Goal: Task Accomplishment & Management: Manage account settings

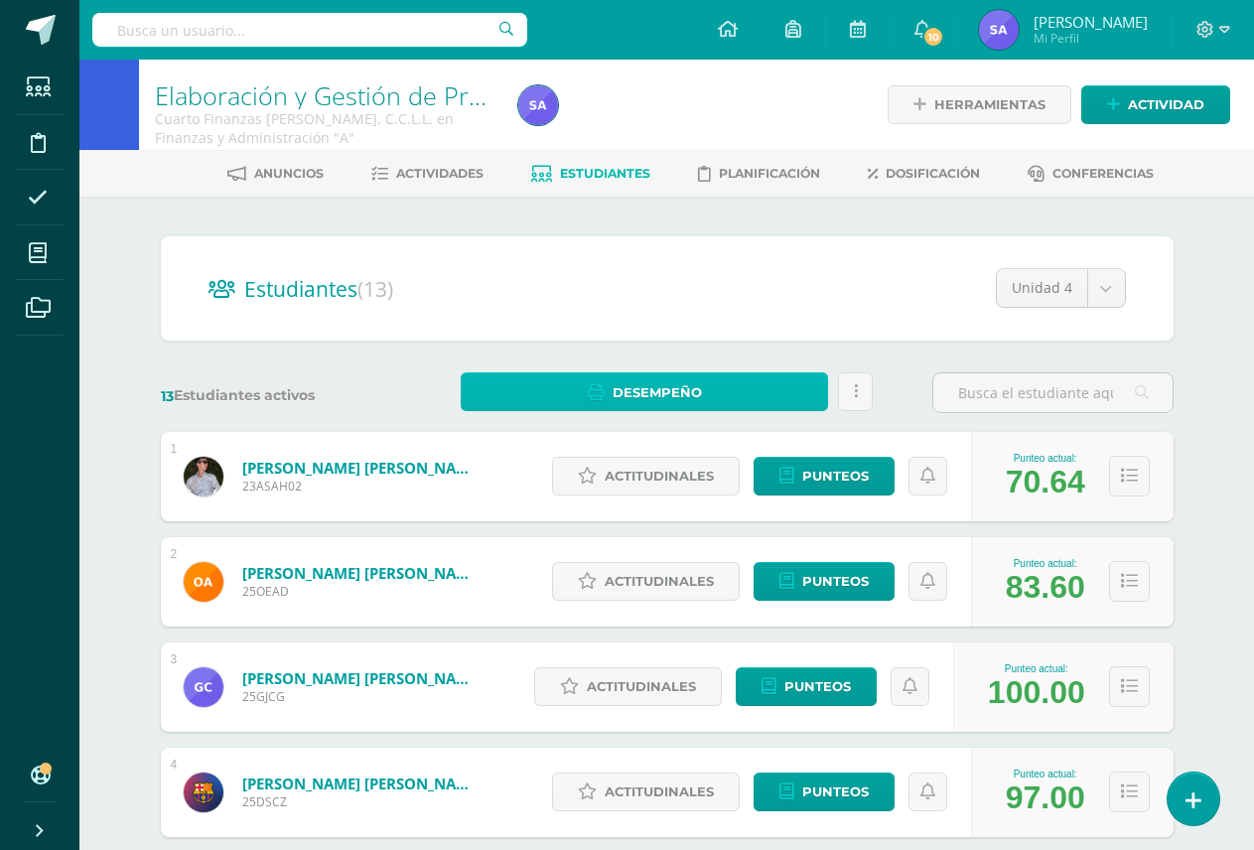
click at [778, 396] on link "Desempeño" at bounding box center [645, 391] width 368 height 39
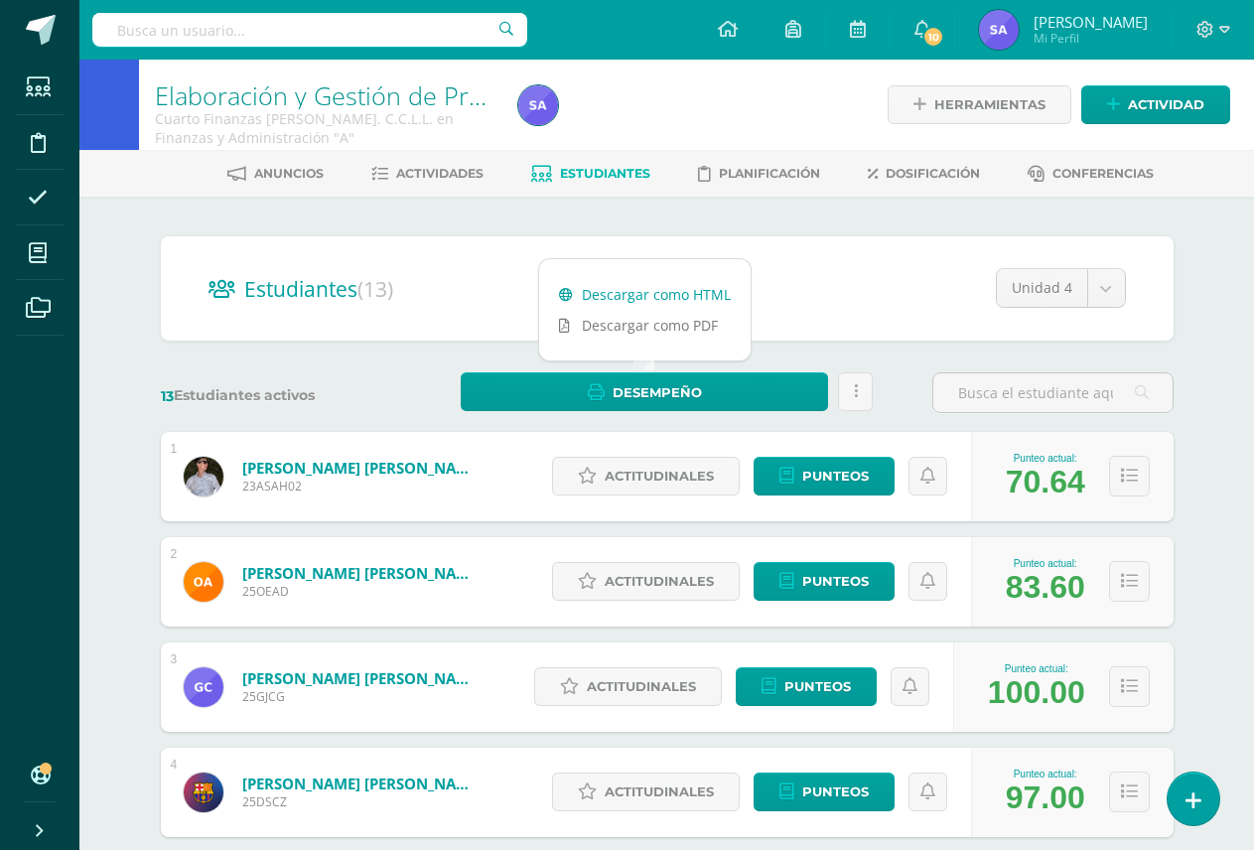
click at [670, 290] on link "Descargar como HTML" at bounding box center [644, 294] width 211 height 31
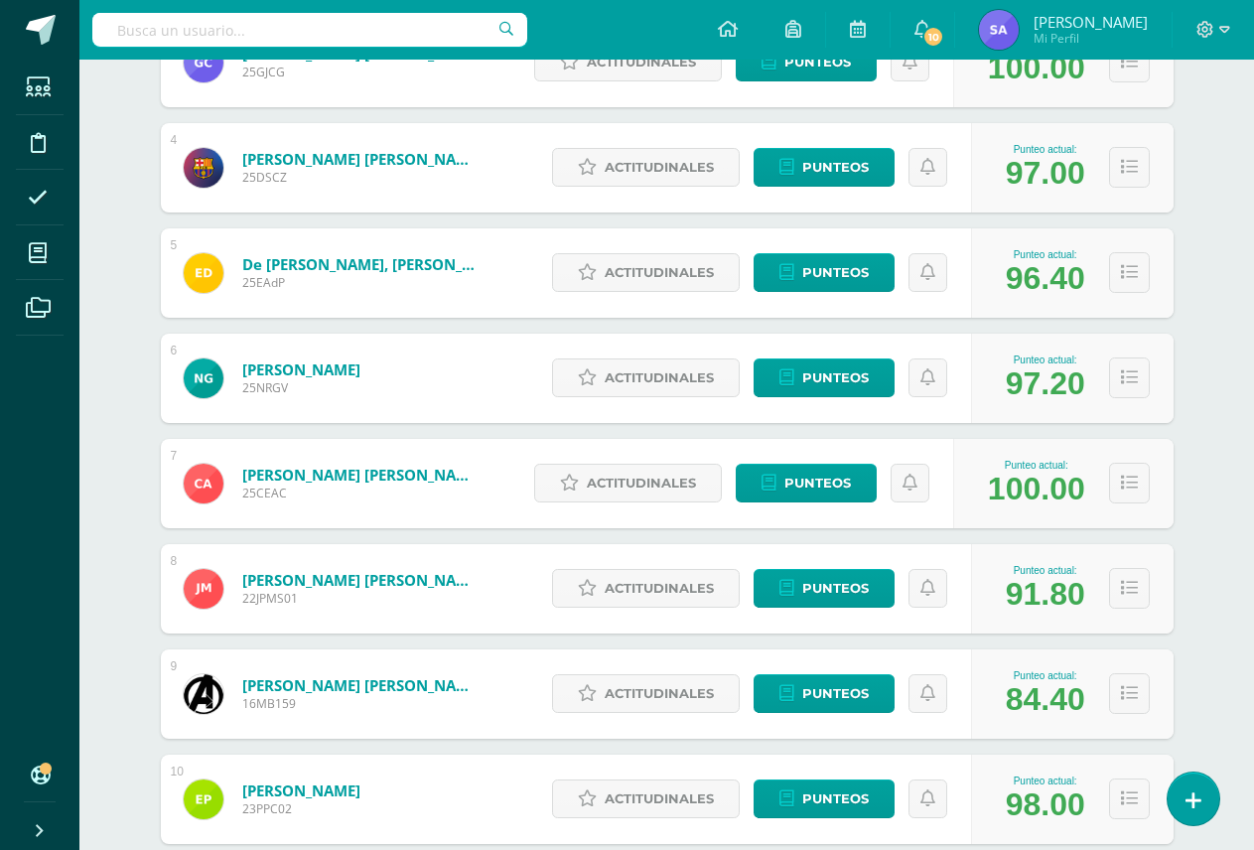
scroll to position [695, 0]
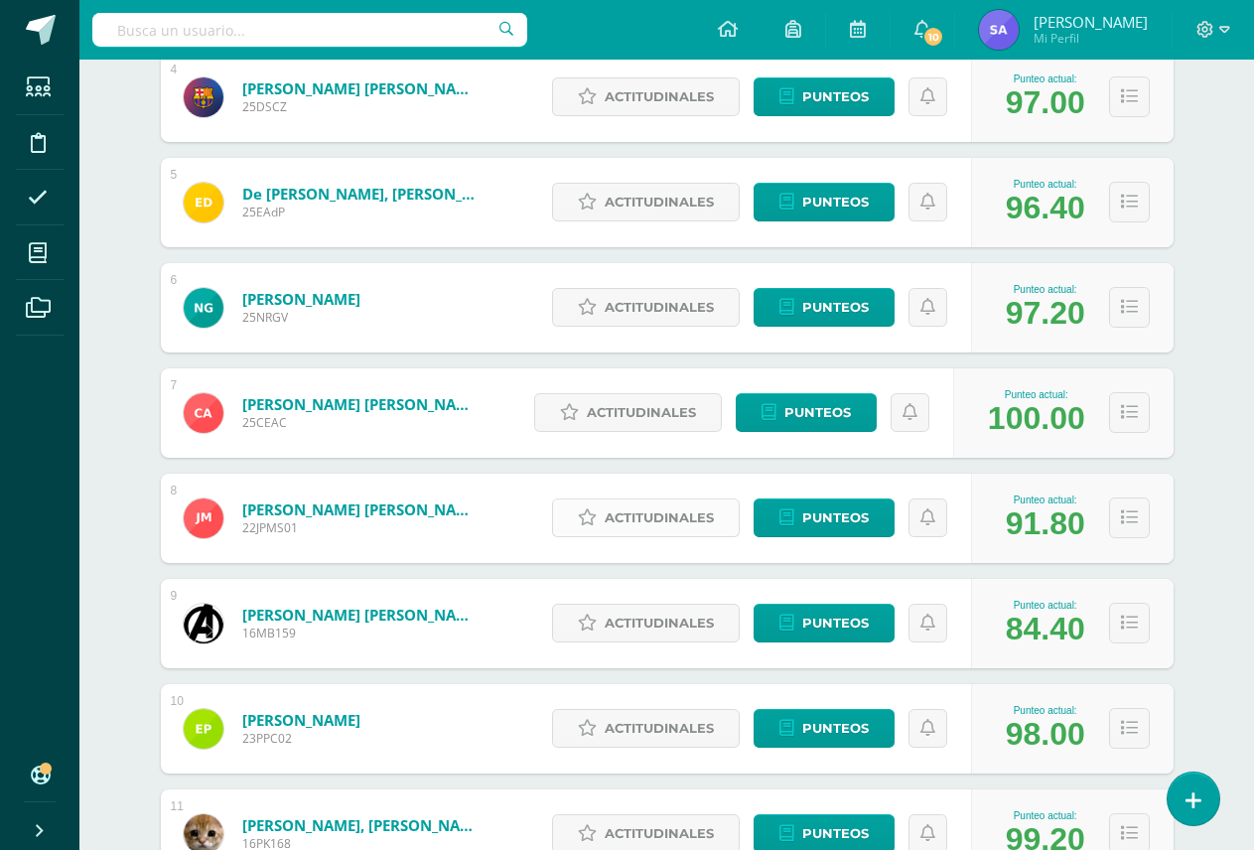
click at [653, 515] on span "Actitudinales" at bounding box center [658, 517] width 109 height 37
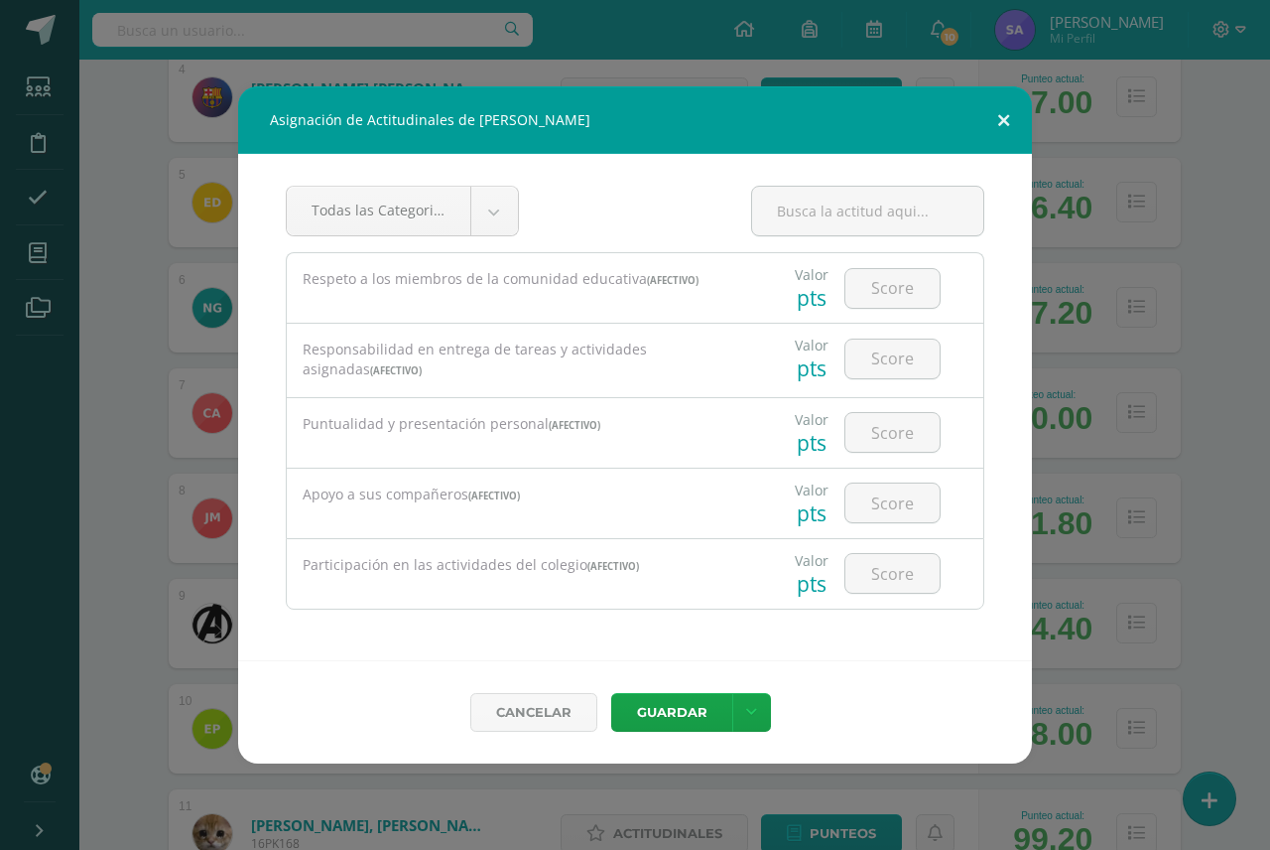
click at [996, 120] on button at bounding box center [1004, 119] width 57 height 67
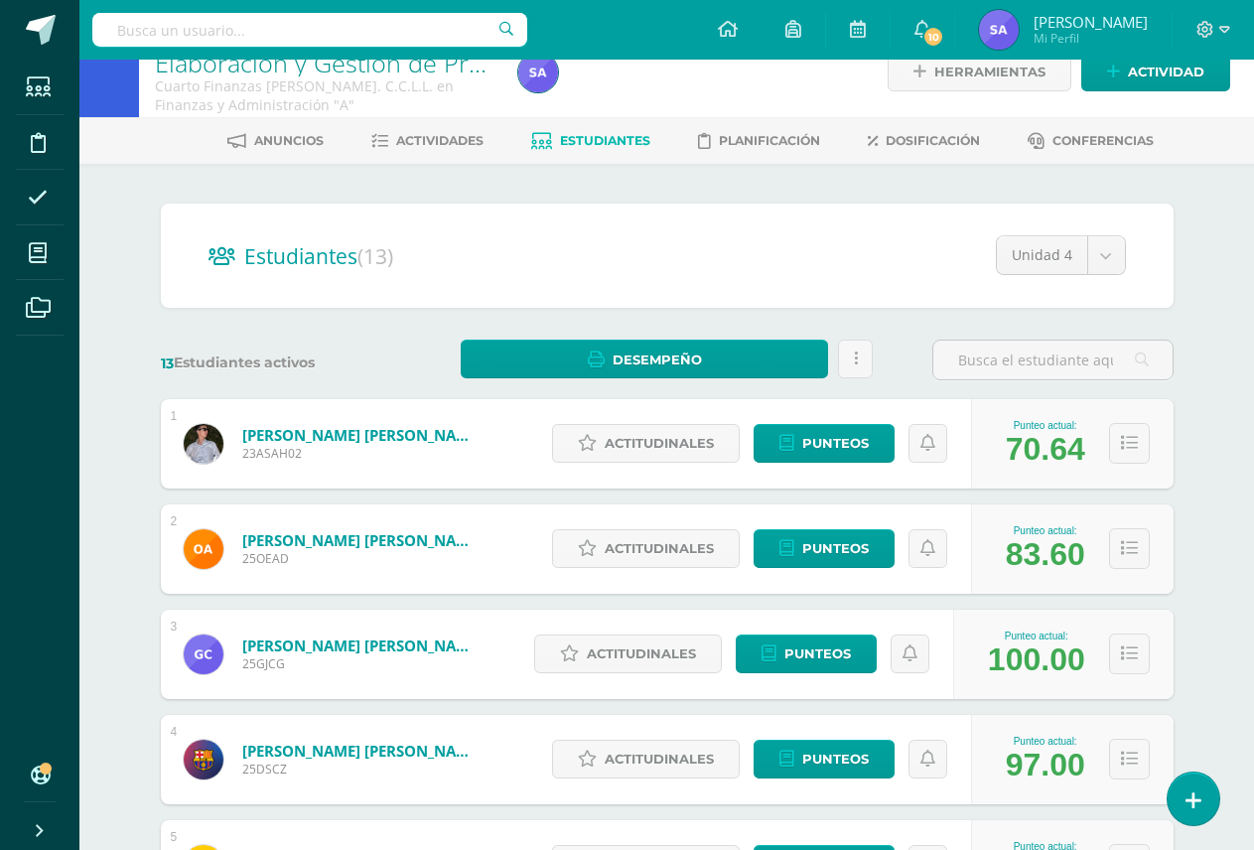
scroll to position [0, 0]
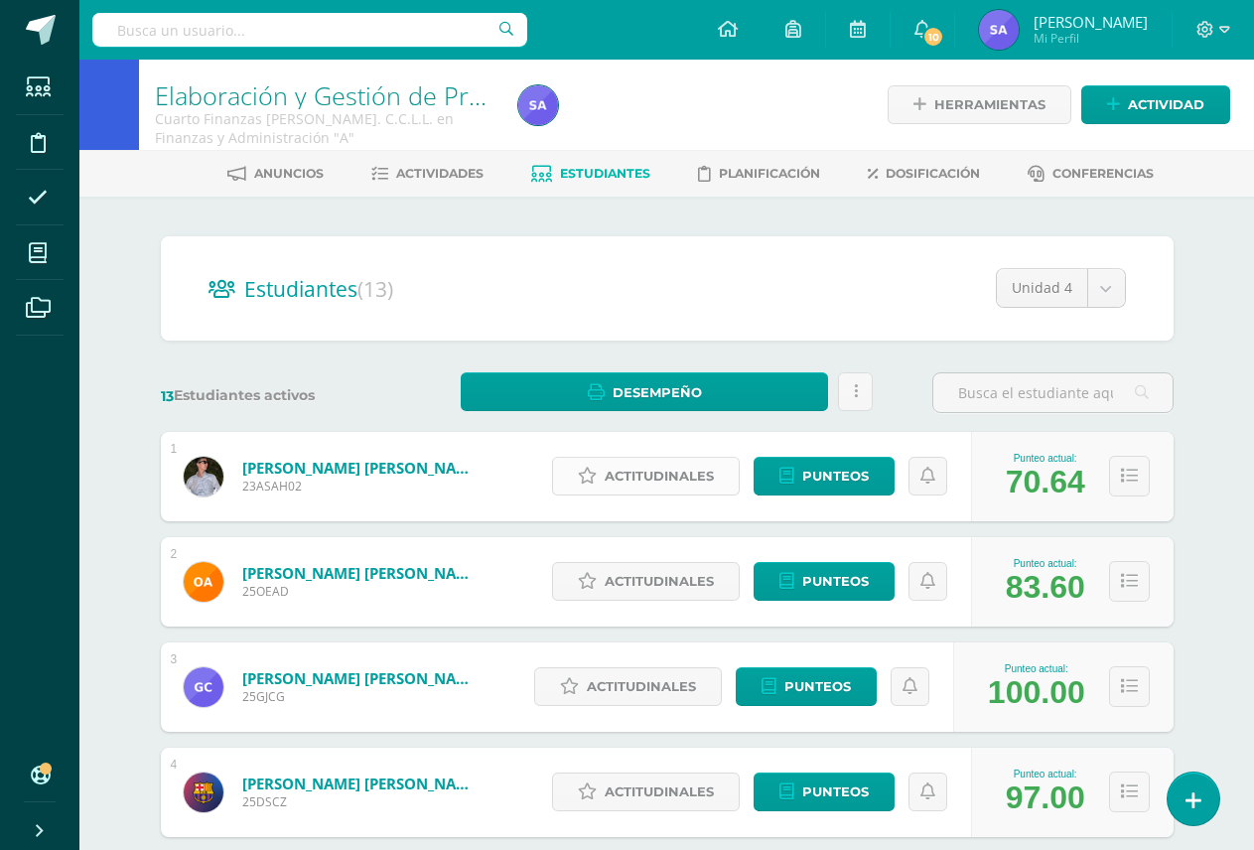
click at [617, 482] on span "Actitudinales" at bounding box center [658, 476] width 109 height 37
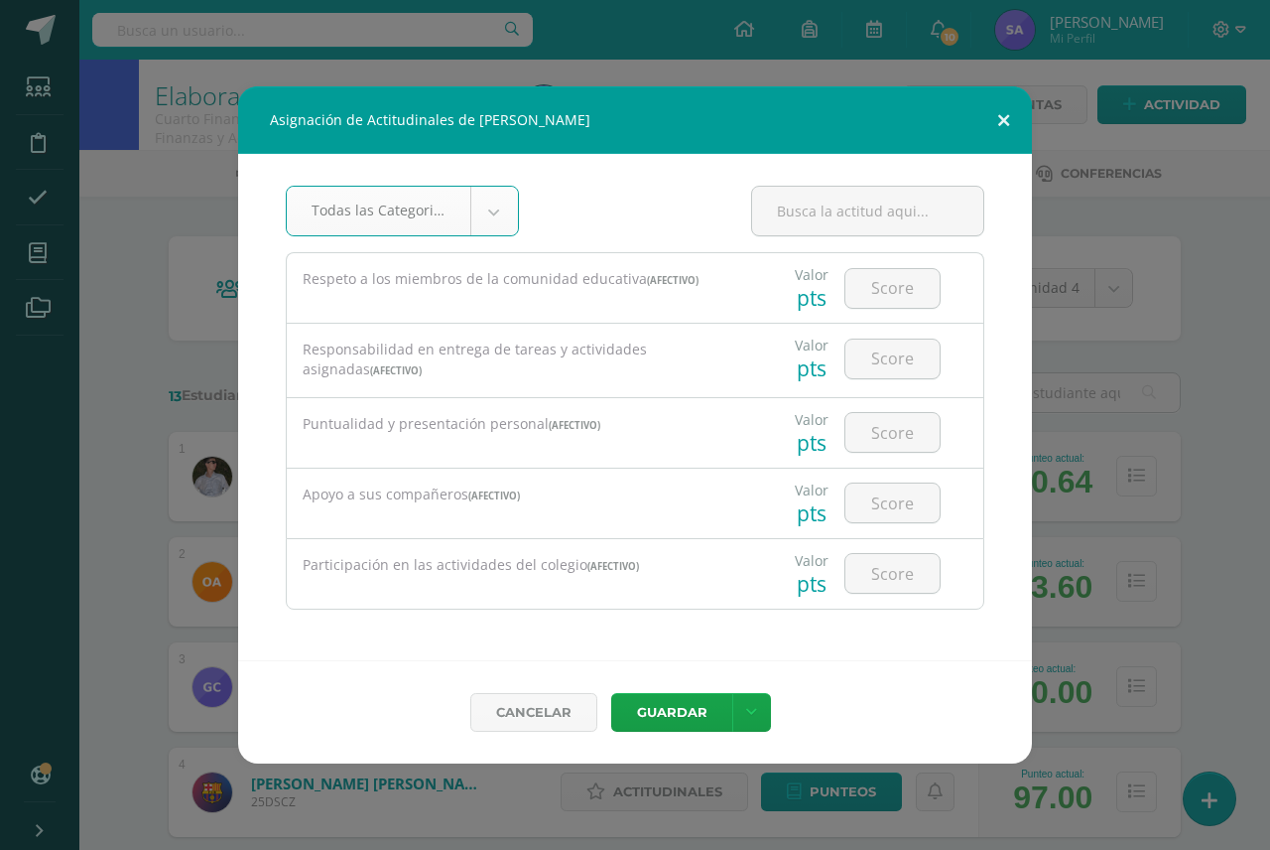
click at [1003, 119] on button at bounding box center [1004, 119] width 57 height 67
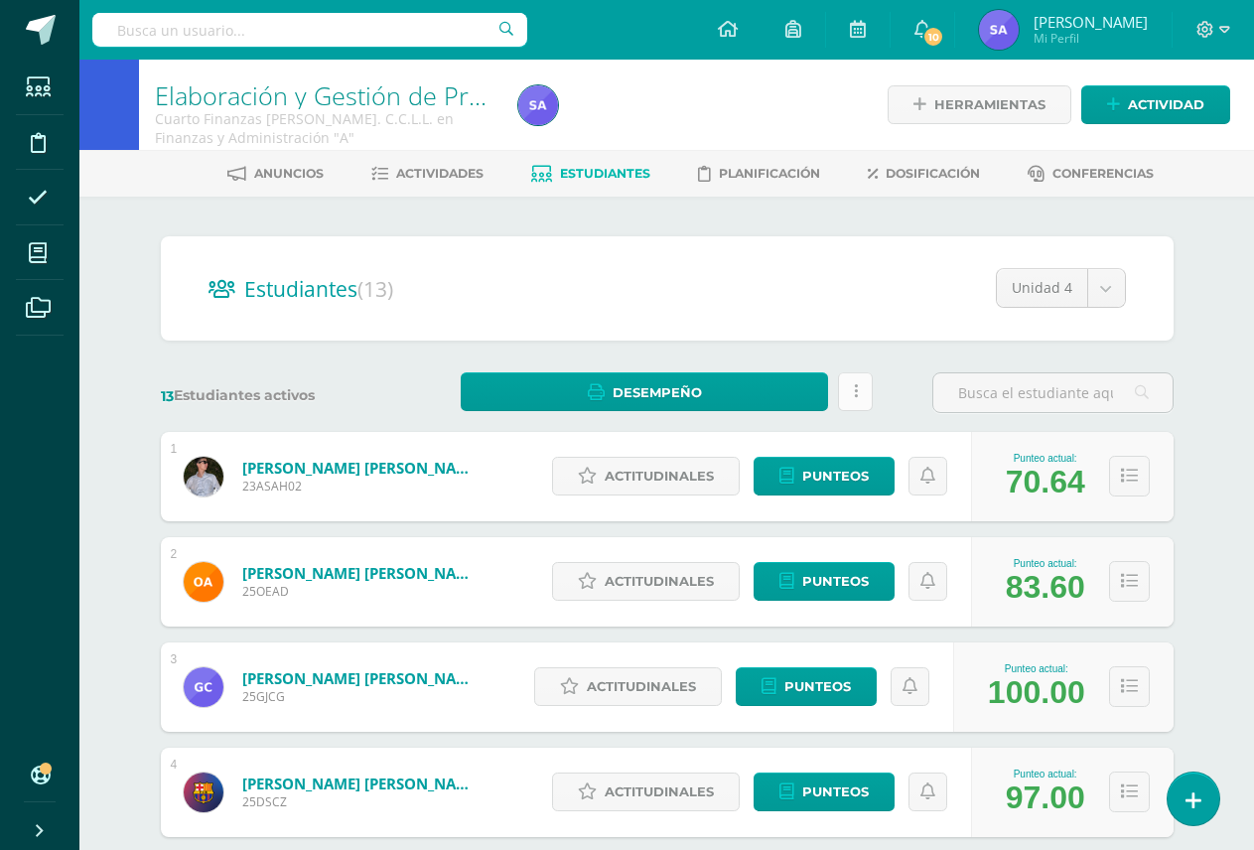
click at [864, 393] on link at bounding box center [855, 391] width 35 height 39
click at [893, 410] on div "13 Estudiantes activos Desempeño Estás por enviar un informe de desempeño a los…" at bounding box center [667, 392] width 1028 height 41
click at [1198, 799] on icon at bounding box center [1193, 800] width 18 height 23
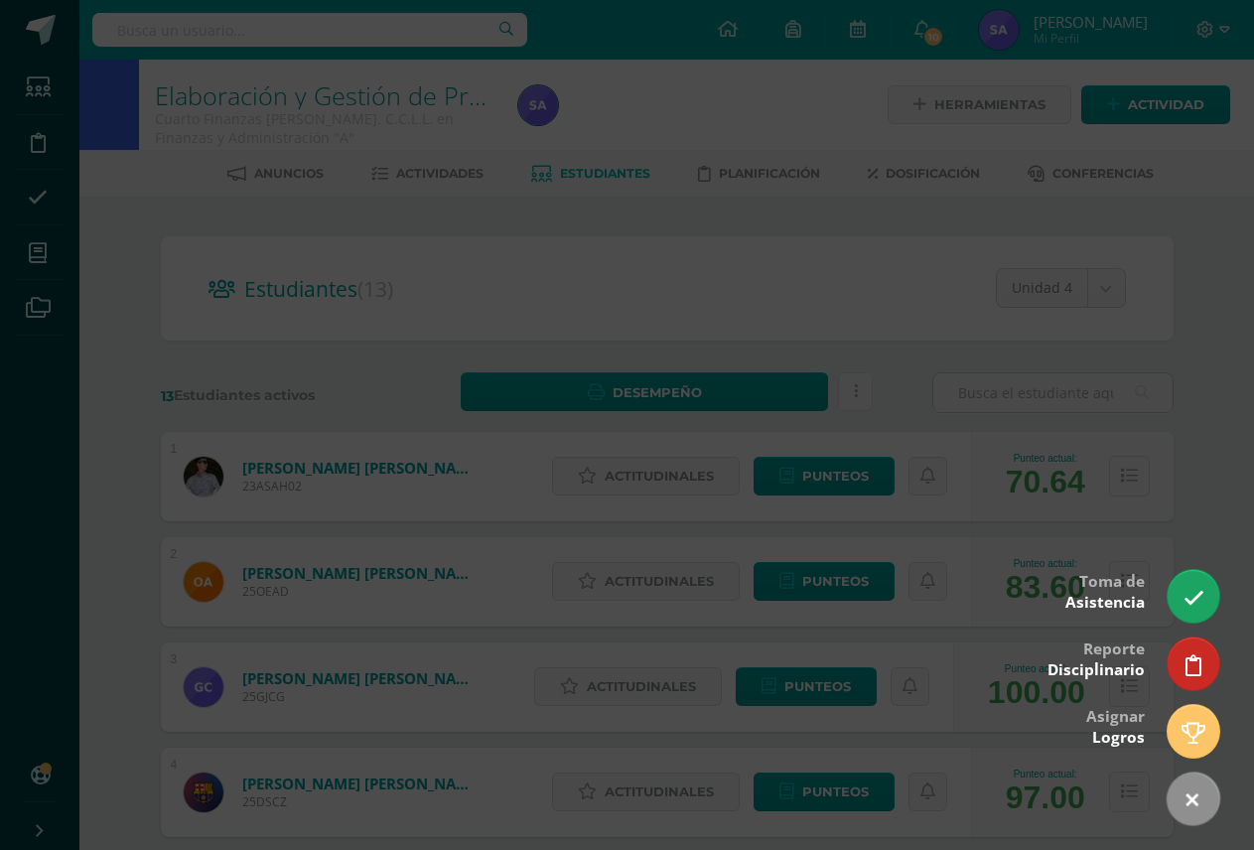
click at [1217, 466] on div at bounding box center [627, 425] width 1254 height 850
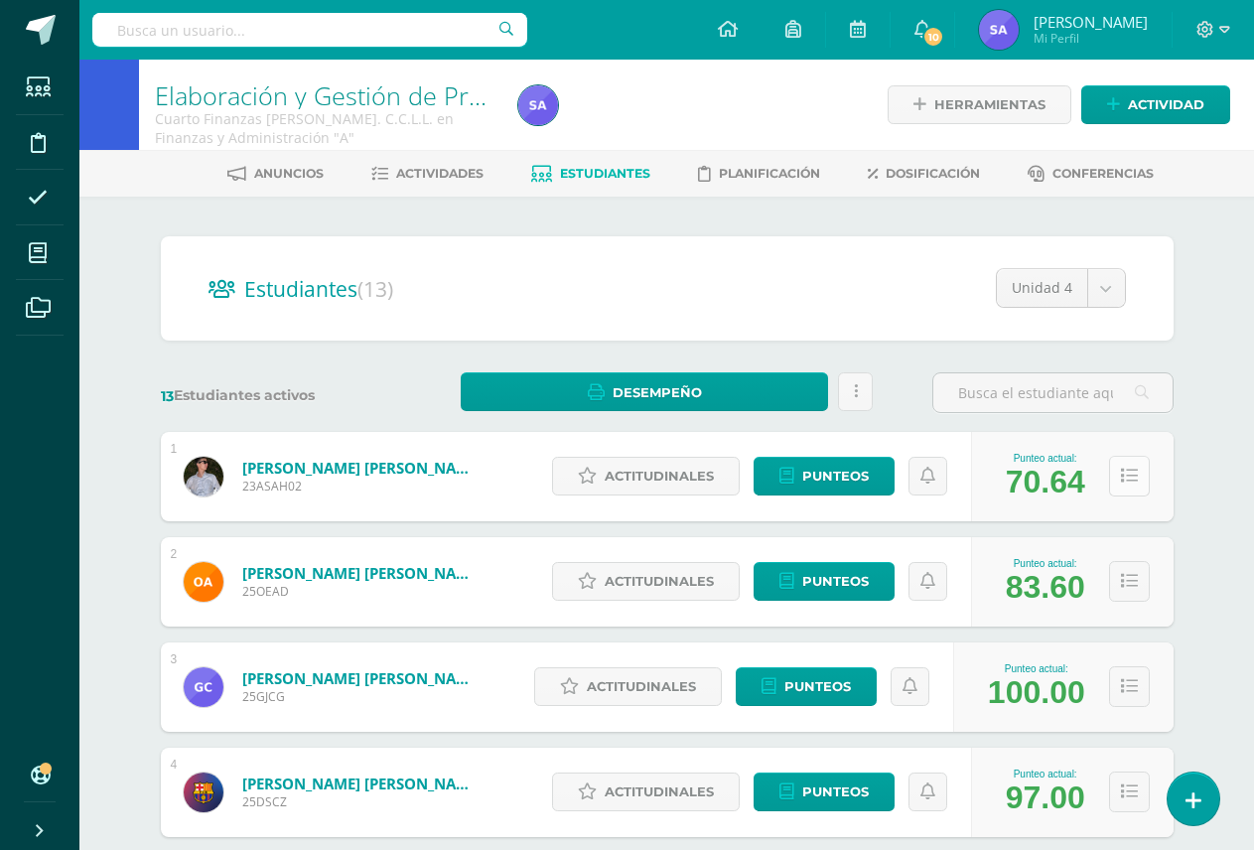
click at [1130, 489] on button at bounding box center [1129, 476] width 41 height 41
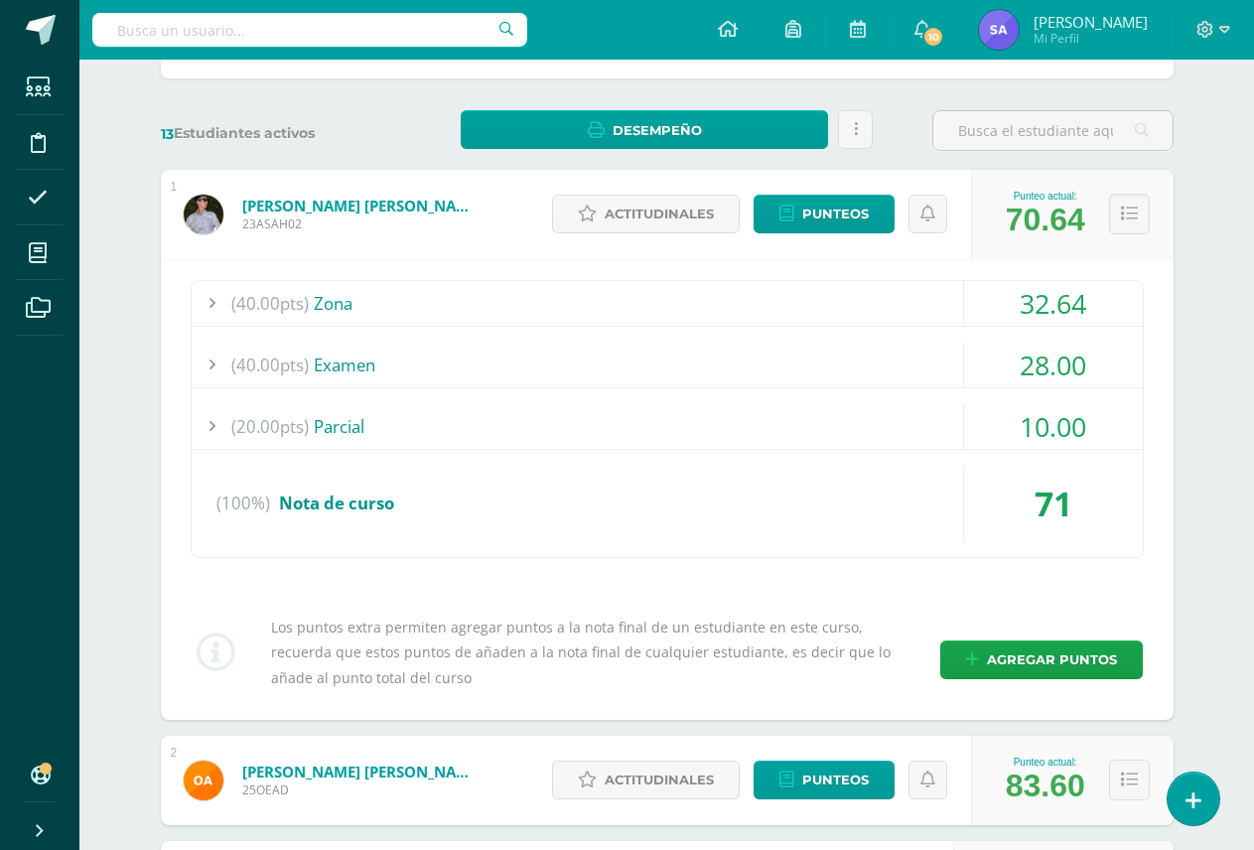
scroll to position [298, 0]
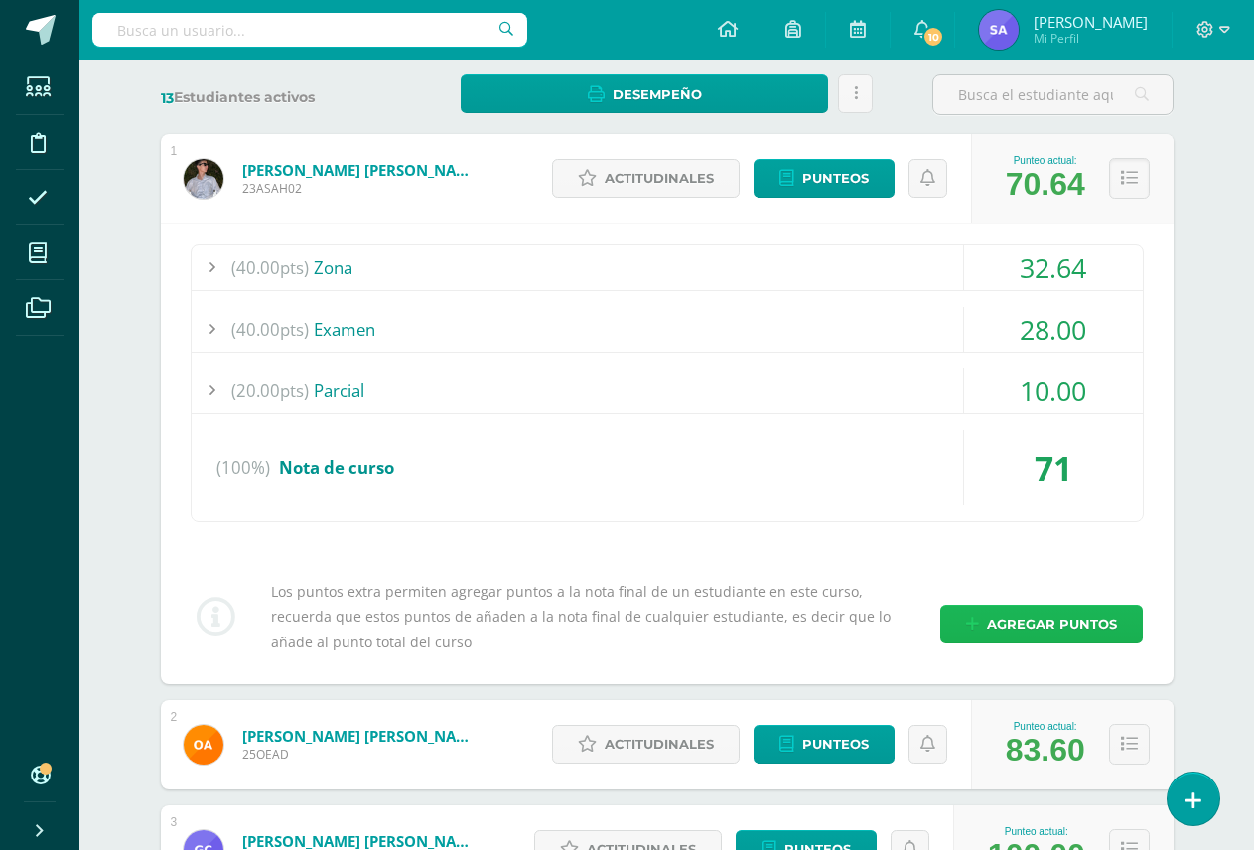
click at [1033, 628] on span "Agregar puntos" at bounding box center [1052, 623] width 130 height 37
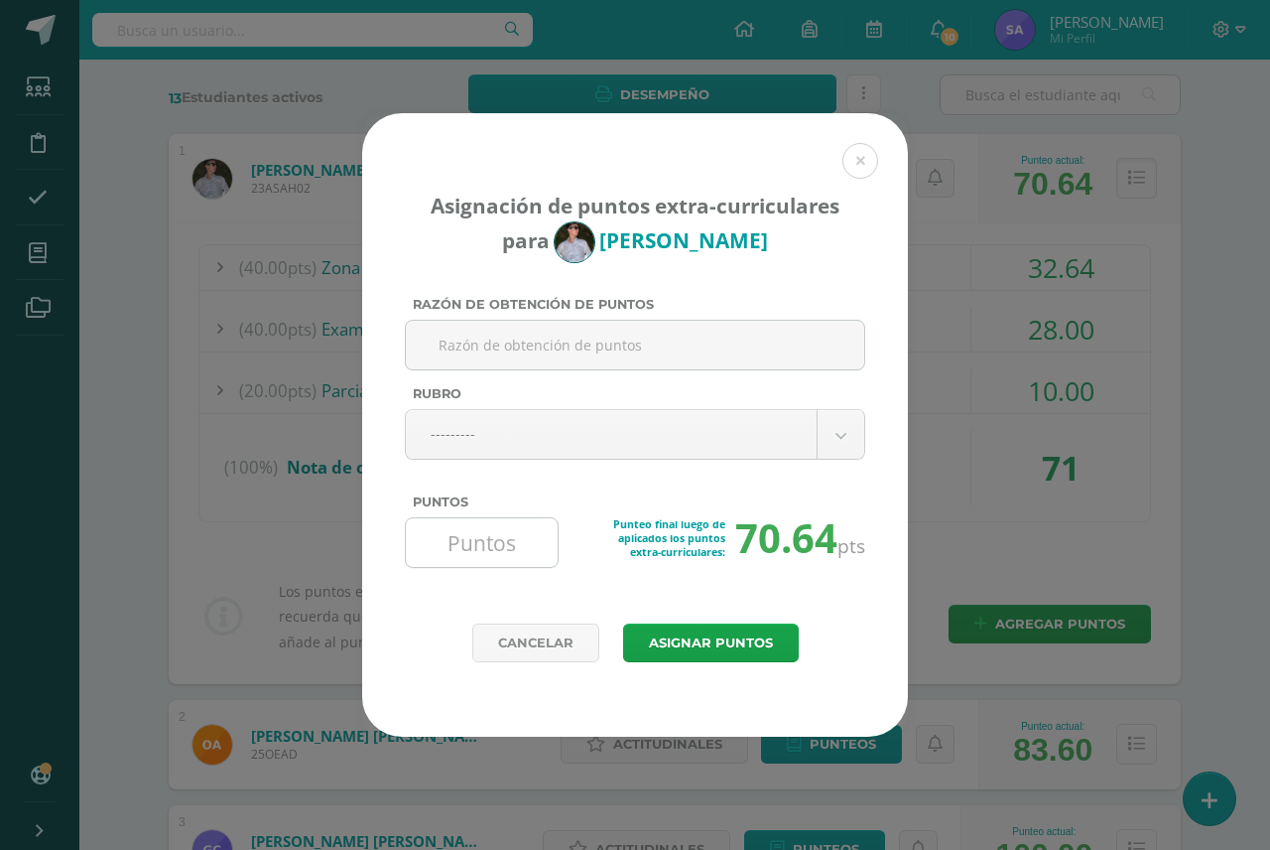
click at [478, 555] on input "Puntos" at bounding box center [482, 542] width 136 height 49
click at [564, 648] on link "Cancelar" at bounding box center [535, 642] width 127 height 39
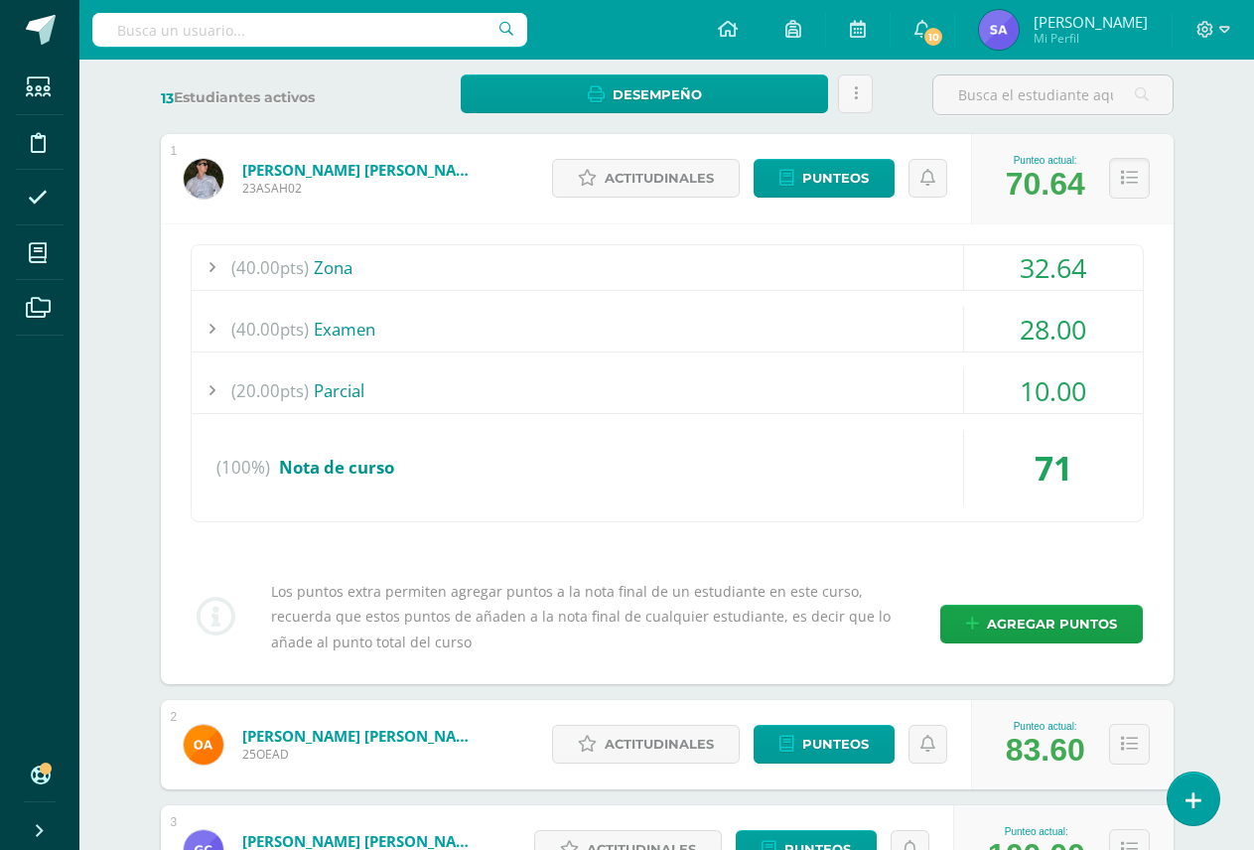
click at [1125, 181] on icon at bounding box center [1129, 178] width 17 height 17
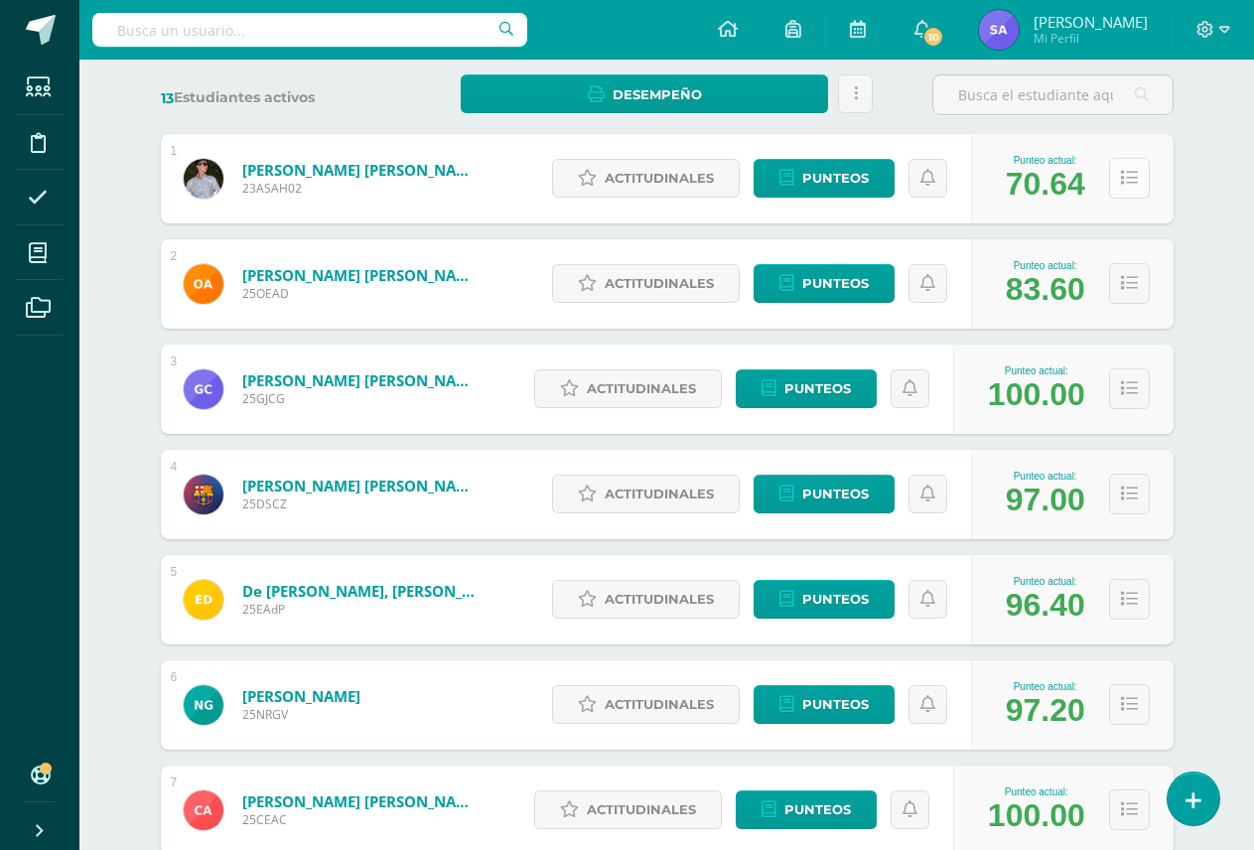
click at [1123, 179] on icon at bounding box center [1129, 178] width 17 height 17
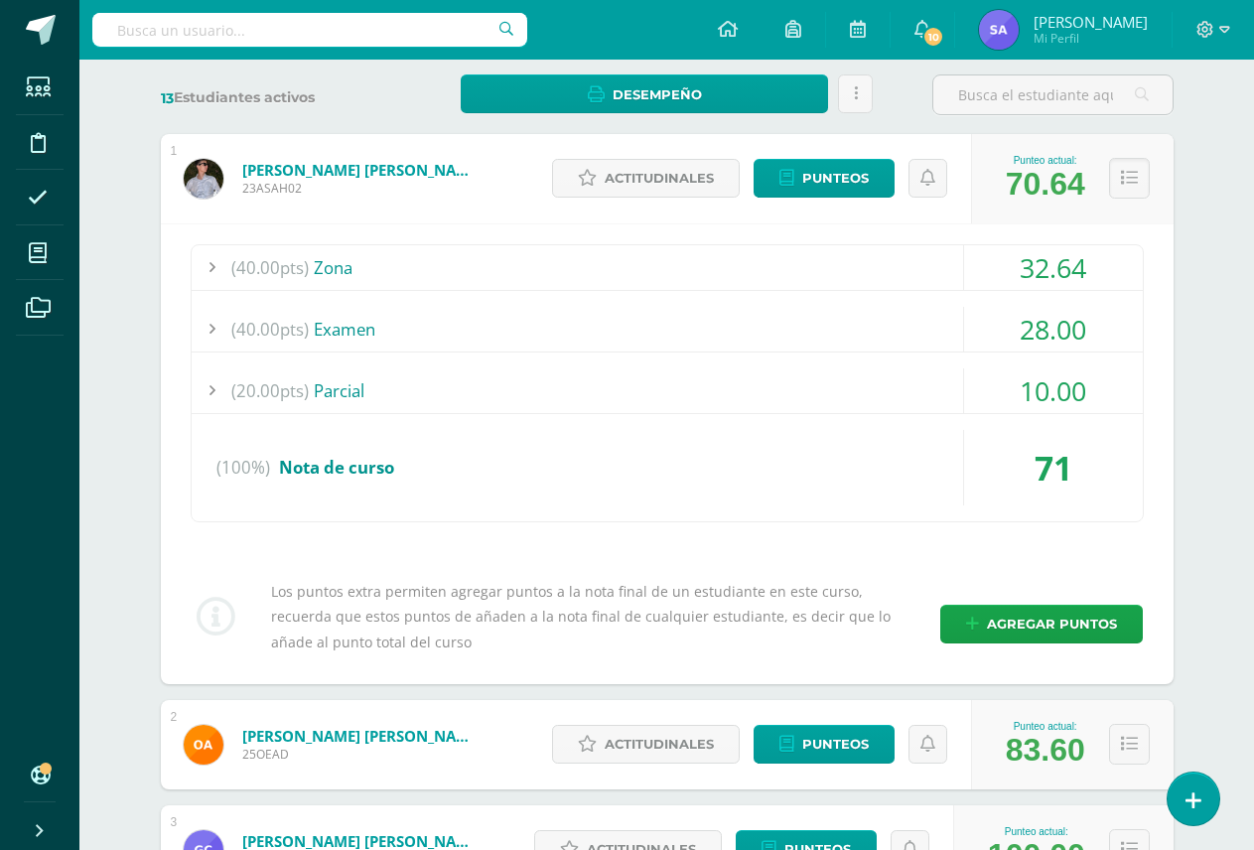
click at [1126, 181] on icon at bounding box center [1129, 178] width 17 height 17
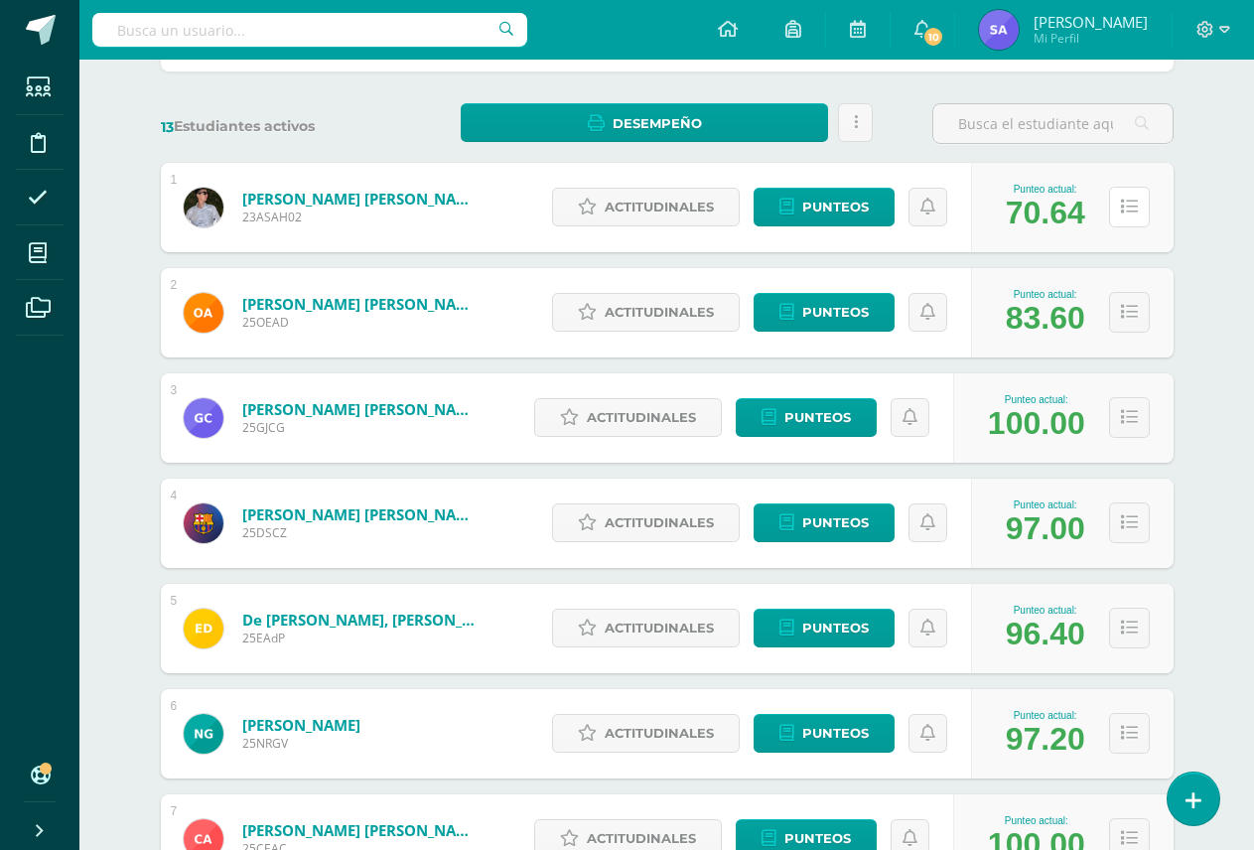
scroll to position [0, 0]
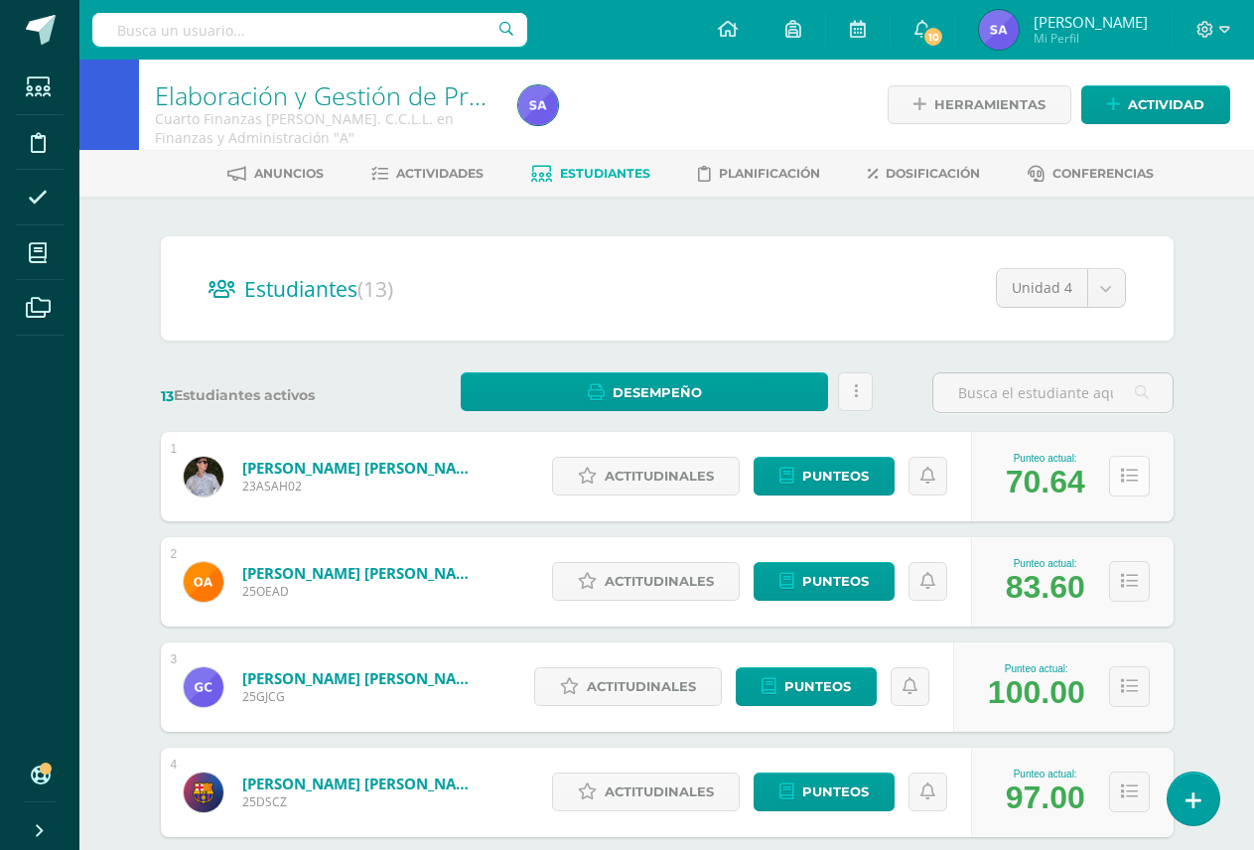
click at [1138, 487] on button at bounding box center [1129, 476] width 41 height 41
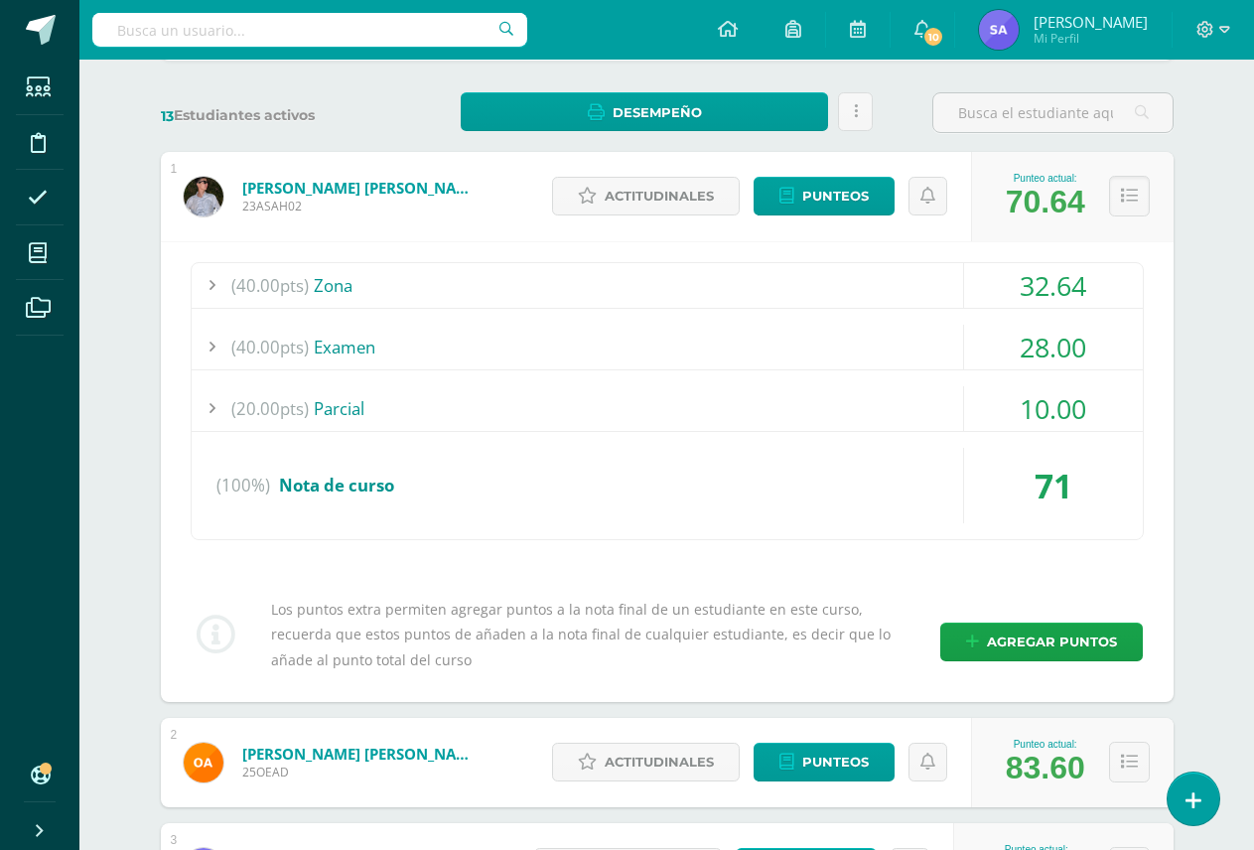
scroll to position [298, 0]
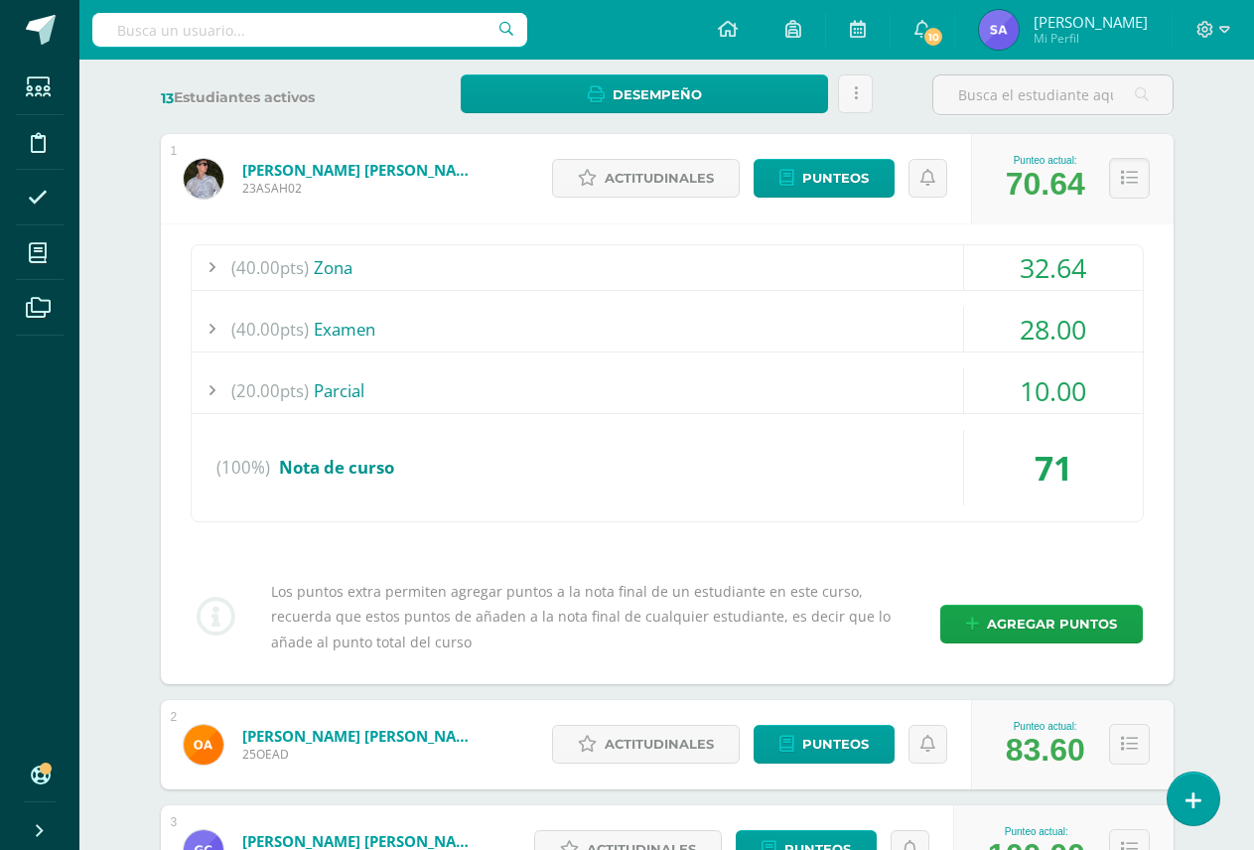
click at [1133, 188] on button at bounding box center [1129, 178] width 41 height 41
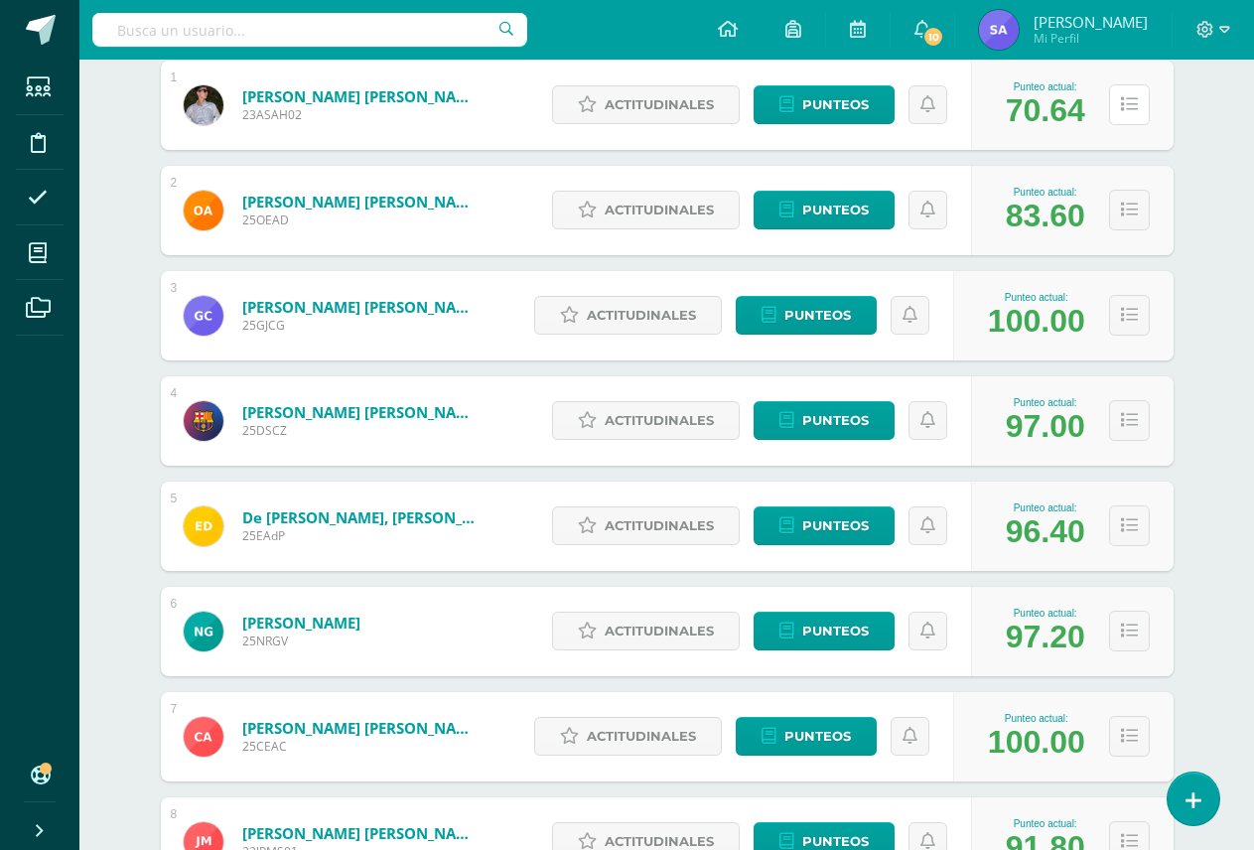
scroll to position [0, 0]
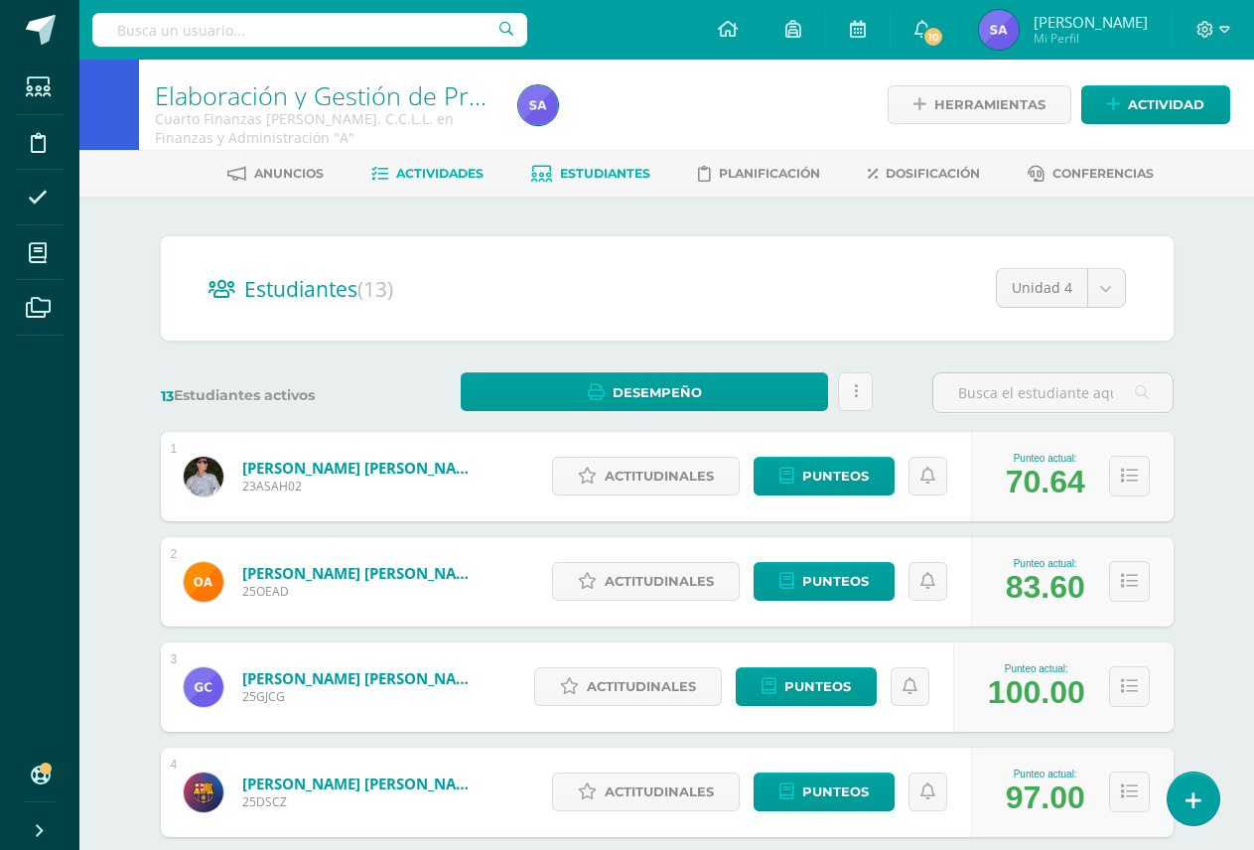
click at [431, 174] on span "Actividades" at bounding box center [439, 173] width 87 height 15
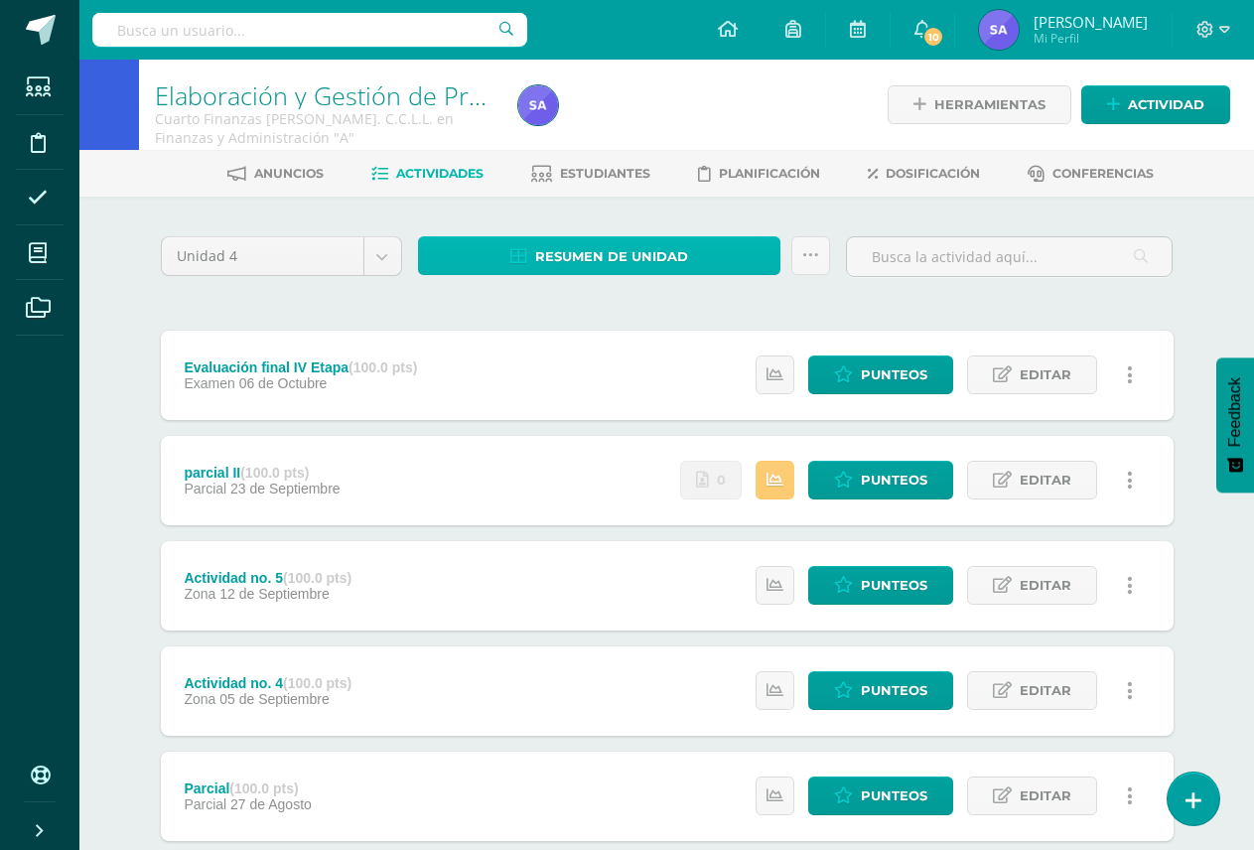
click at [637, 251] on span "Resumen de unidad" at bounding box center [611, 256] width 153 height 37
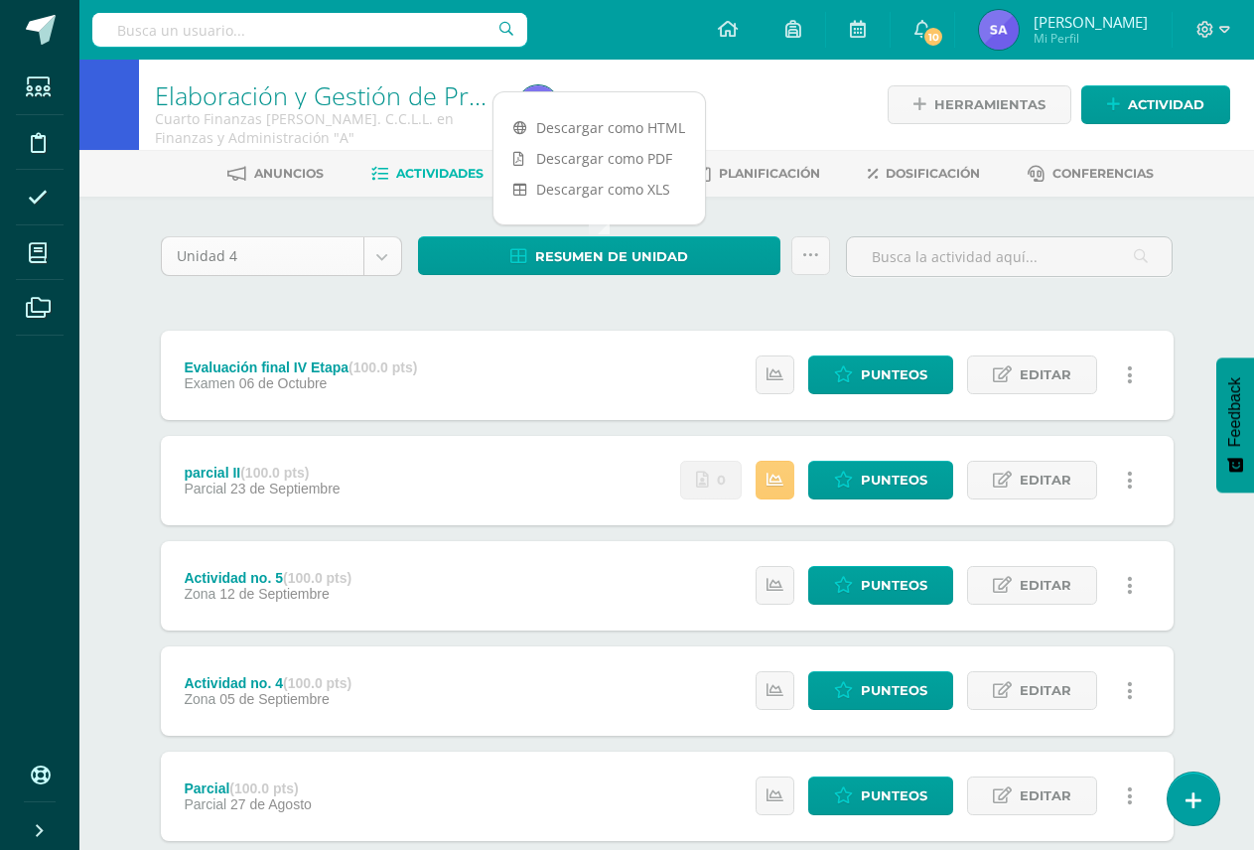
click at [375, 254] on body "Estudiantes Disciplina Asistencia Mis cursos Archivos Soporte Ayuda Reportar un…" at bounding box center [627, 644] width 1254 height 1288
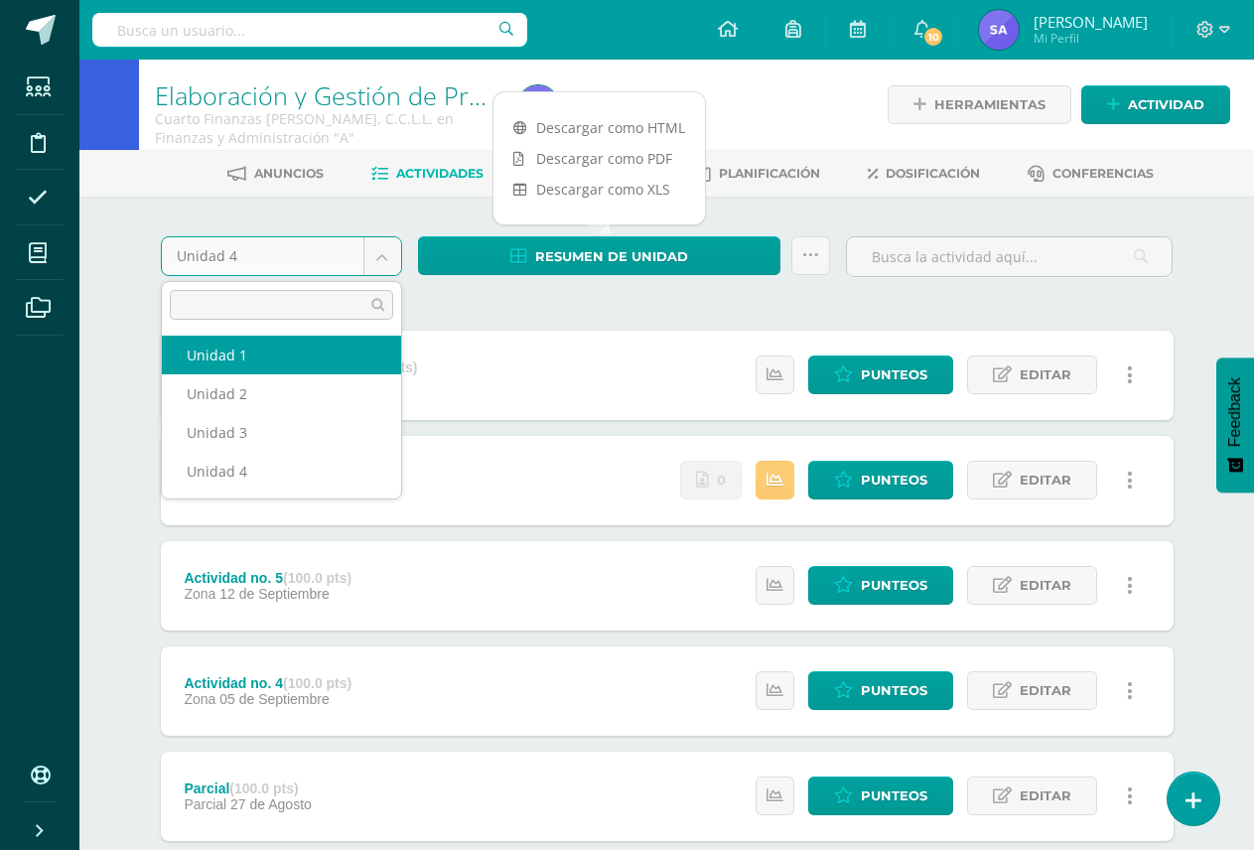
select select "Unidad 1"
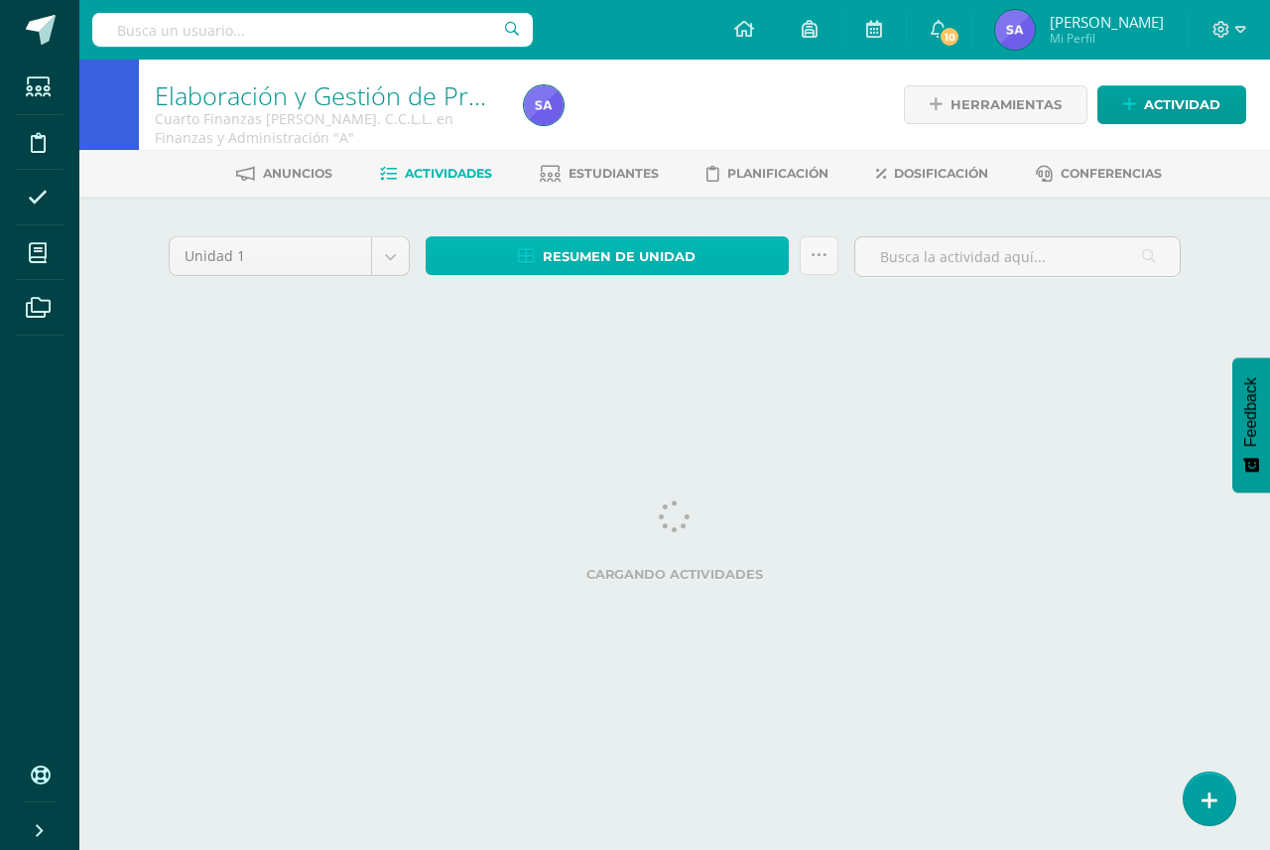
click at [585, 262] on span "Resumen de unidad" at bounding box center [619, 256] width 153 height 37
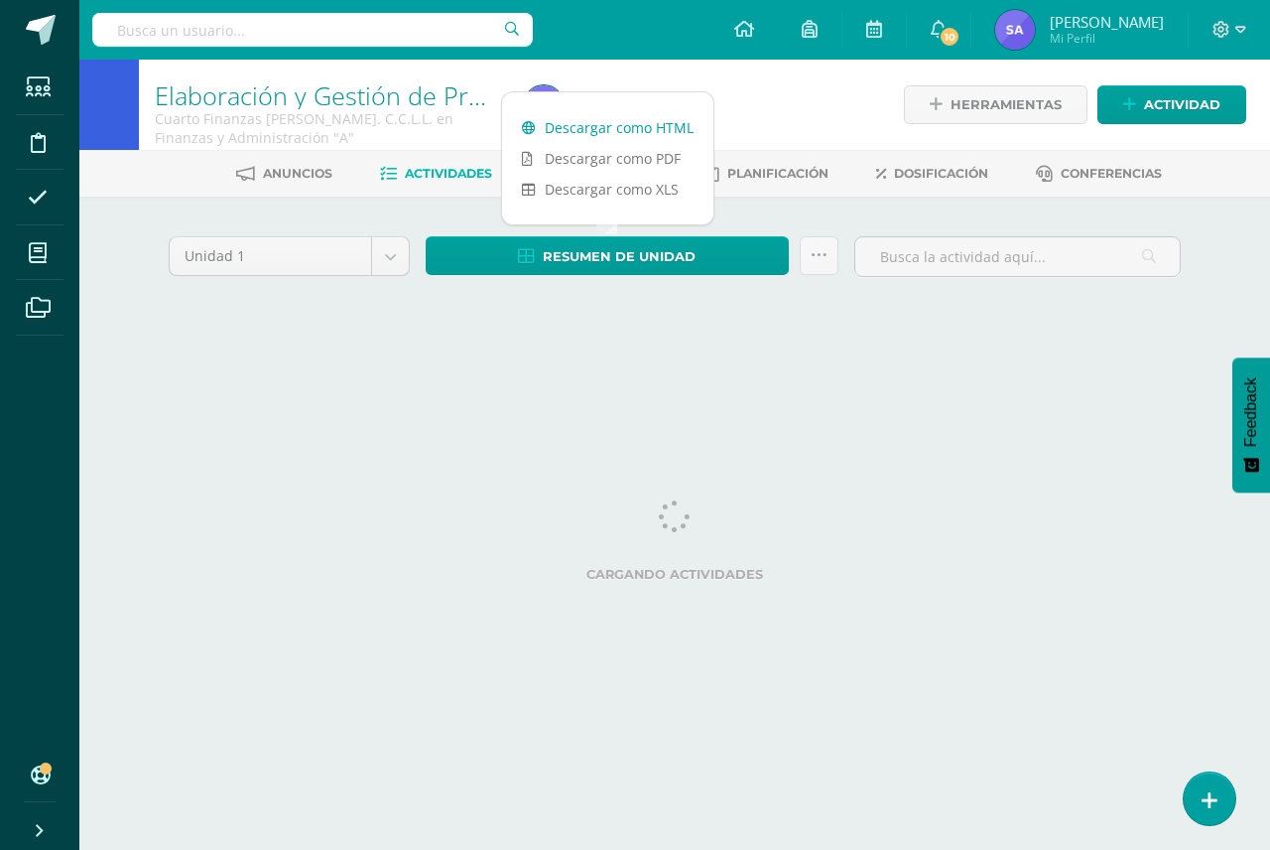
click at [632, 125] on link "Descargar como HTML" at bounding box center [607, 127] width 211 height 31
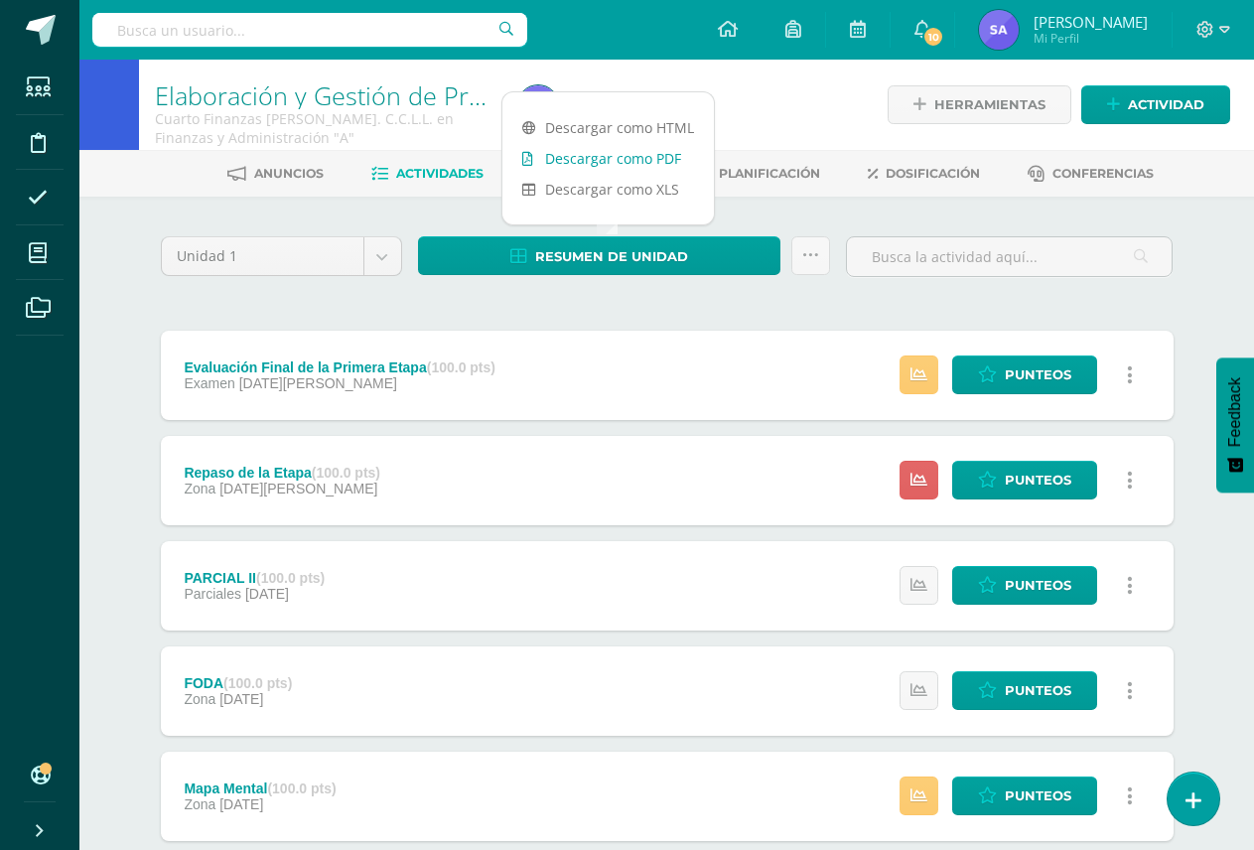
click at [601, 160] on link "Descargar como PDF" at bounding box center [607, 158] width 211 height 31
click at [637, 186] on link "Descargar como XLS" at bounding box center [607, 189] width 211 height 31
click at [629, 127] on link "Descargar como HTML" at bounding box center [607, 127] width 211 height 31
click at [389, 258] on body "Estudiantes Disciplina Asistencia Mis cursos Archivos Soporte Ayuda Reportar un…" at bounding box center [627, 746] width 1254 height 1492
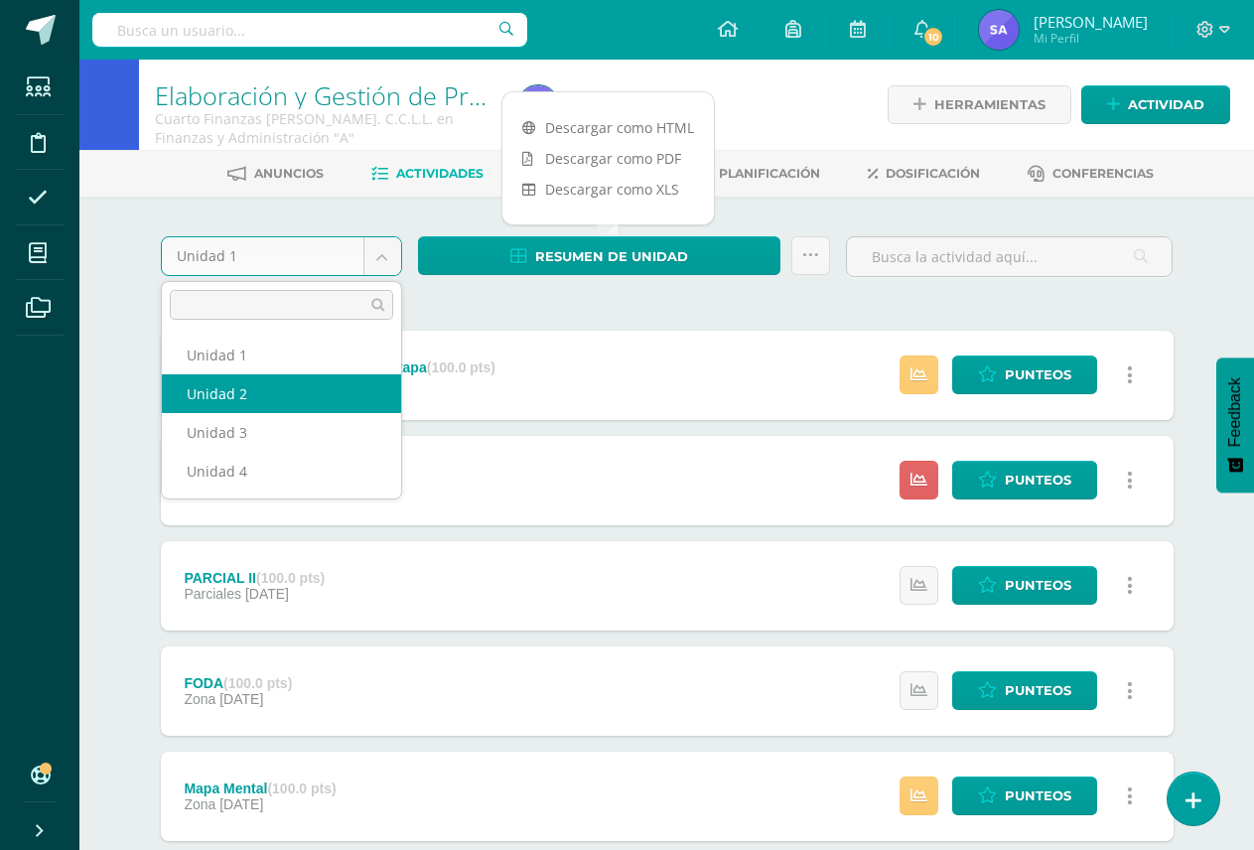
select select "Unidad 2"
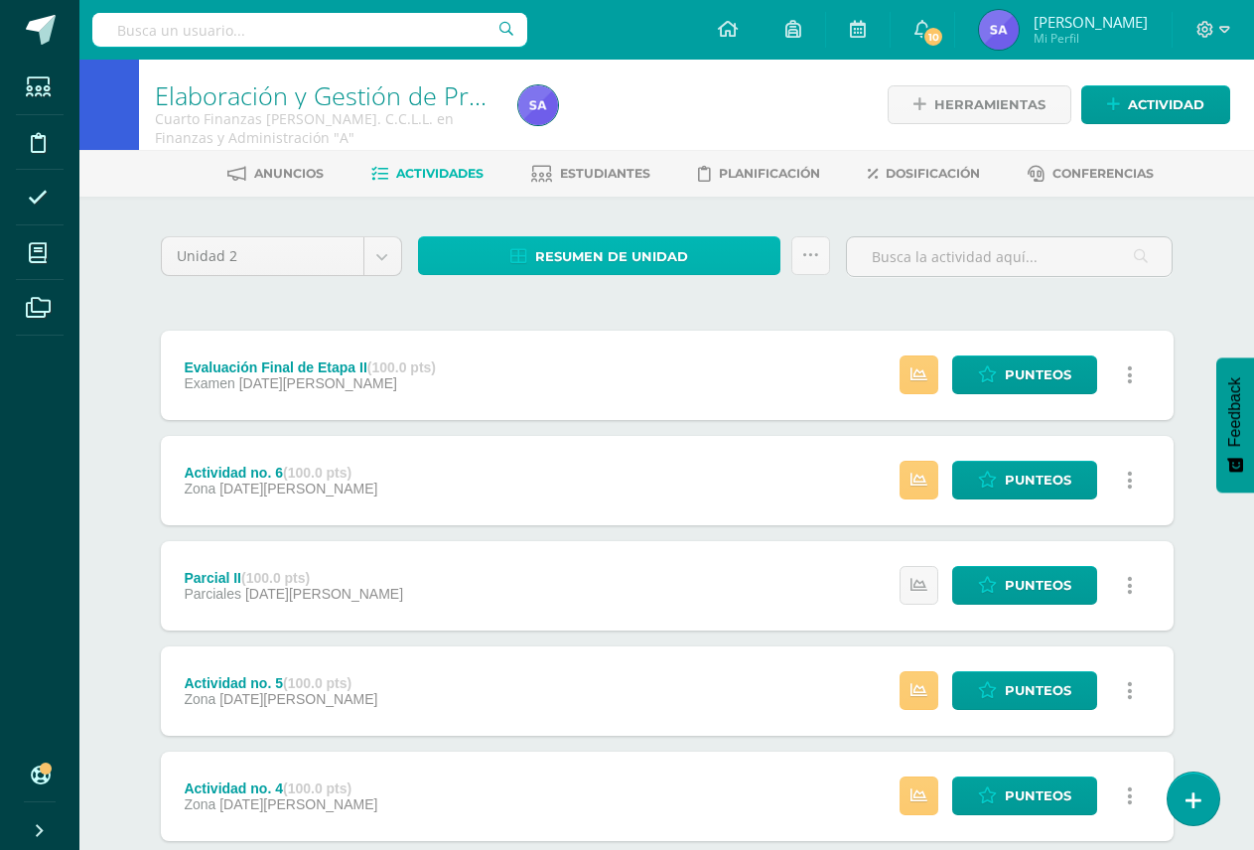
click at [662, 256] on span "Resumen de unidad" at bounding box center [611, 256] width 153 height 37
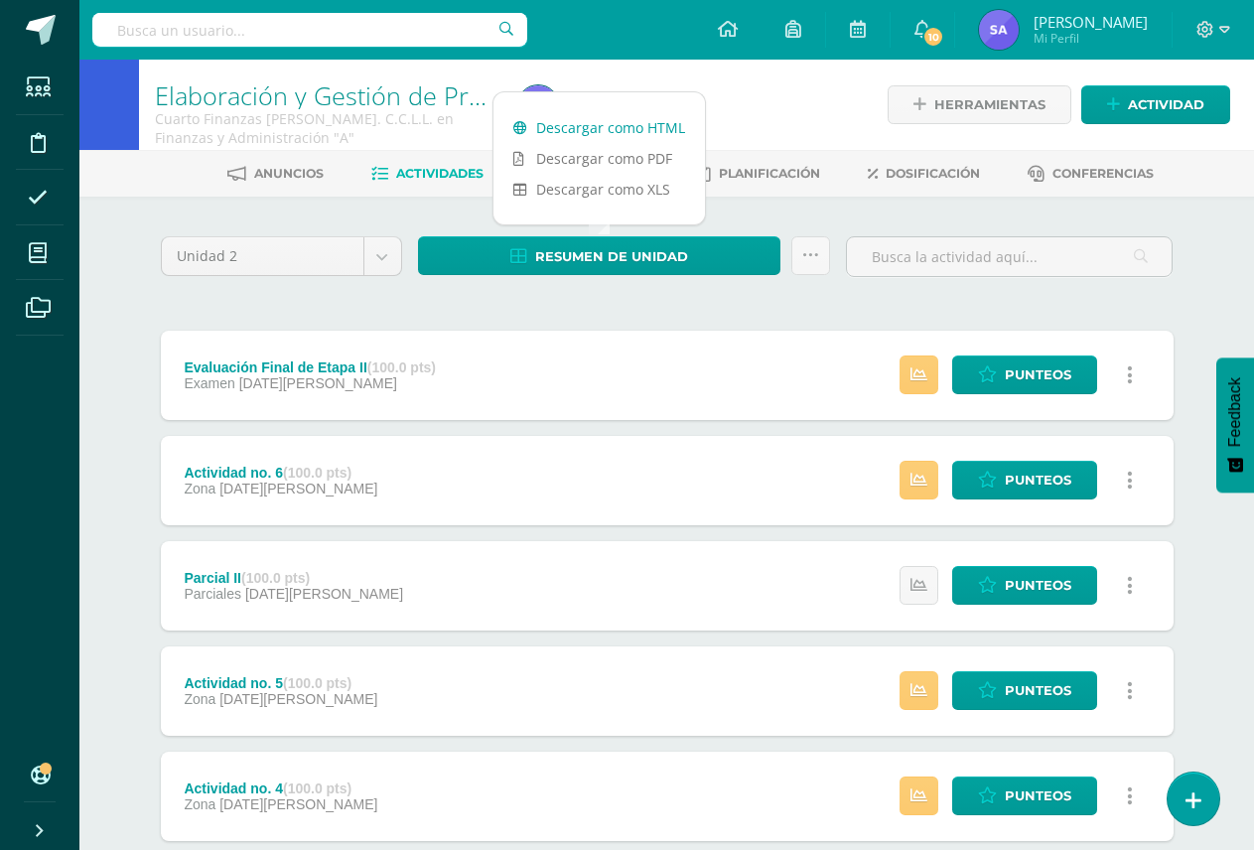
click at [668, 129] on link "Descargar como HTML" at bounding box center [598, 127] width 211 height 31
click at [383, 262] on body "Estudiantes Disciplina Asistencia Mis cursos Archivos Soporte Ayuda Reportar un…" at bounding box center [627, 696] width 1254 height 1393
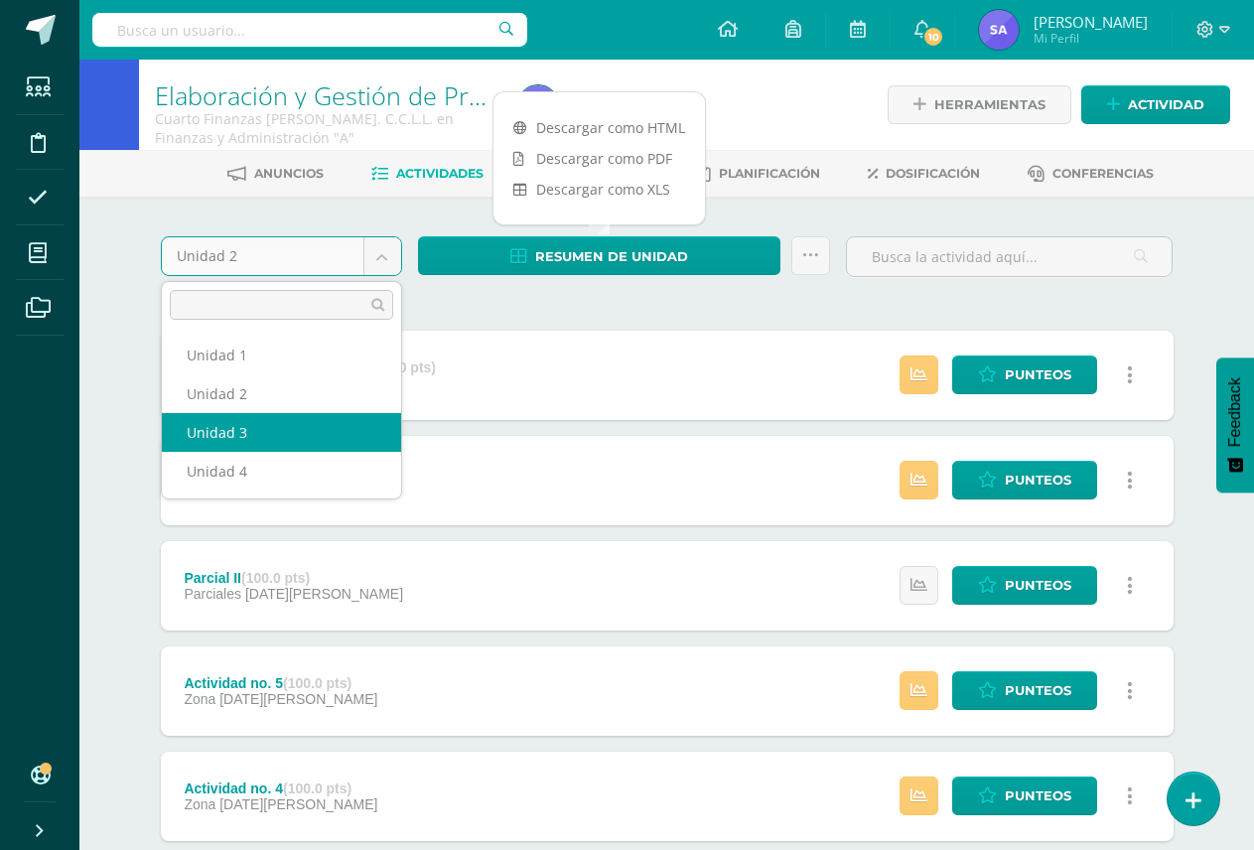
select select "Unidad 3"
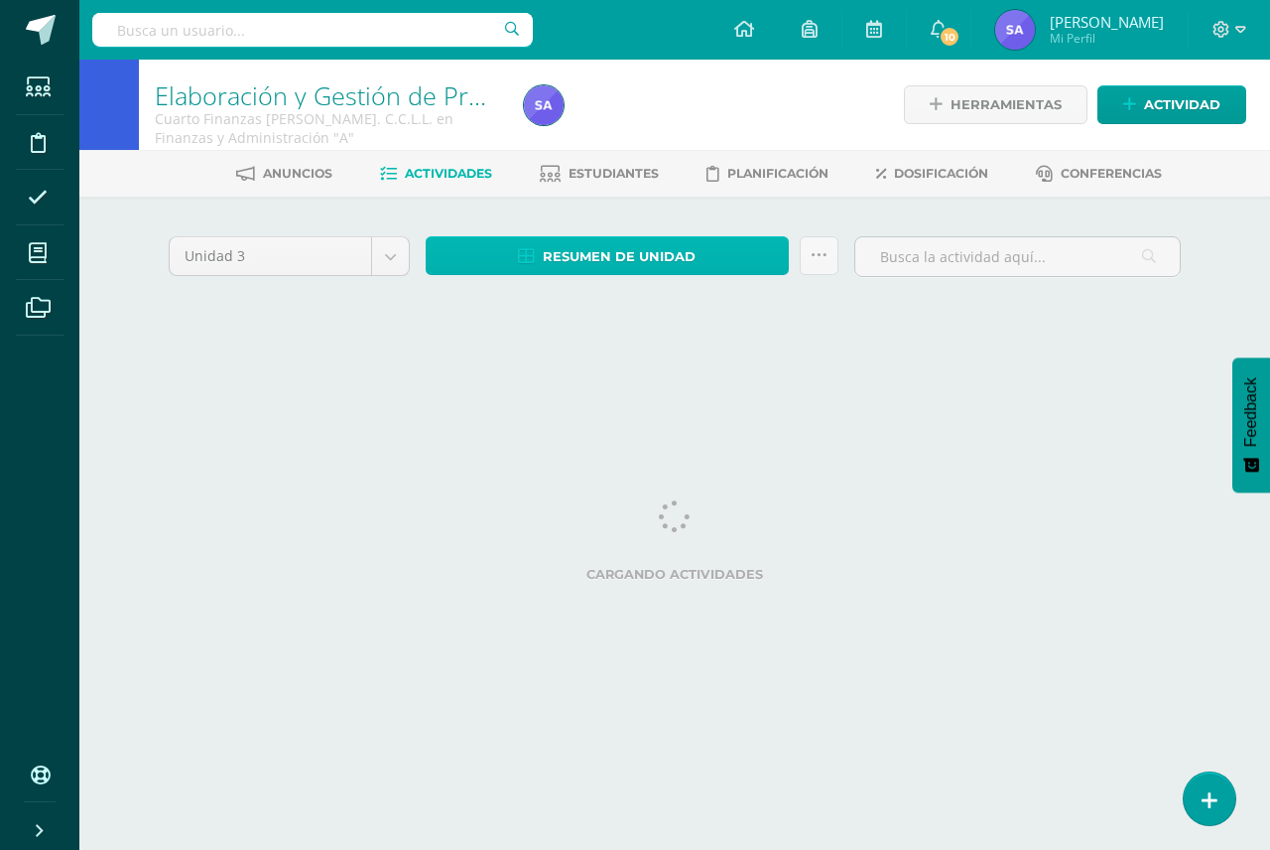
click at [644, 255] on span "Resumen de unidad" at bounding box center [619, 256] width 153 height 37
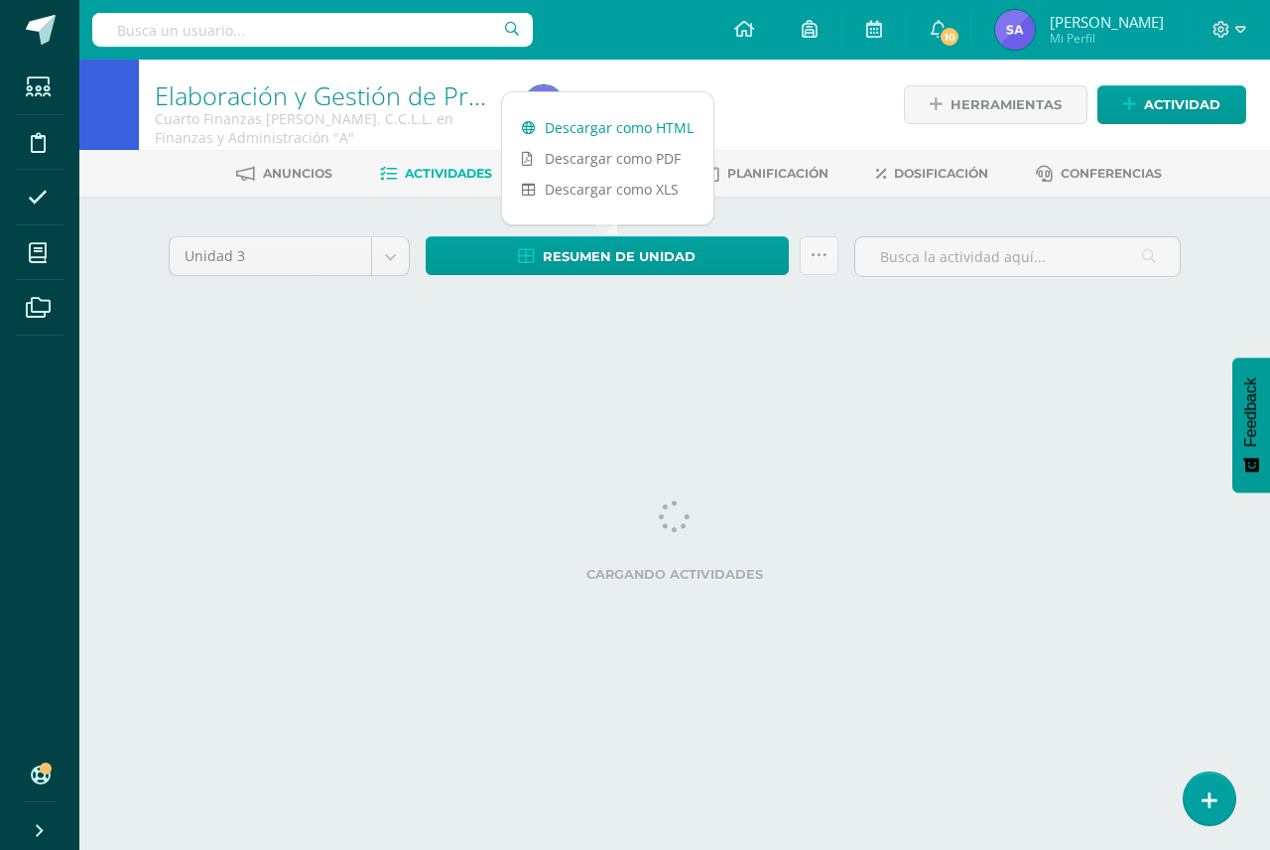
click at [641, 125] on link "Descargar como HTML" at bounding box center [607, 127] width 211 height 31
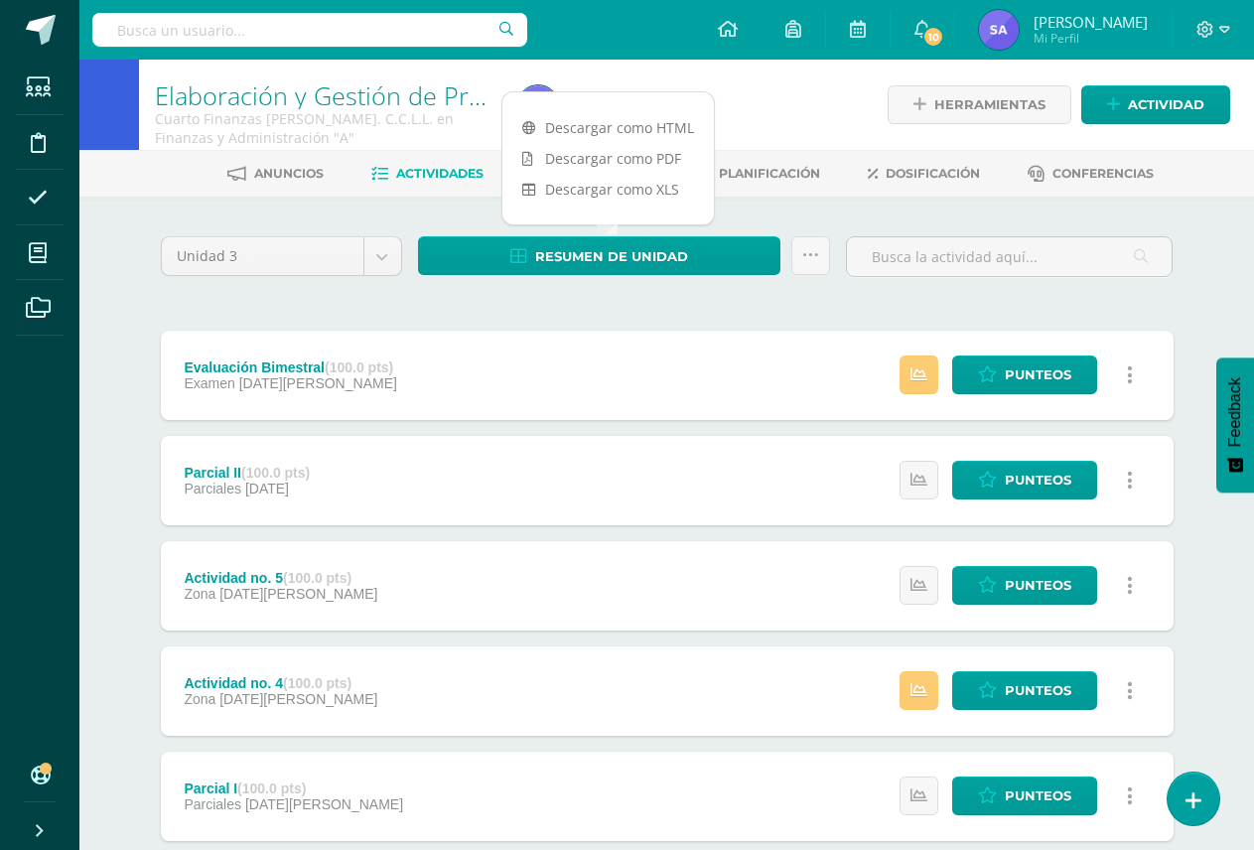
click at [684, 294] on div "Unidad 3 Unidad 1 Unidad 2 Unidad 3 Unidad 4 Resumen de unidad Enviar punteos a…" at bounding box center [667, 742] width 1028 height 1012
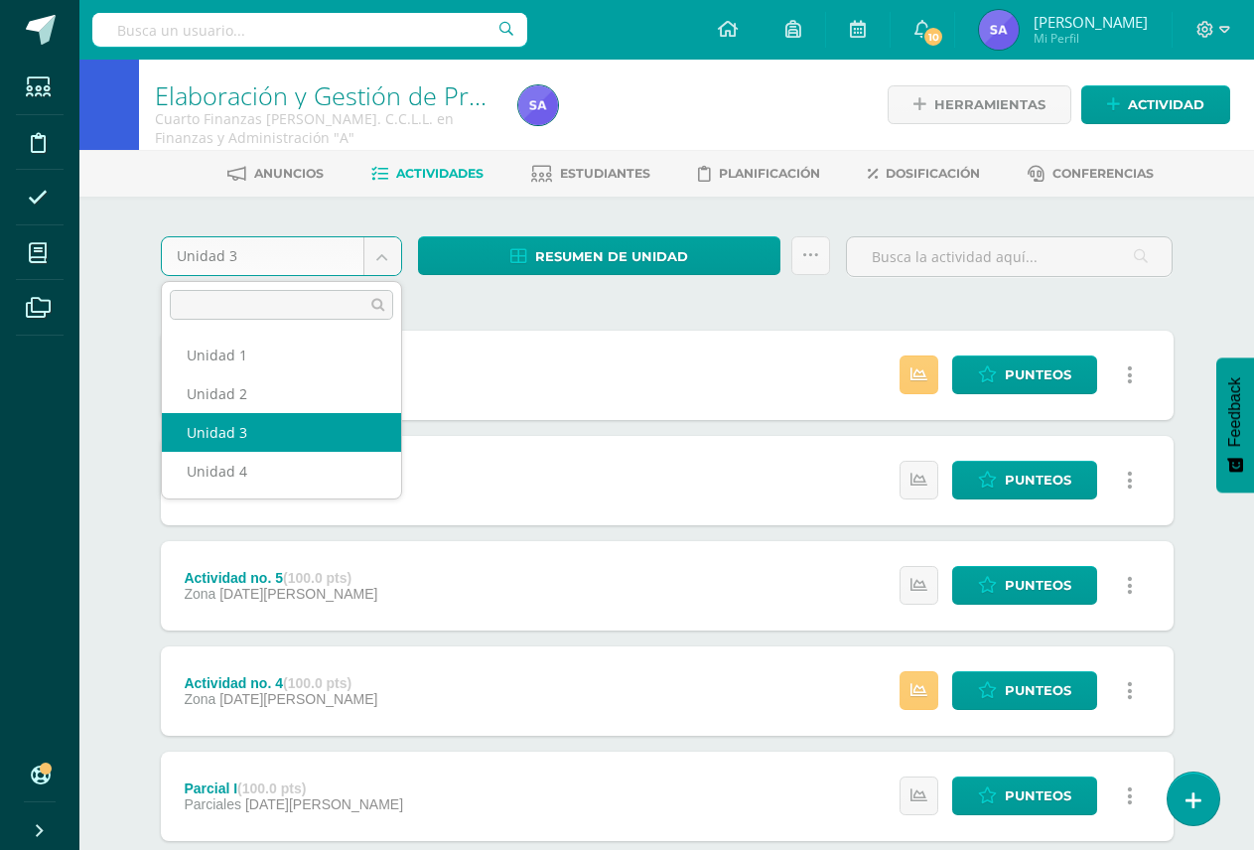
click at [382, 256] on body "Estudiantes Disciplina Asistencia Mis cursos Archivos Soporte Ayuda Reportar un…" at bounding box center [627, 644] width 1254 height 1288
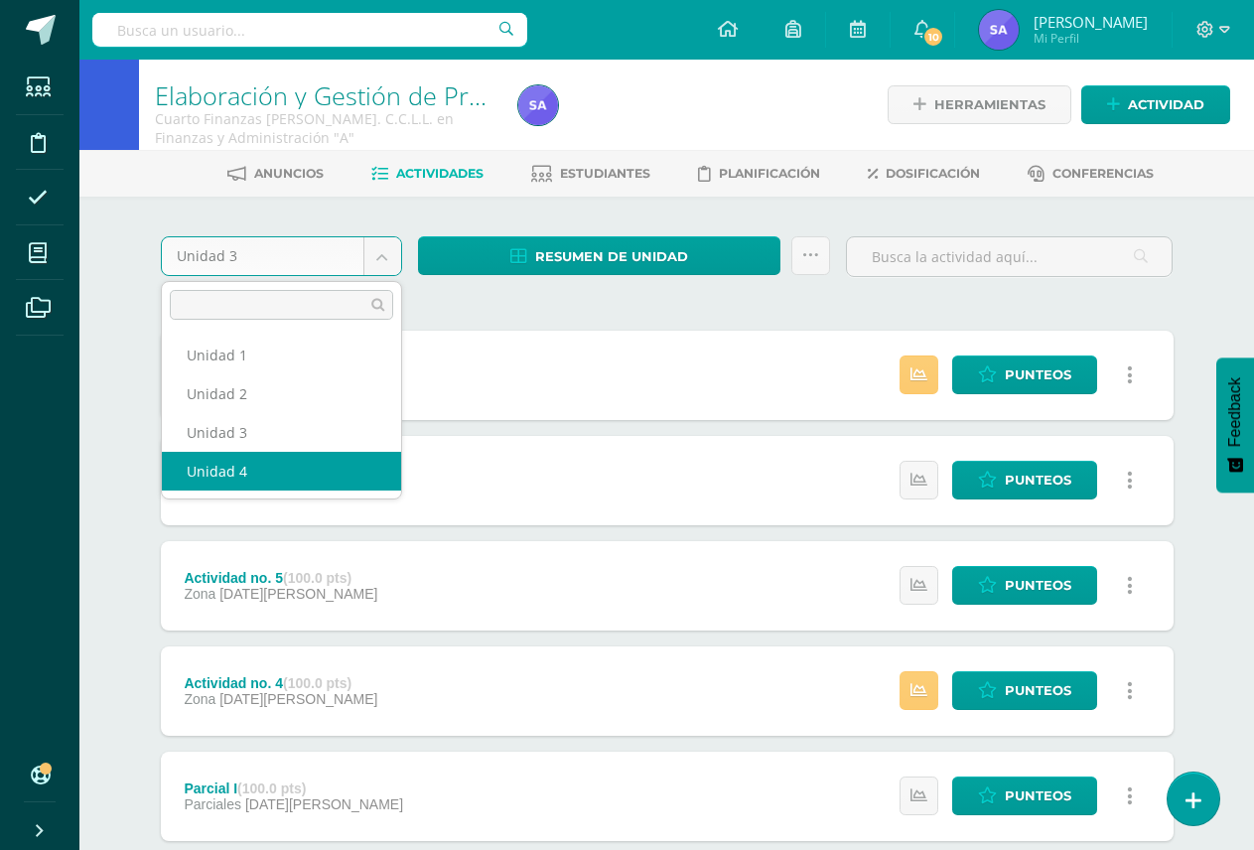
select select "Unidad 4"
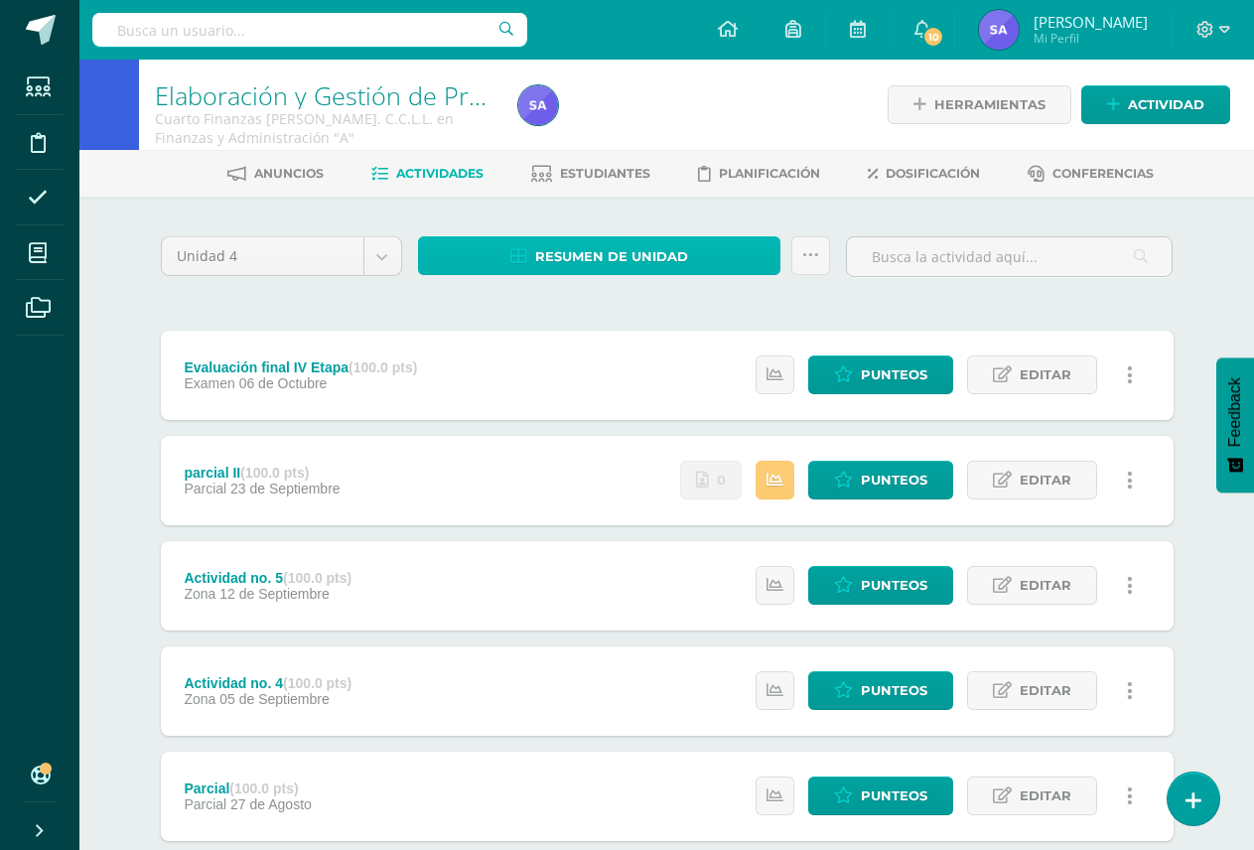
click at [733, 253] on link "Resumen de unidad" at bounding box center [599, 255] width 363 height 39
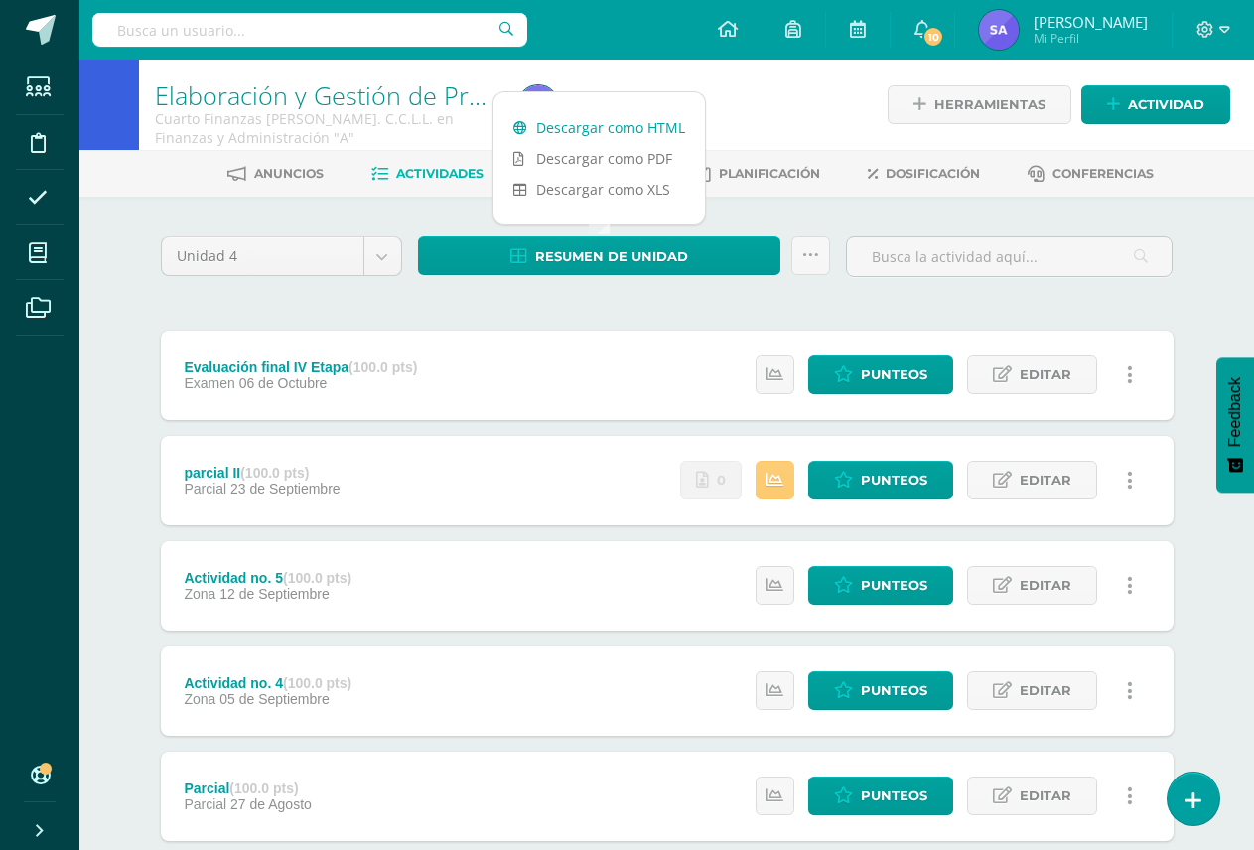
click at [653, 120] on link "Descargar como HTML" at bounding box center [598, 127] width 211 height 31
click at [523, 577] on div "Actividad no. 5 (100.0 pts) Zona 12 de Septiembre Estatus de Actividad: 0 Estud…" at bounding box center [667, 585] width 1012 height 89
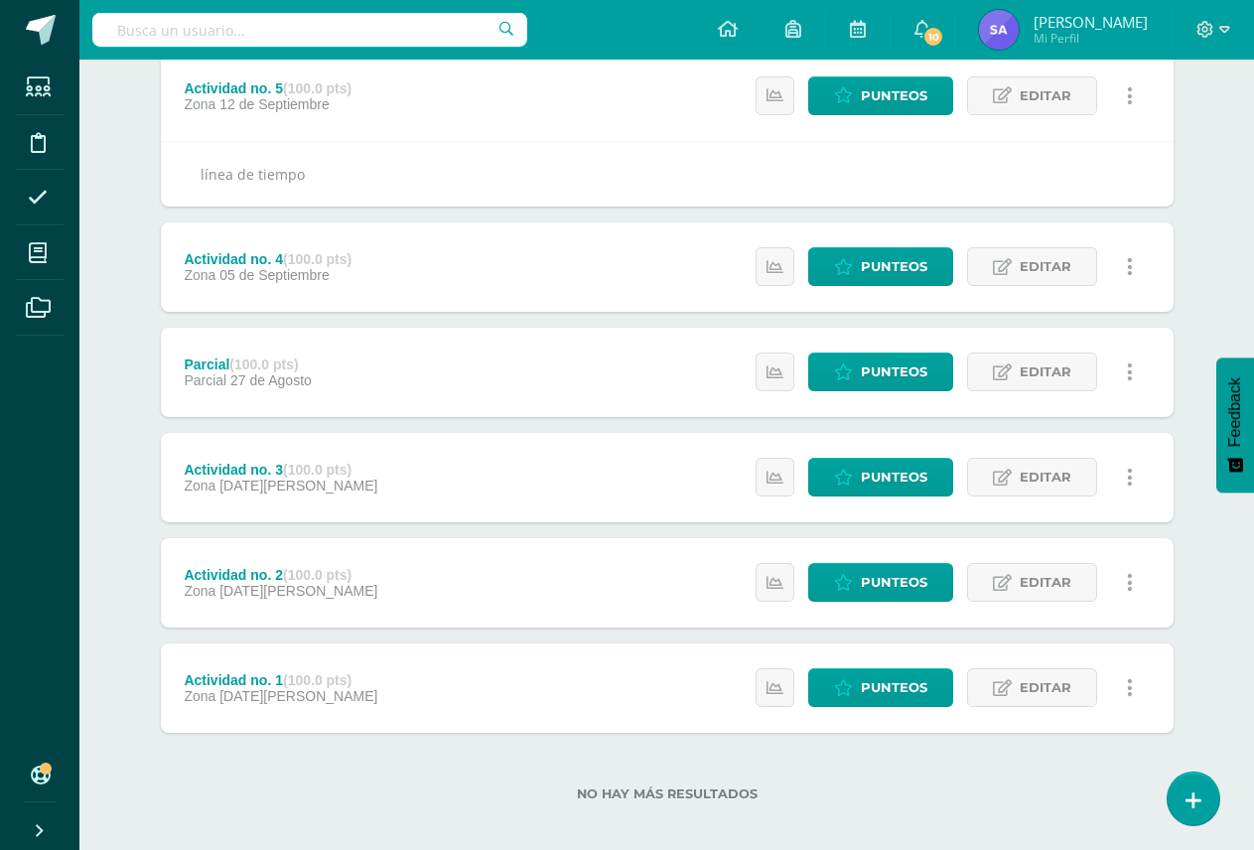
scroll to position [496, 0]
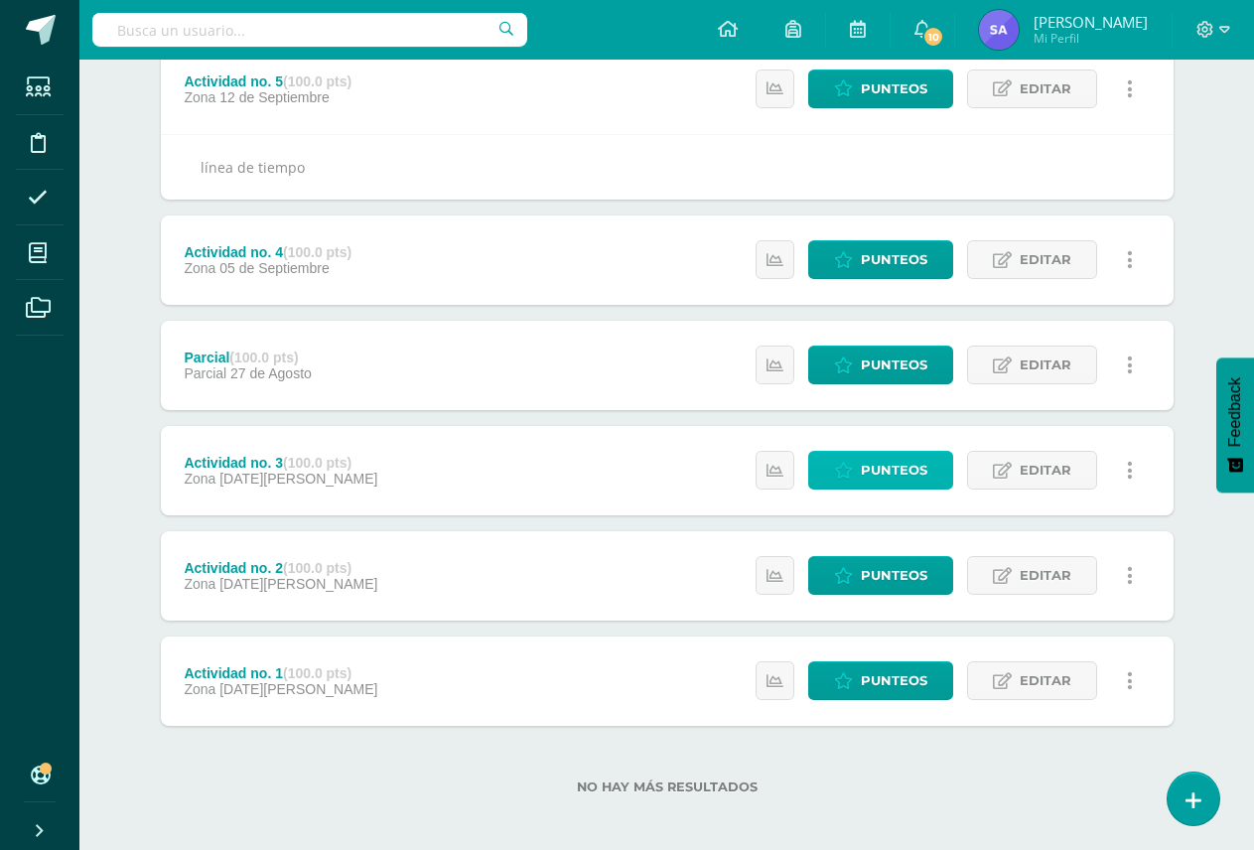
click at [890, 472] on span "Punteos" at bounding box center [893, 470] width 66 height 37
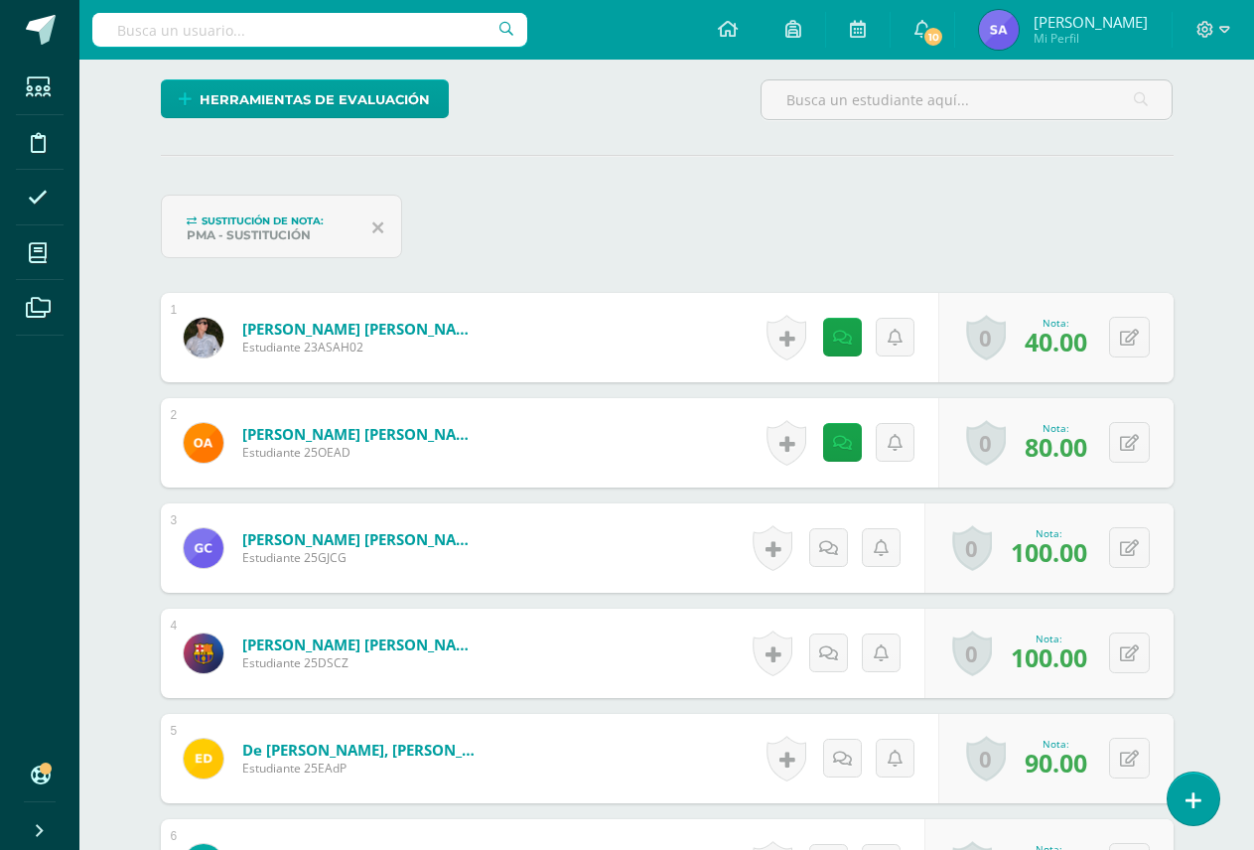
scroll to position [496, 0]
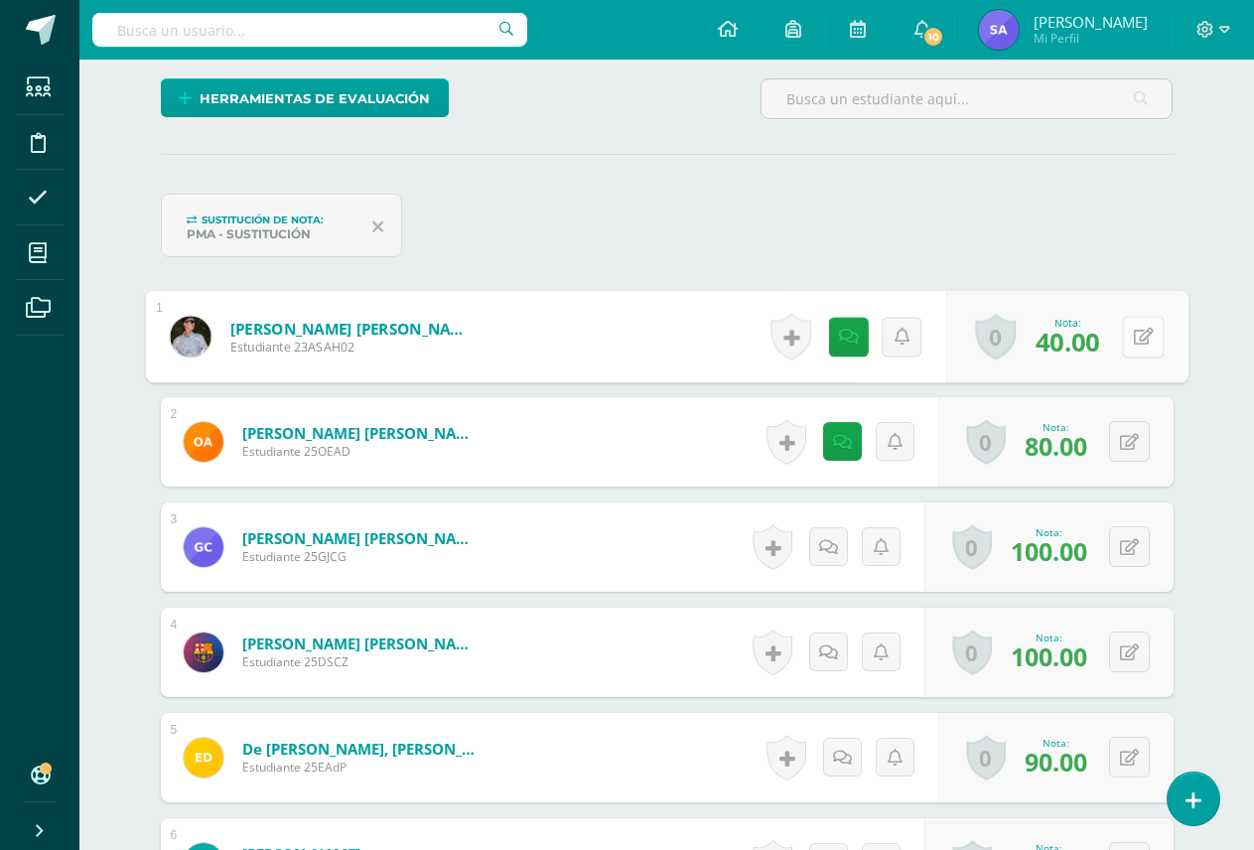
click at [1139, 337] on button at bounding box center [1143, 337] width 42 height 42
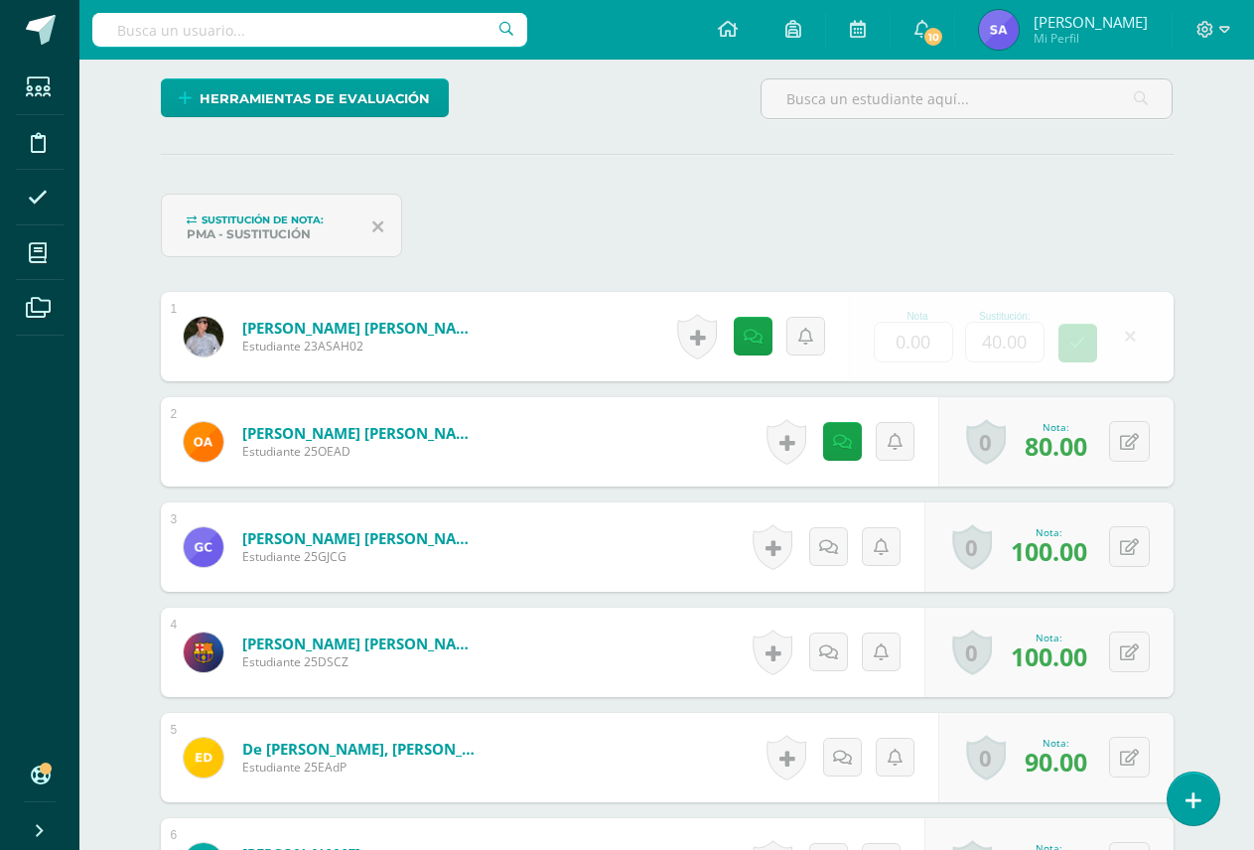
scroll to position [497, 0]
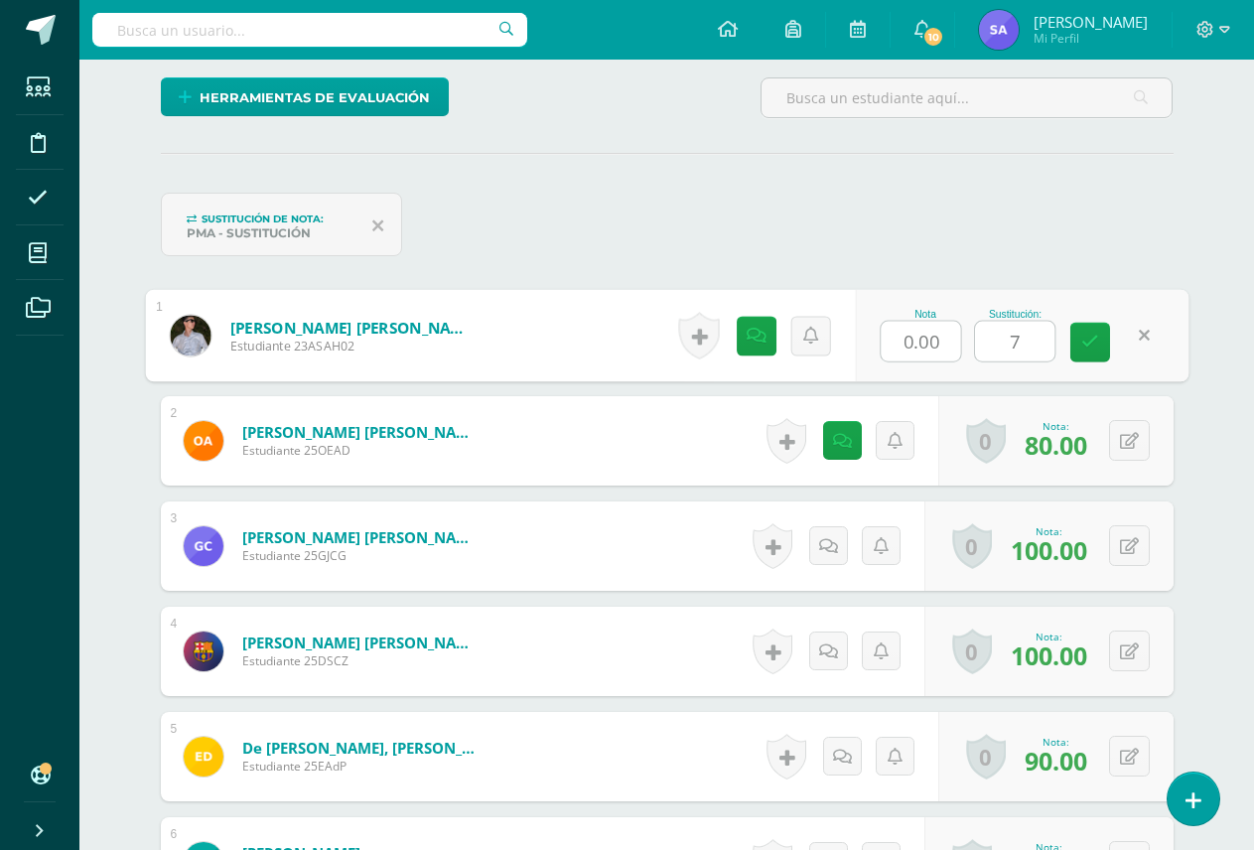
type input "70"
click at [1102, 341] on link at bounding box center [1090, 343] width 40 height 40
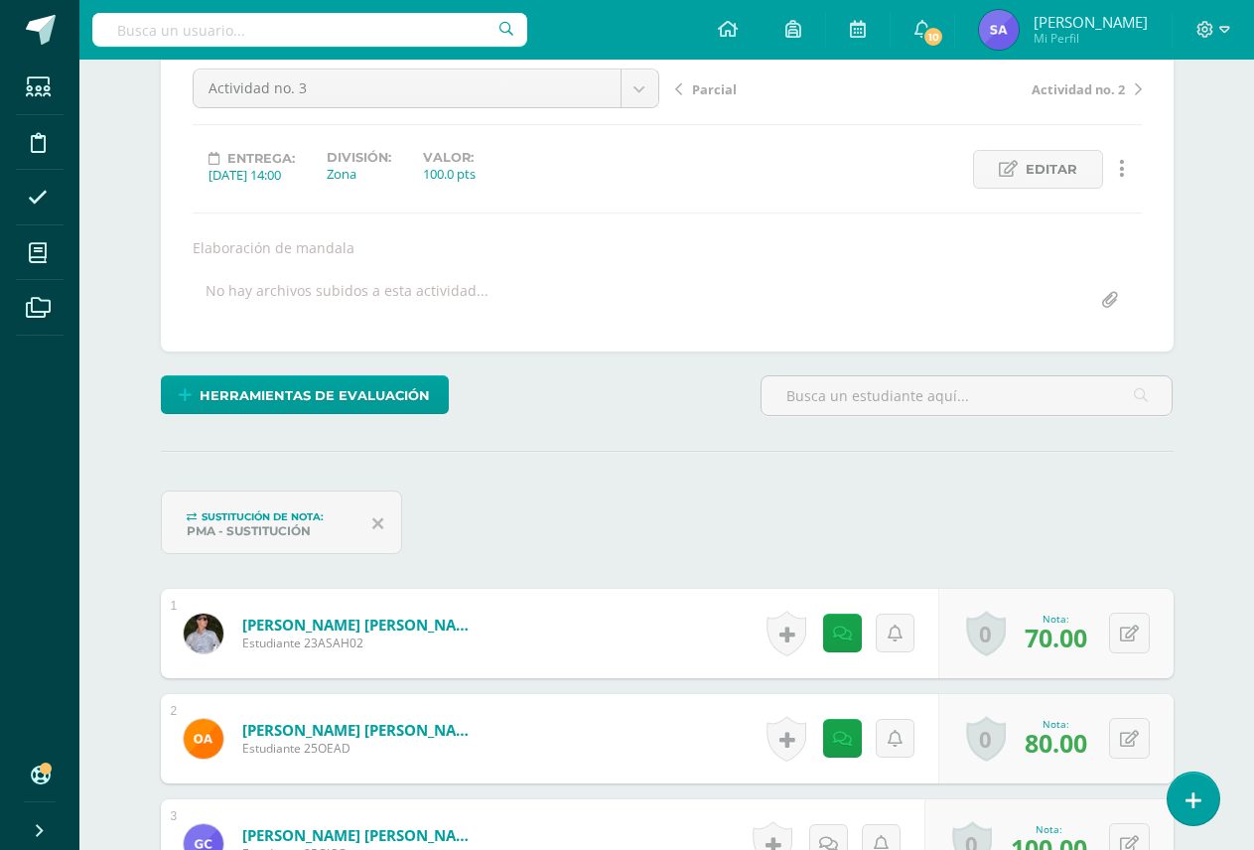
scroll to position [0, 0]
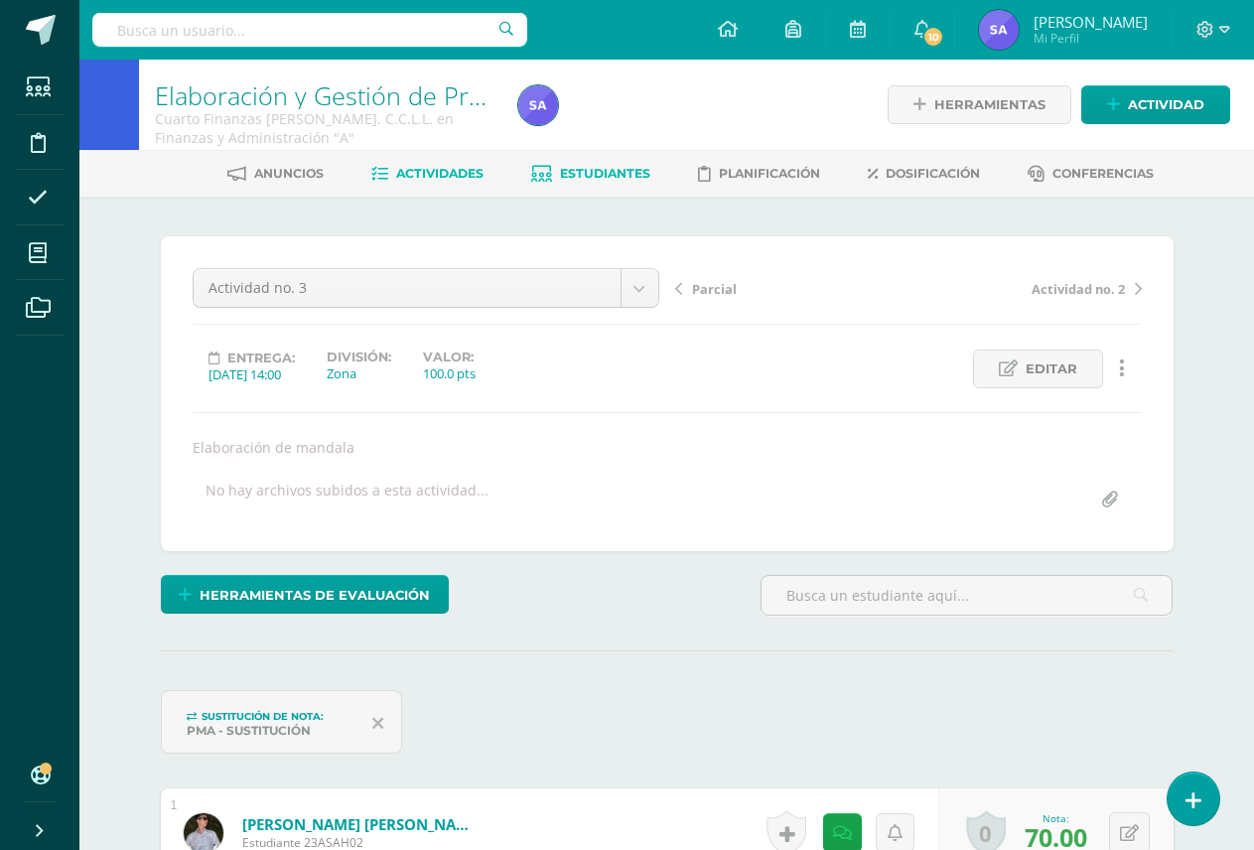
click at [579, 171] on span "Estudiantes" at bounding box center [605, 173] width 90 height 15
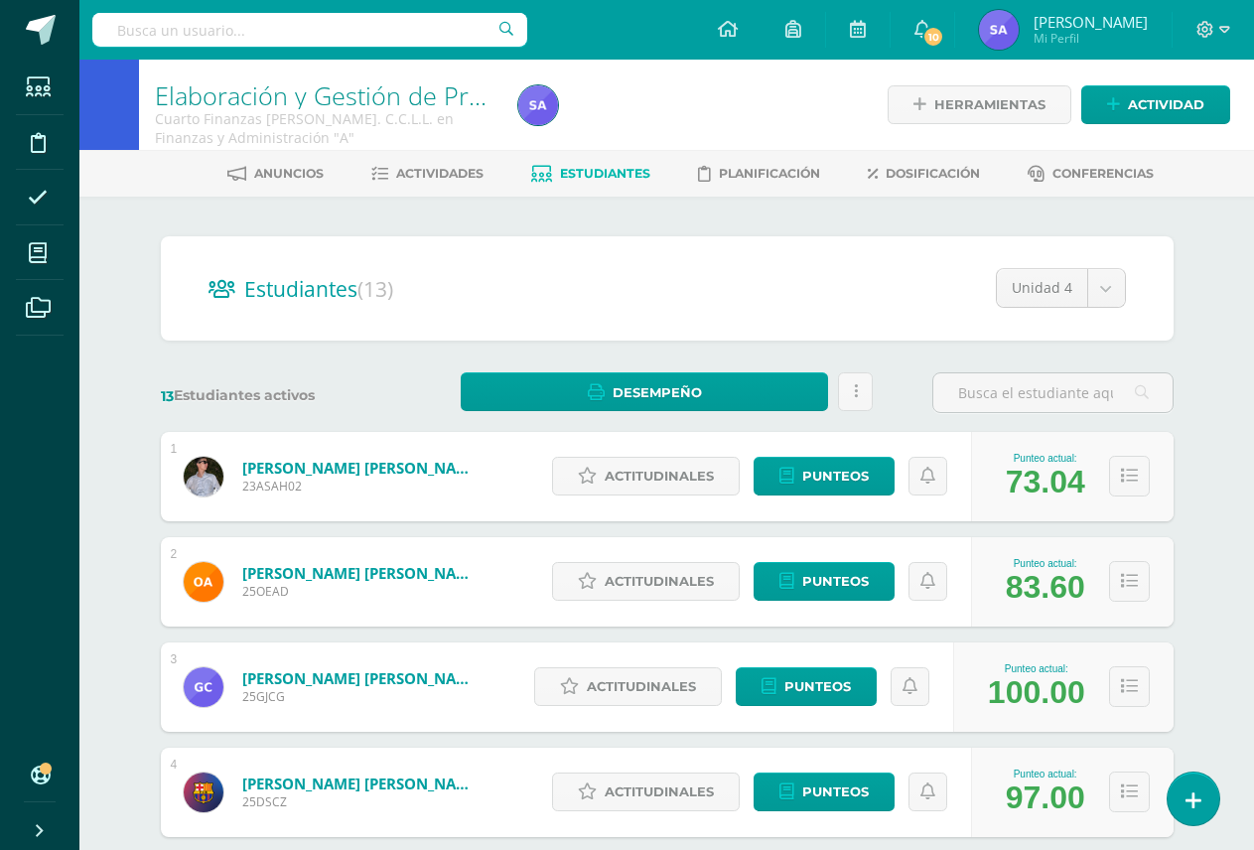
click at [358, 26] on input "text" at bounding box center [309, 30] width 435 height 34
type input "elaboraci"
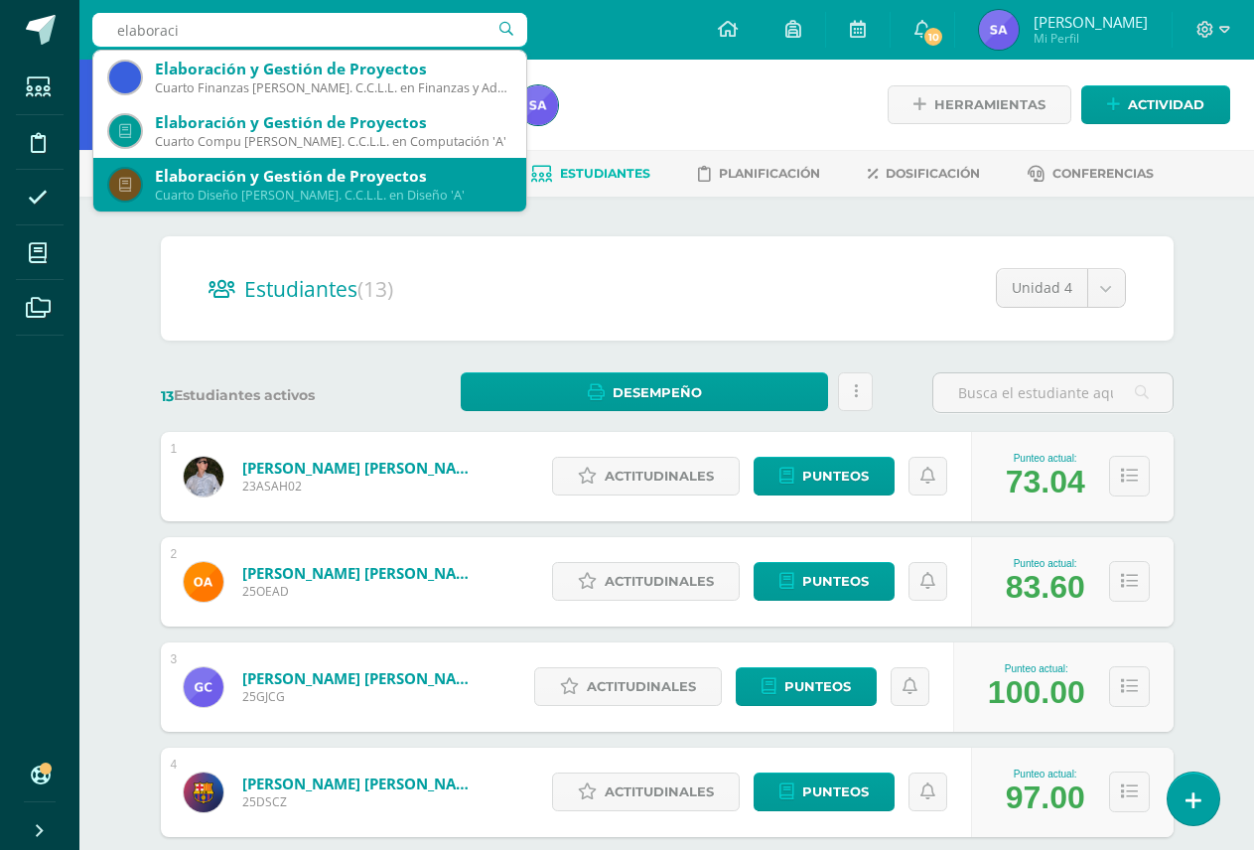
click at [350, 182] on div "Elaboración y Gestión de Proyectos" at bounding box center [332, 176] width 355 height 21
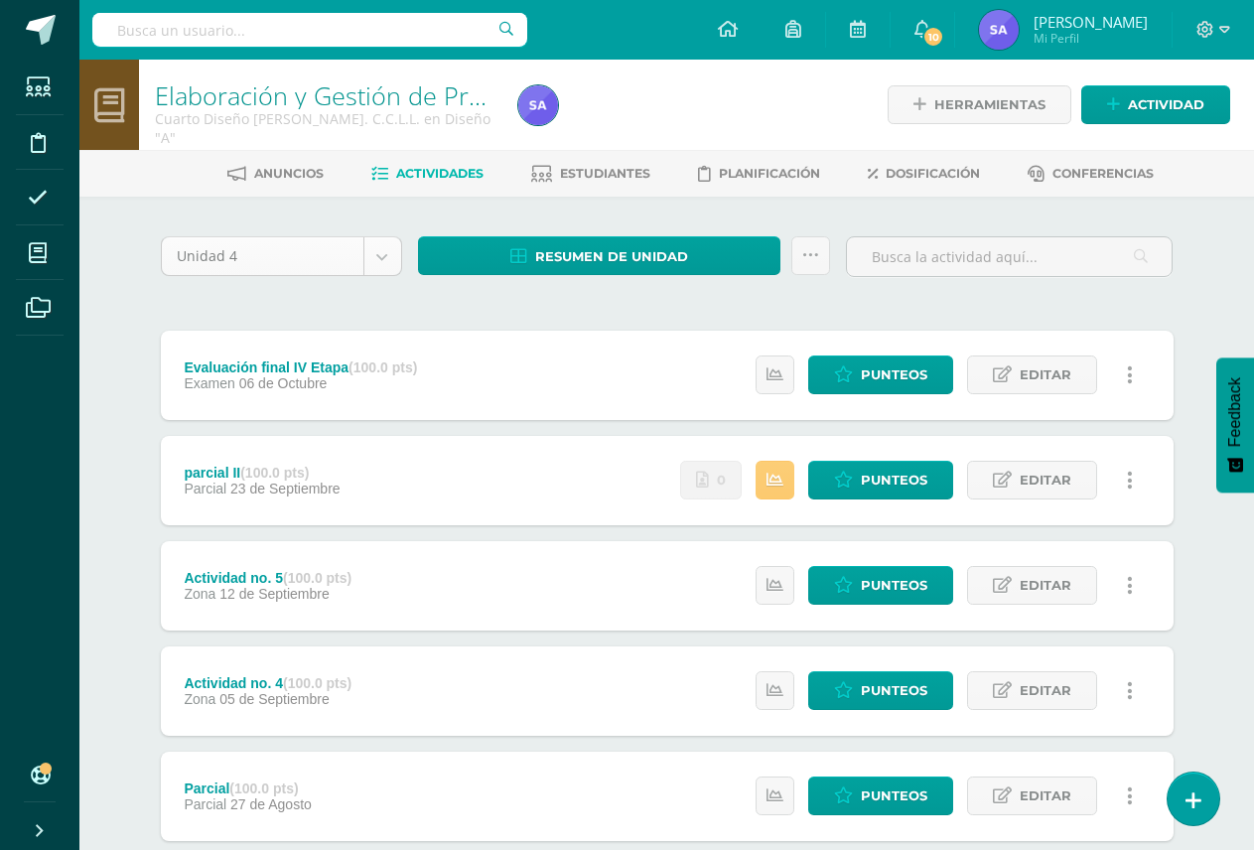
click at [369, 254] on body "Estudiantes Disciplina Asistencia Mis cursos Archivos Soporte Ayuda Reportar un…" at bounding box center [627, 644] width 1254 height 1288
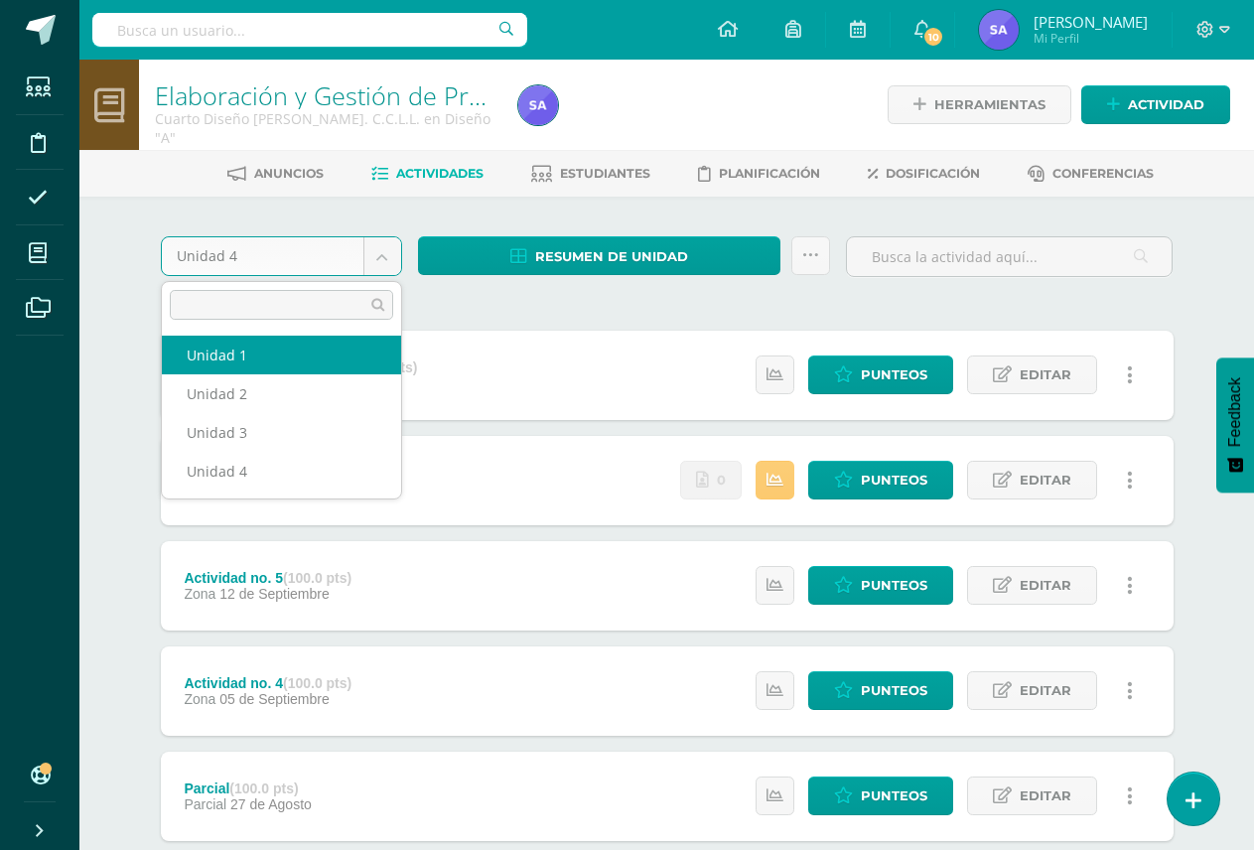
select select "Unidad 1"
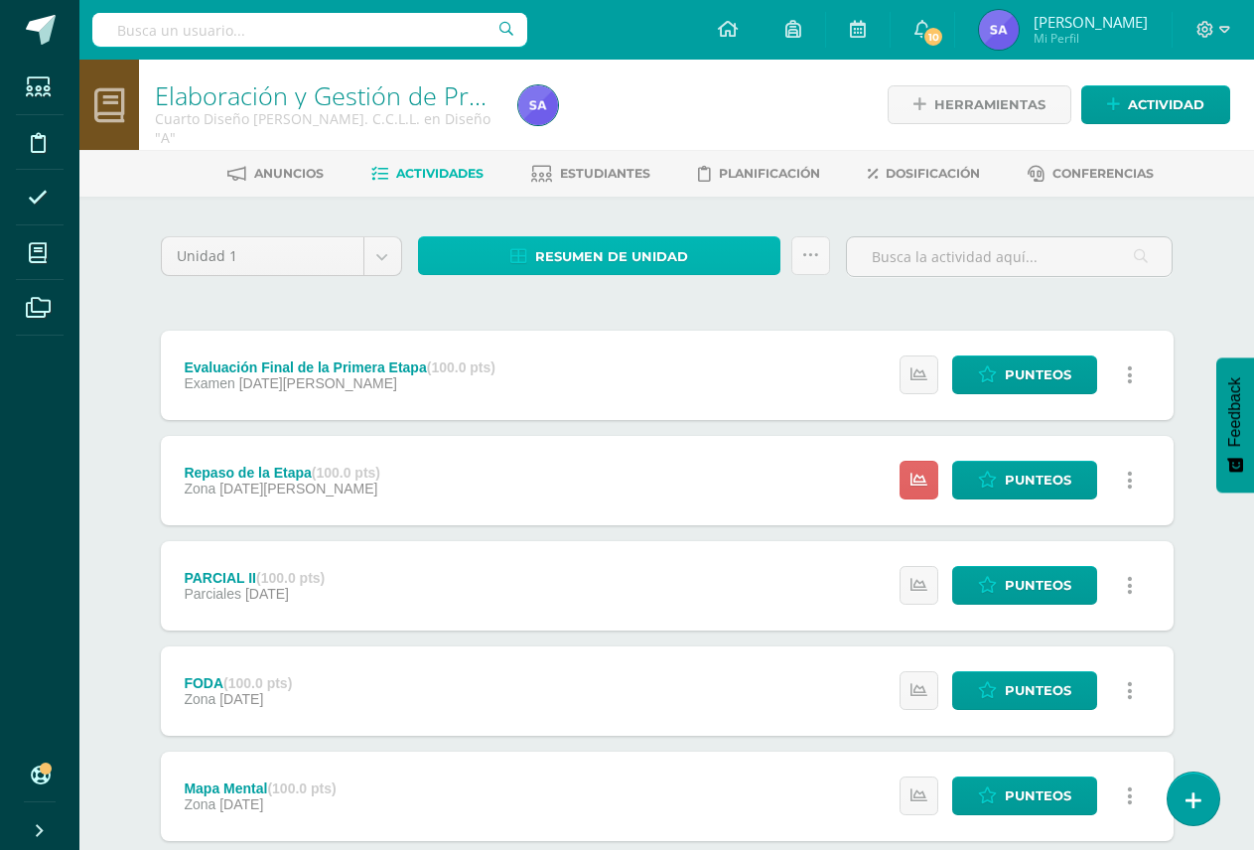
click at [615, 256] on span "Resumen de unidad" at bounding box center [611, 256] width 153 height 37
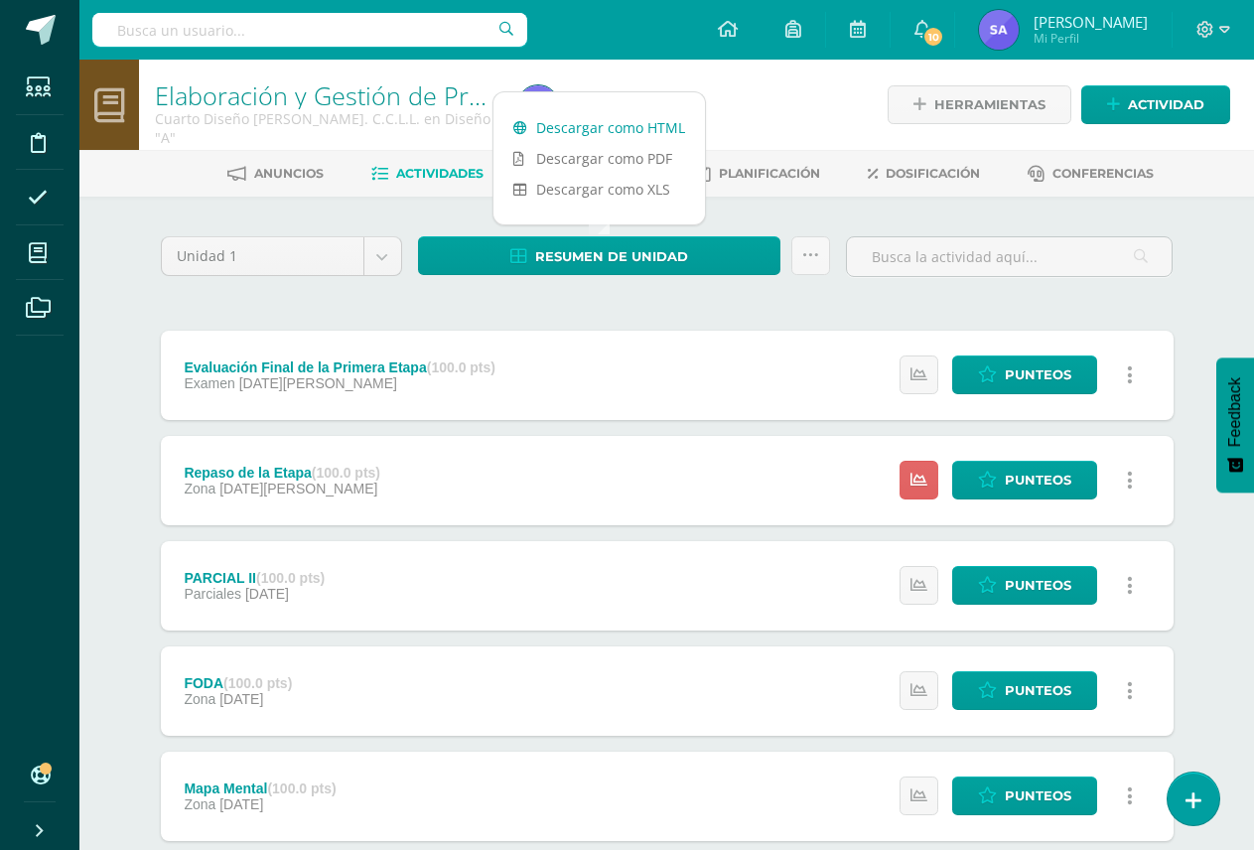
click at [674, 125] on link "Descargar como HTML" at bounding box center [598, 127] width 211 height 31
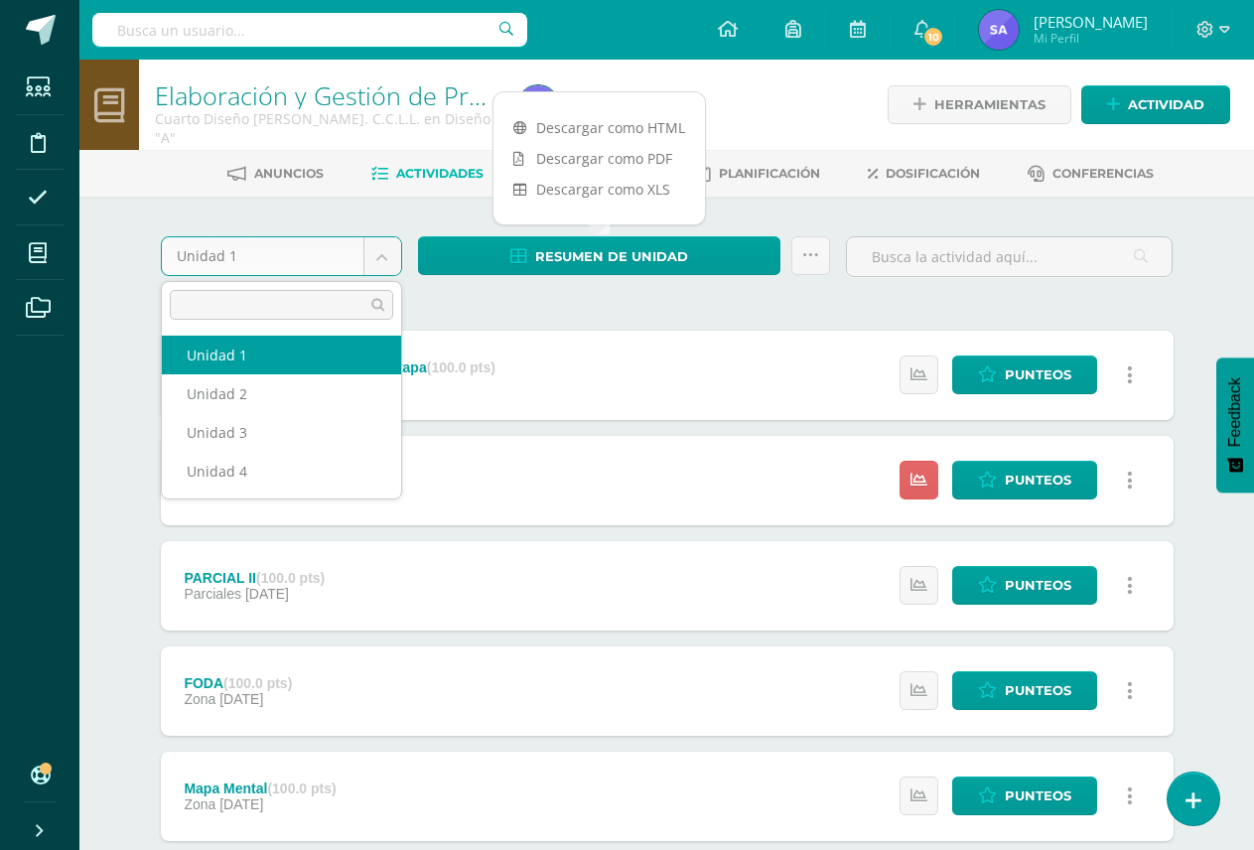
click at [390, 250] on body "Estudiantes Disciplina Asistencia Mis cursos Archivos Soporte Ayuda Reportar un…" at bounding box center [627, 746] width 1254 height 1492
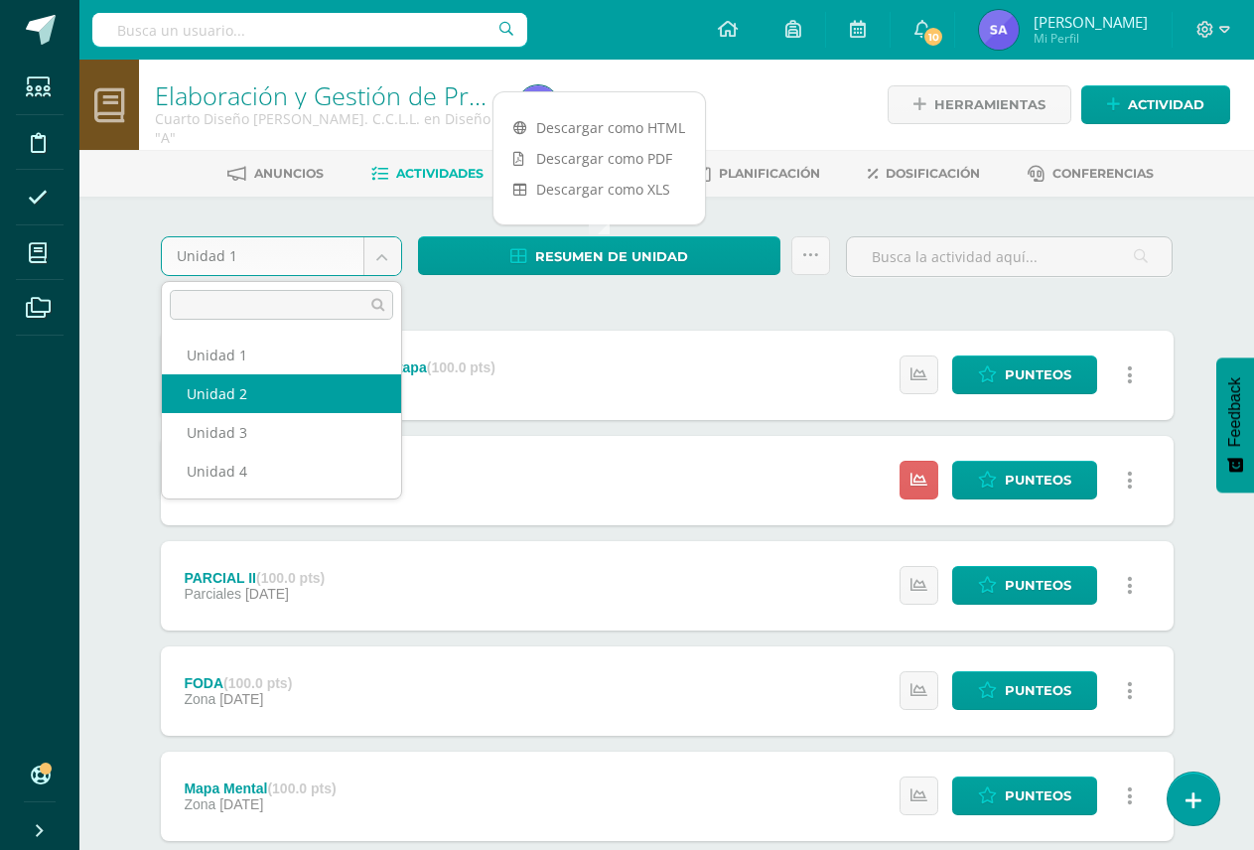
select select "Unidad 2"
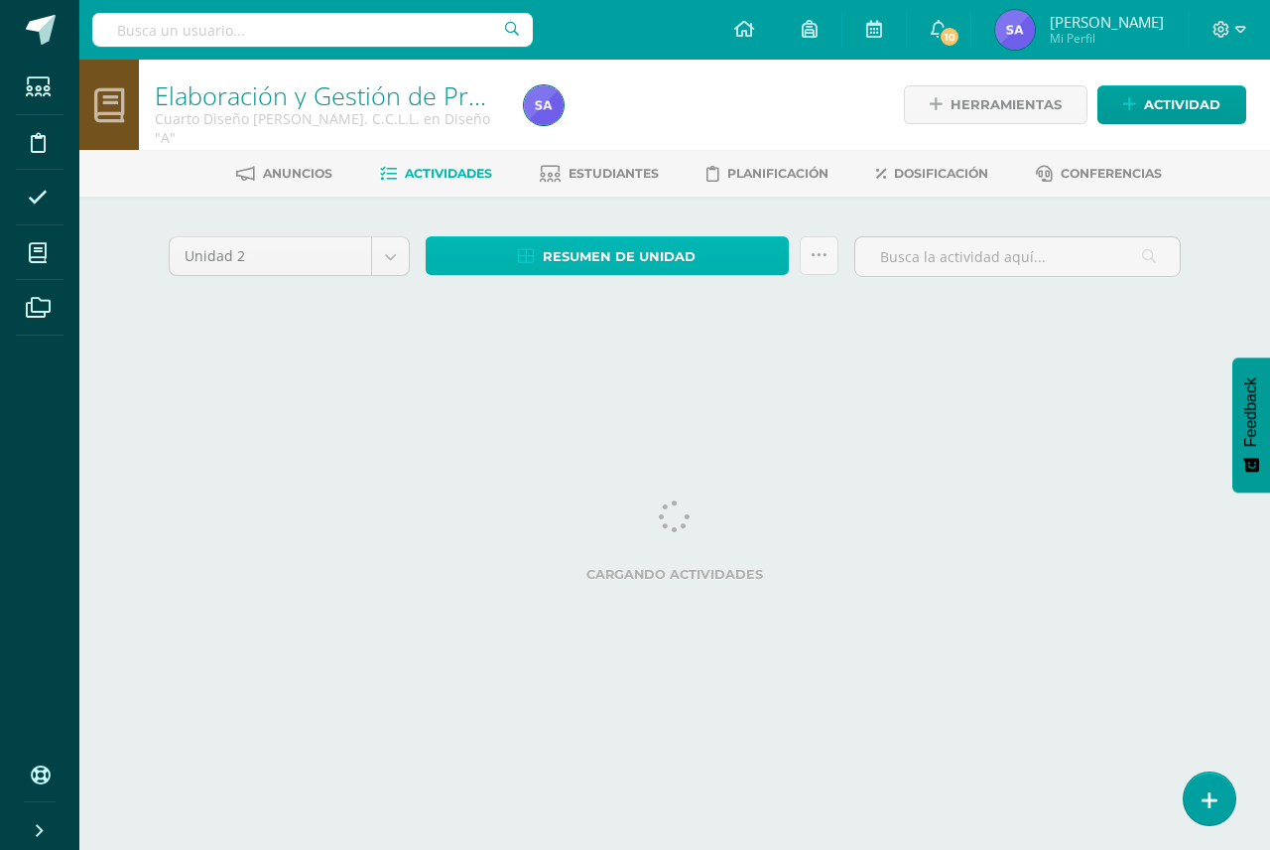
click at [596, 249] on span "Resumen de unidad" at bounding box center [619, 256] width 153 height 37
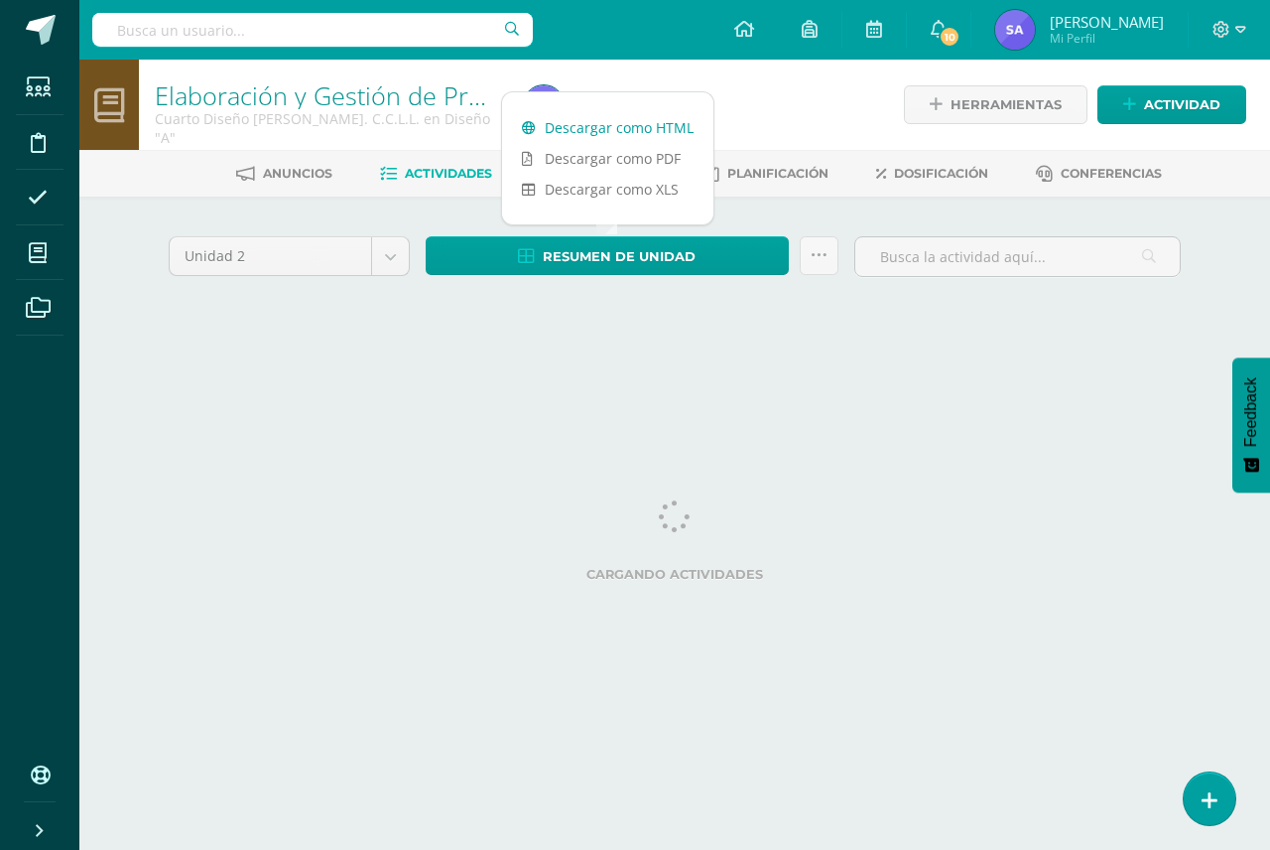
click at [638, 130] on link "Descargar como HTML" at bounding box center [607, 127] width 211 height 31
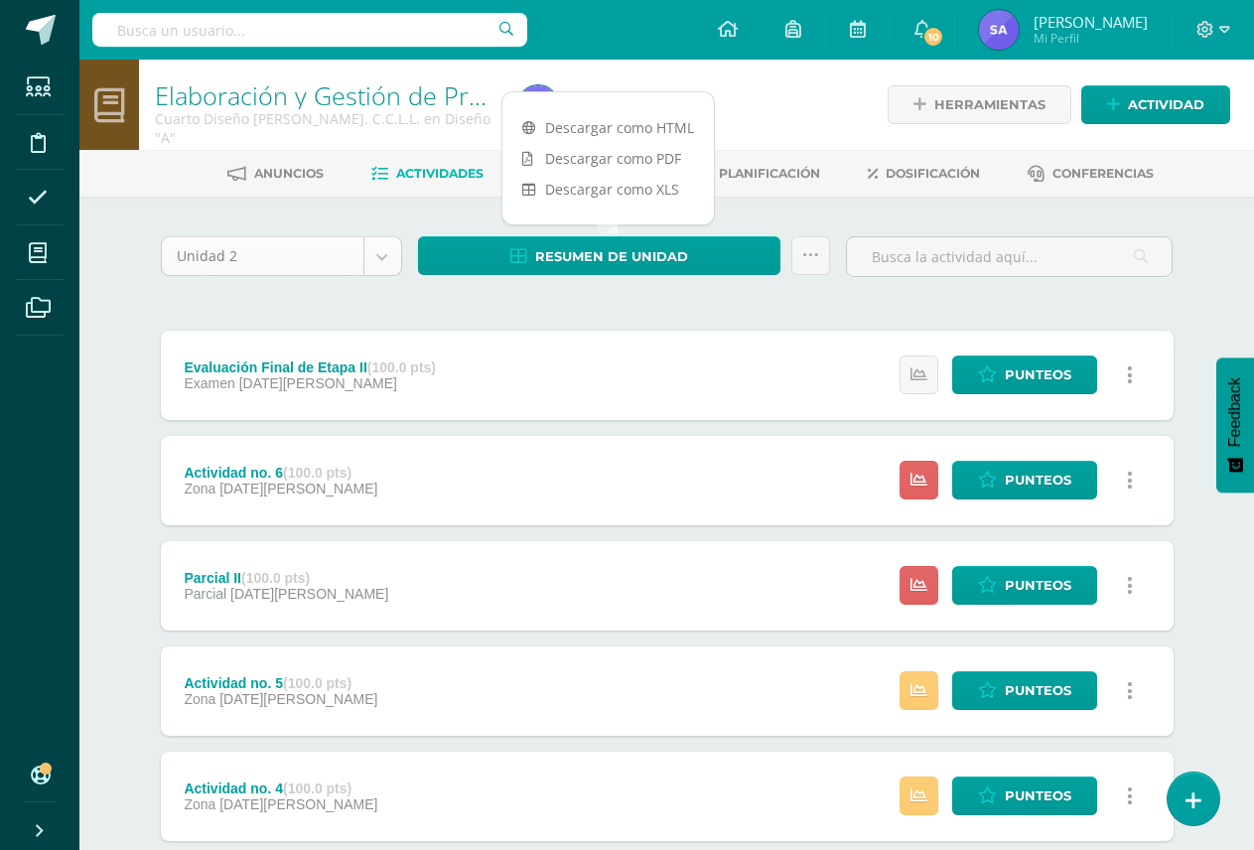
click at [383, 258] on body "Estudiantes Disciplina Asistencia Mis cursos Archivos Soporte Ayuda Reportar un…" at bounding box center [627, 696] width 1254 height 1393
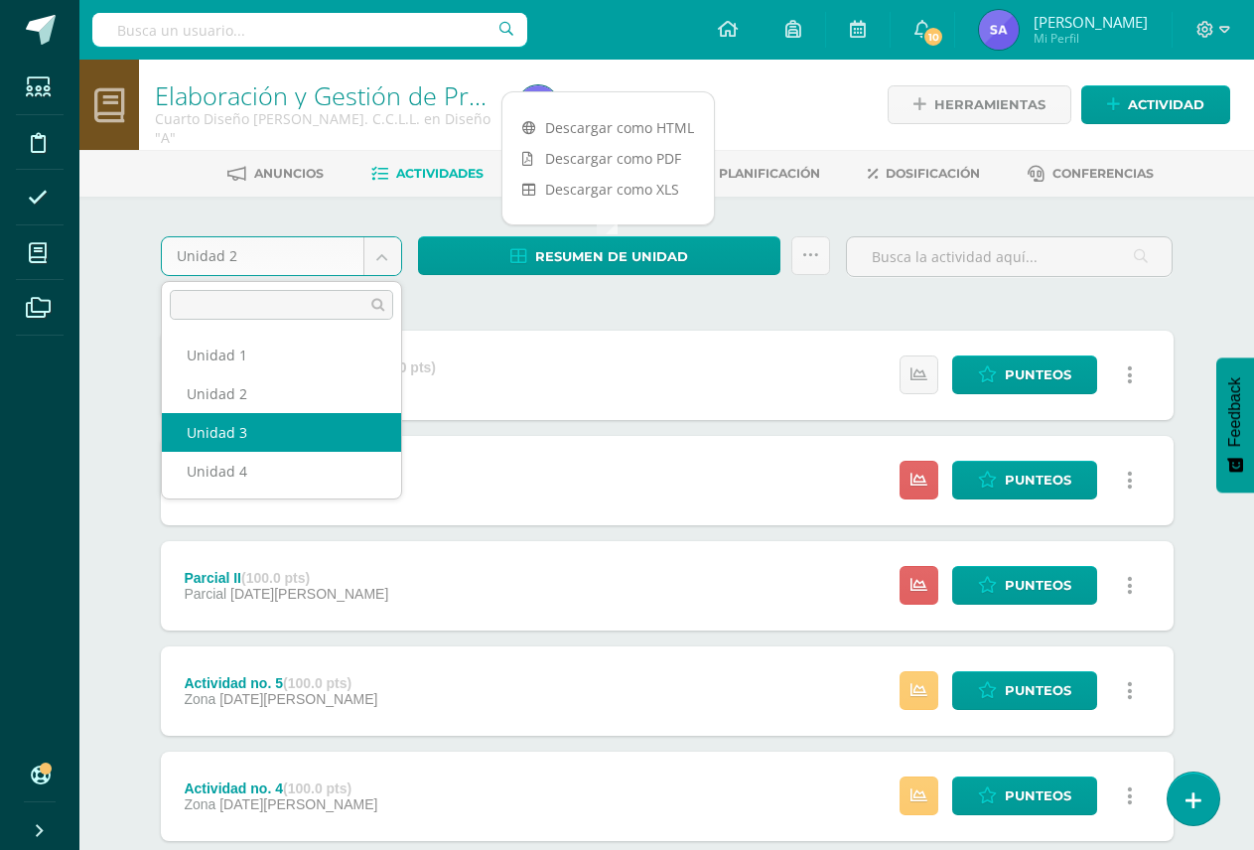
select select "Unidad 3"
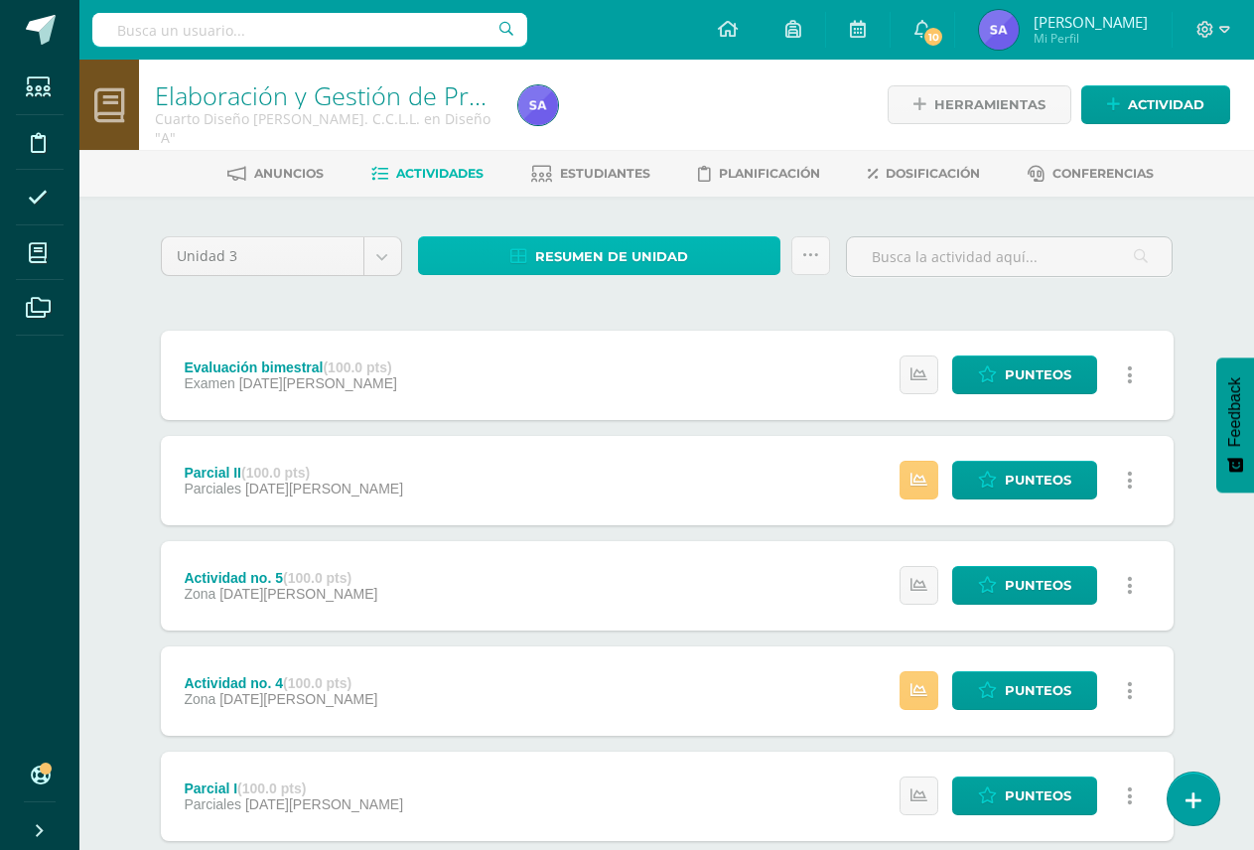
click at [656, 252] on span "Resumen de unidad" at bounding box center [611, 256] width 153 height 37
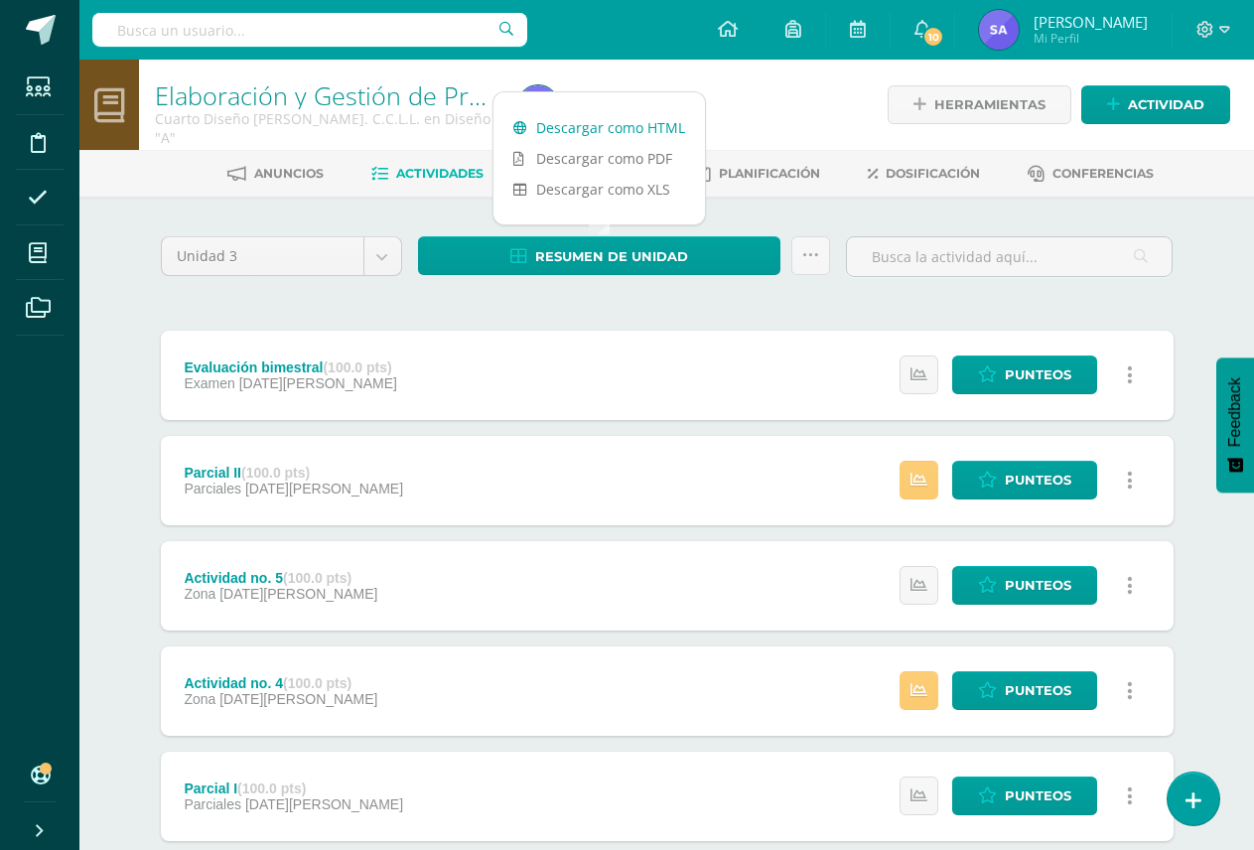
click at [657, 127] on link "Descargar como HTML" at bounding box center [598, 127] width 211 height 31
click at [393, 264] on body "Estudiantes Disciplina Asistencia Mis cursos Archivos Soporte Ayuda Reportar un…" at bounding box center [627, 644] width 1254 height 1288
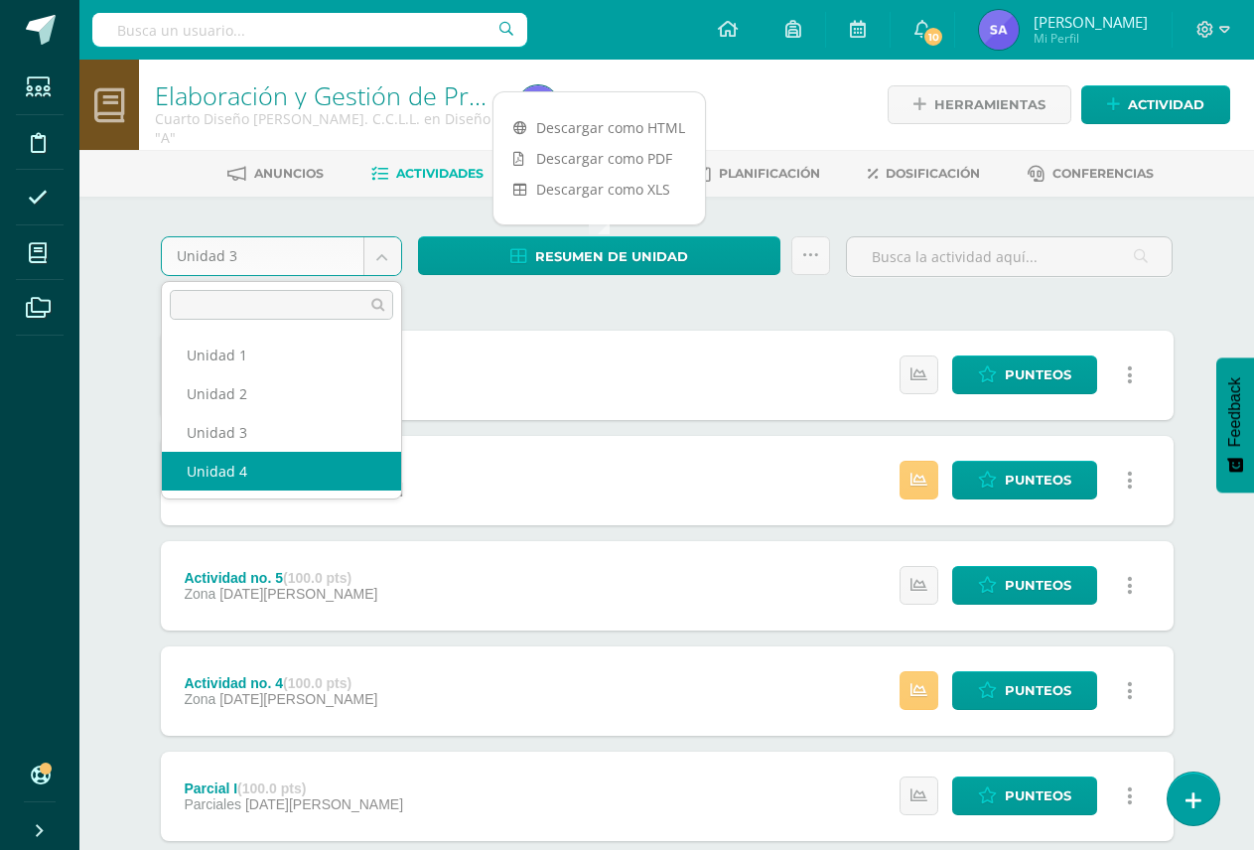
select select "Unidad 4"
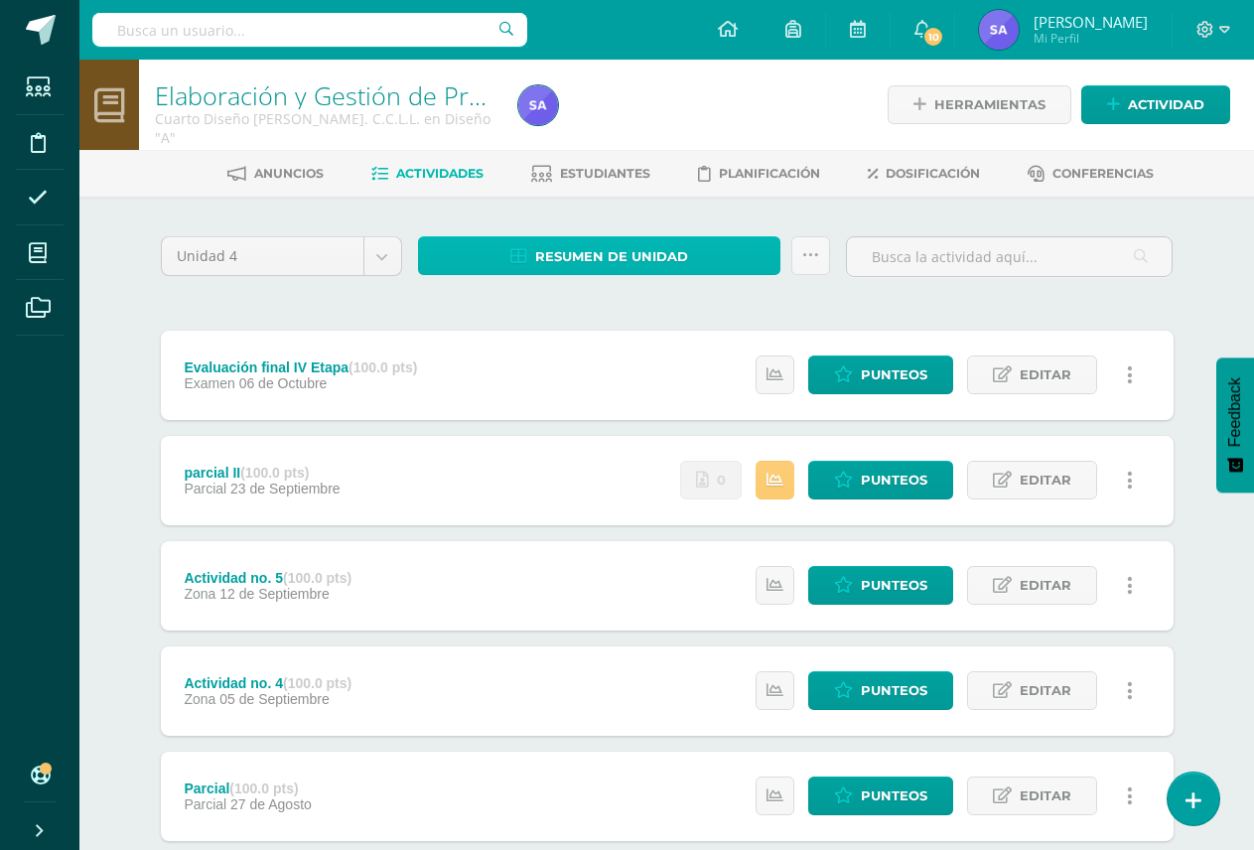
click at [620, 258] on span "Resumen de unidad" at bounding box center [611, 256] width 153 height 37
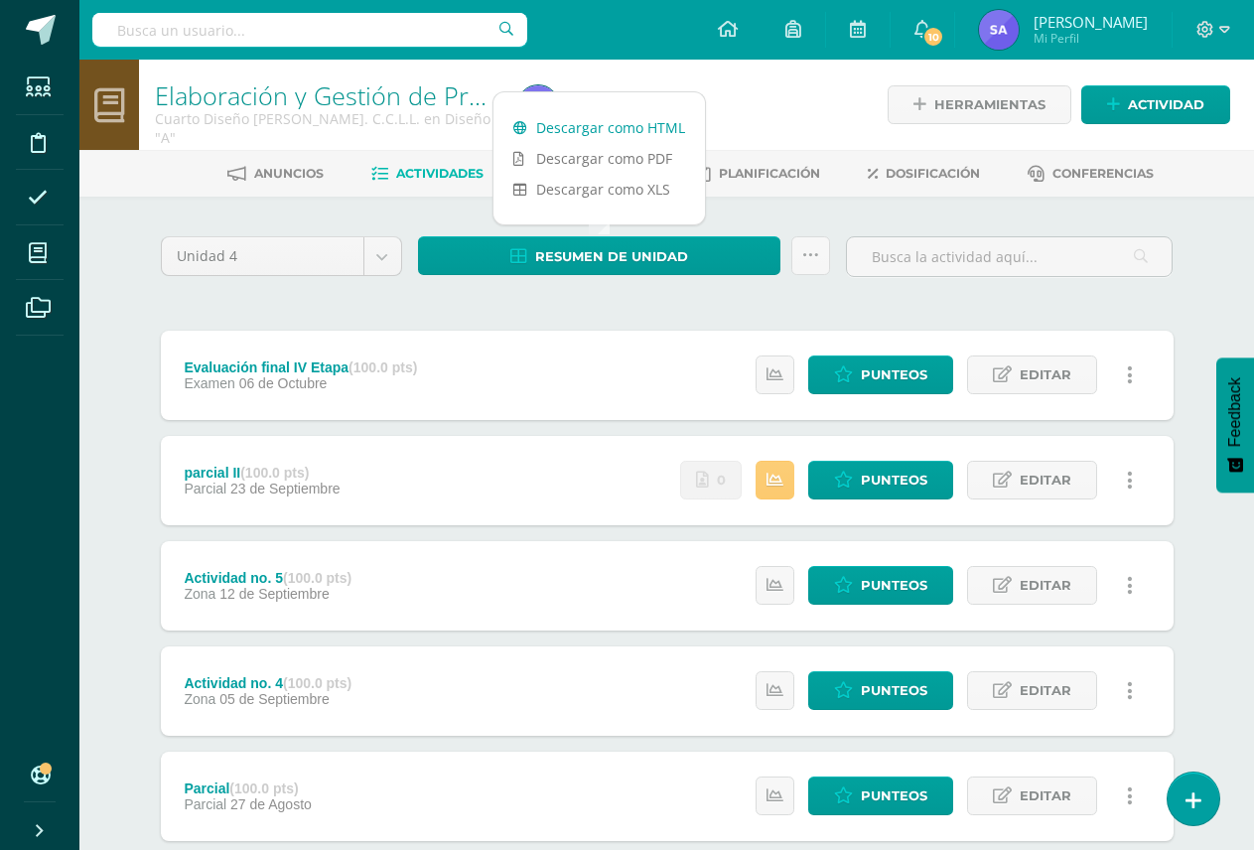
click at [644, 123] on link "Descargar como HTML" at bounding box center [598, 127] width 211 height 31
click at [580, 295] on div "Unidad 4 Unidad 1 Unidad 2 Unidad 3 Unidad 4 Resumen de unidad Subir actividade…" at bounding box center [667, 742] width 1028 height 1012
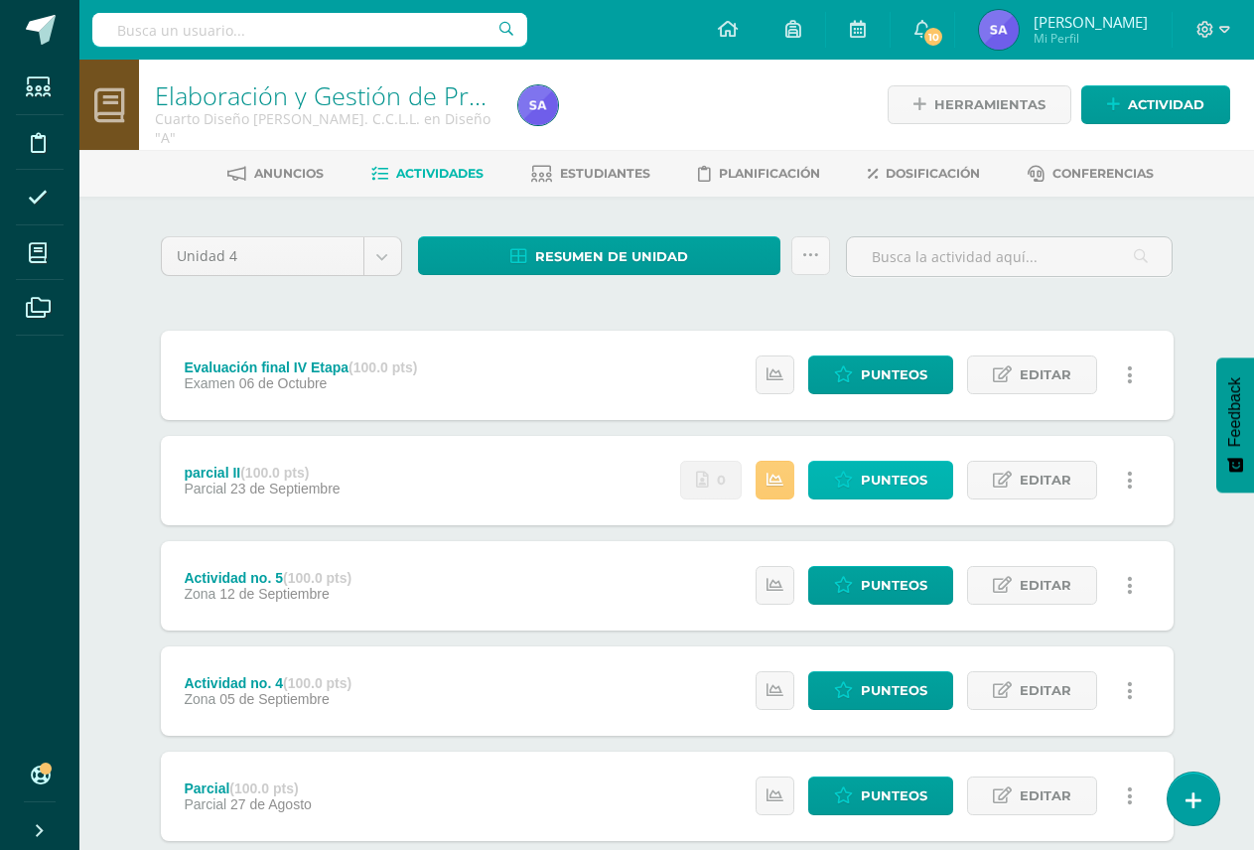
click at [883, 488] on span "Punteos" at bounding box center [893, 480] width 66 height 37
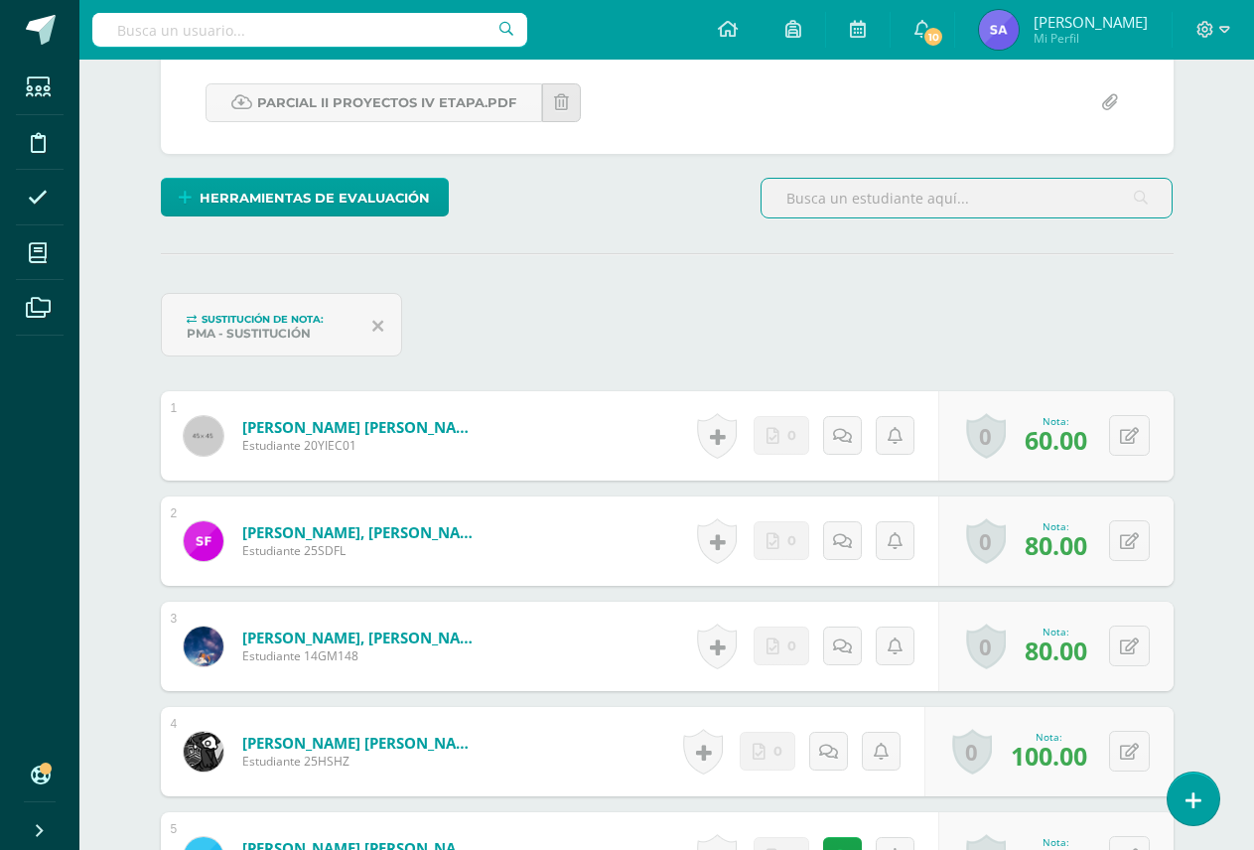
scroll to position [398, 0]
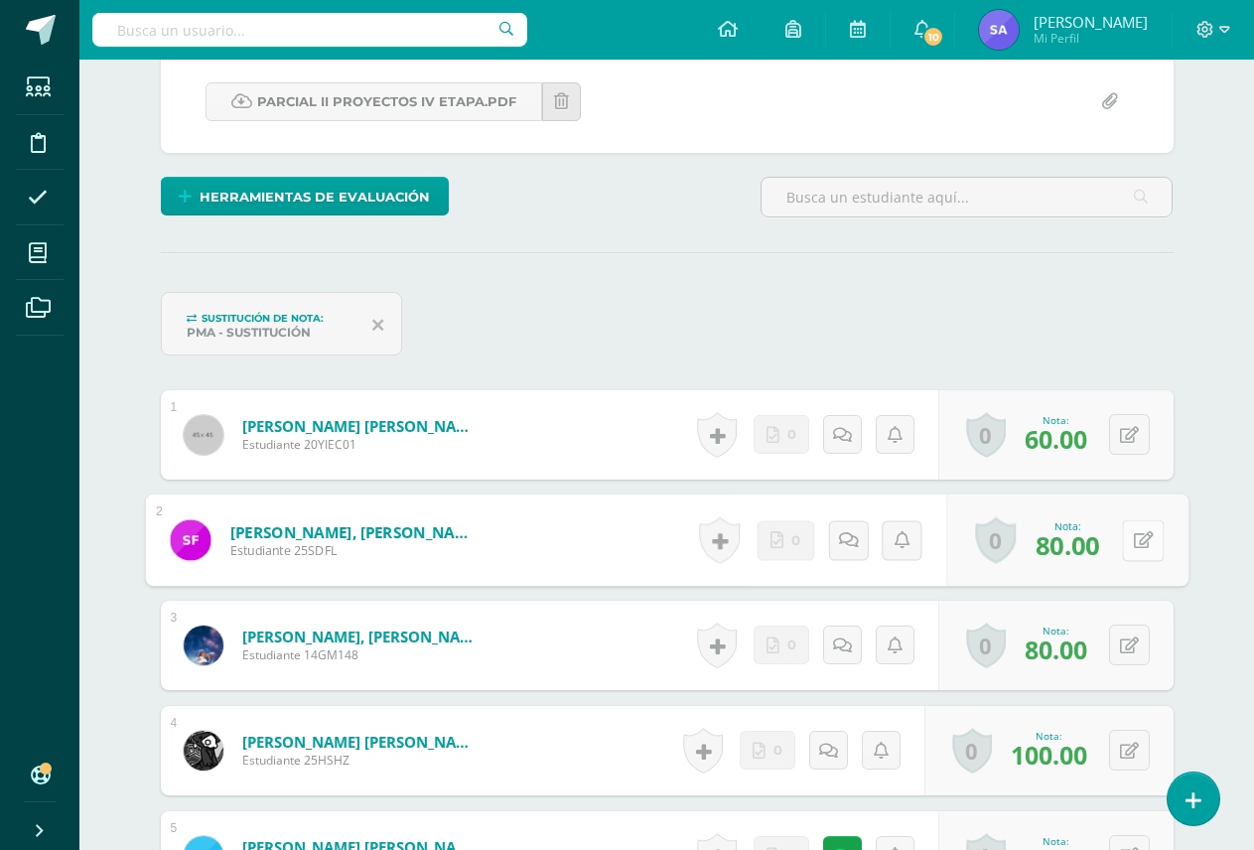
click at [1131, 551] on button at bounding box center [1143, 540] width 42 height 42
drag, startPoint x: 945, startPoint y: 544, endPoint x: 891, endPoint y: 543, distance: 53.6
click at [891, 543] on input "0.00" at bounding box center [919, 546] width 79 height 40
type input "100"
drag, startPoint x: 1048, startPoint y: 542, endPoint x: 968, endPoint y: 553, distance: 81.1
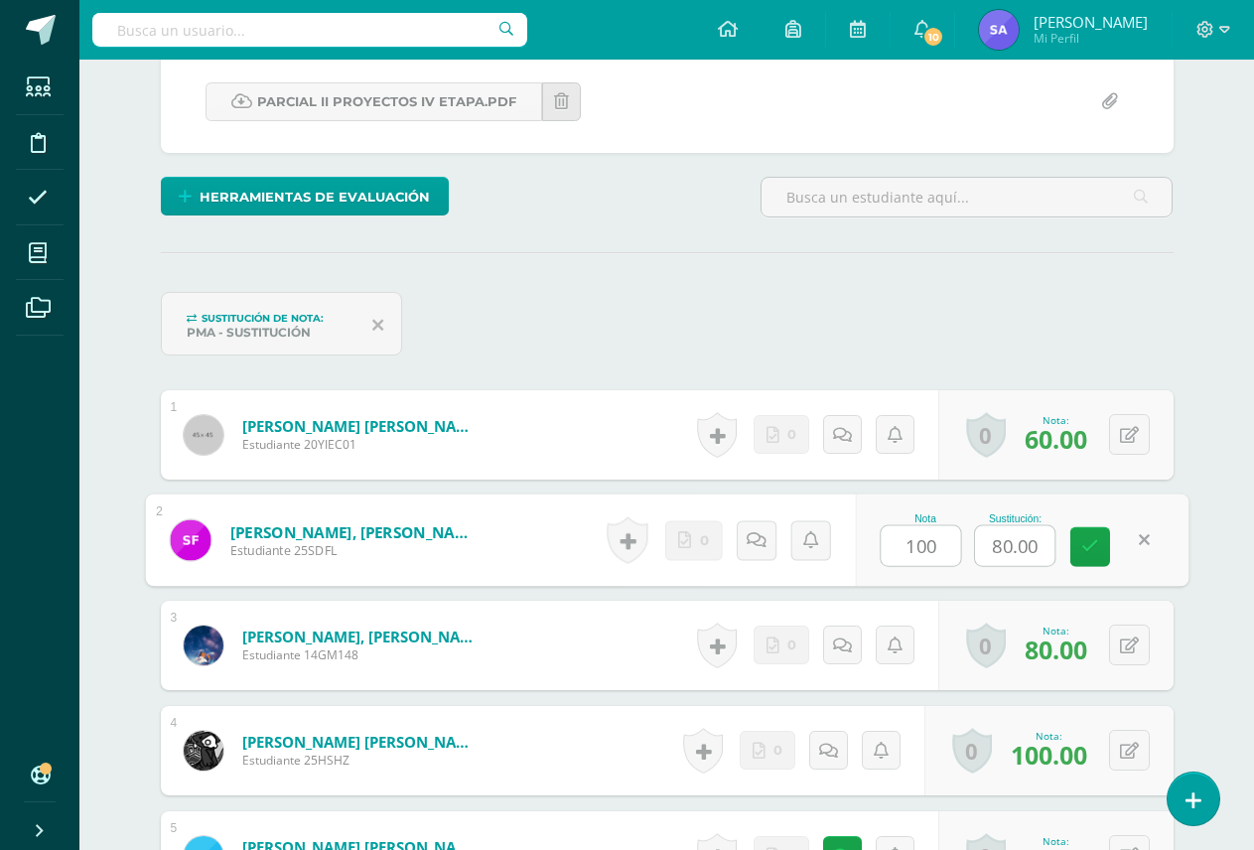
click at [968, 553] on div "Nota 100 Sustitución: 80.00" at bounding box center [1021, 540] width 333 height 92
click at [1099, 549] on link at bounding box center [1090, 547] width 40 height 40
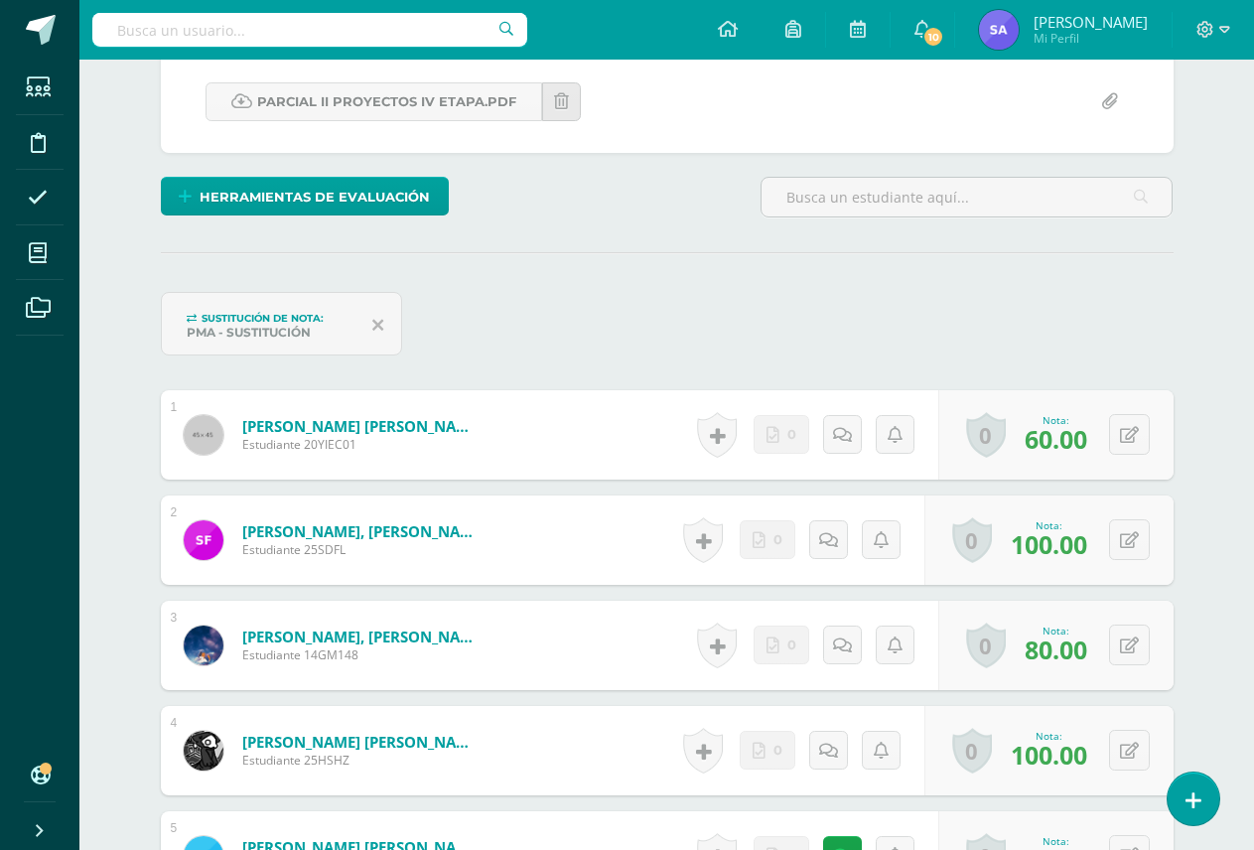
scroll to position [0, 0]
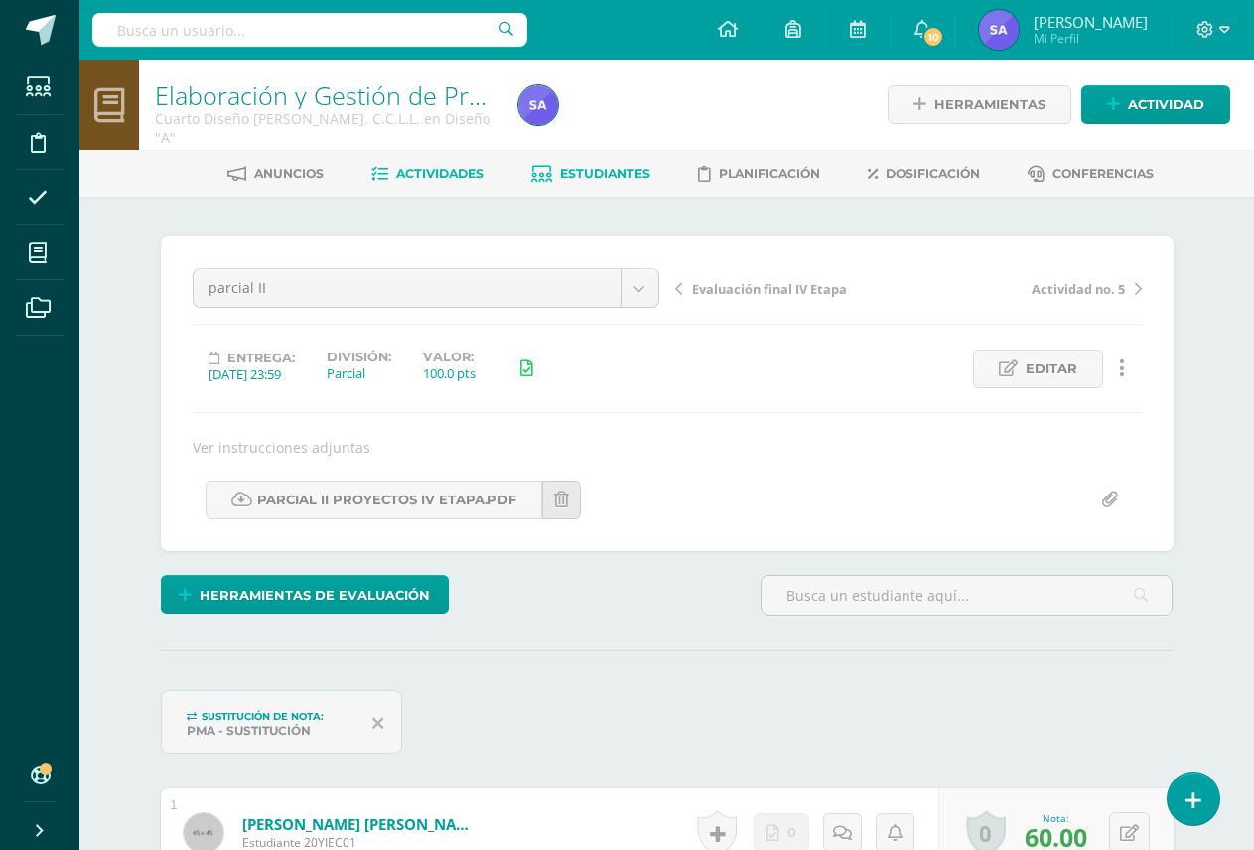
click at [614, 167] on span "Estudiantes" at bounding box center [605, 173] width 90 height 15
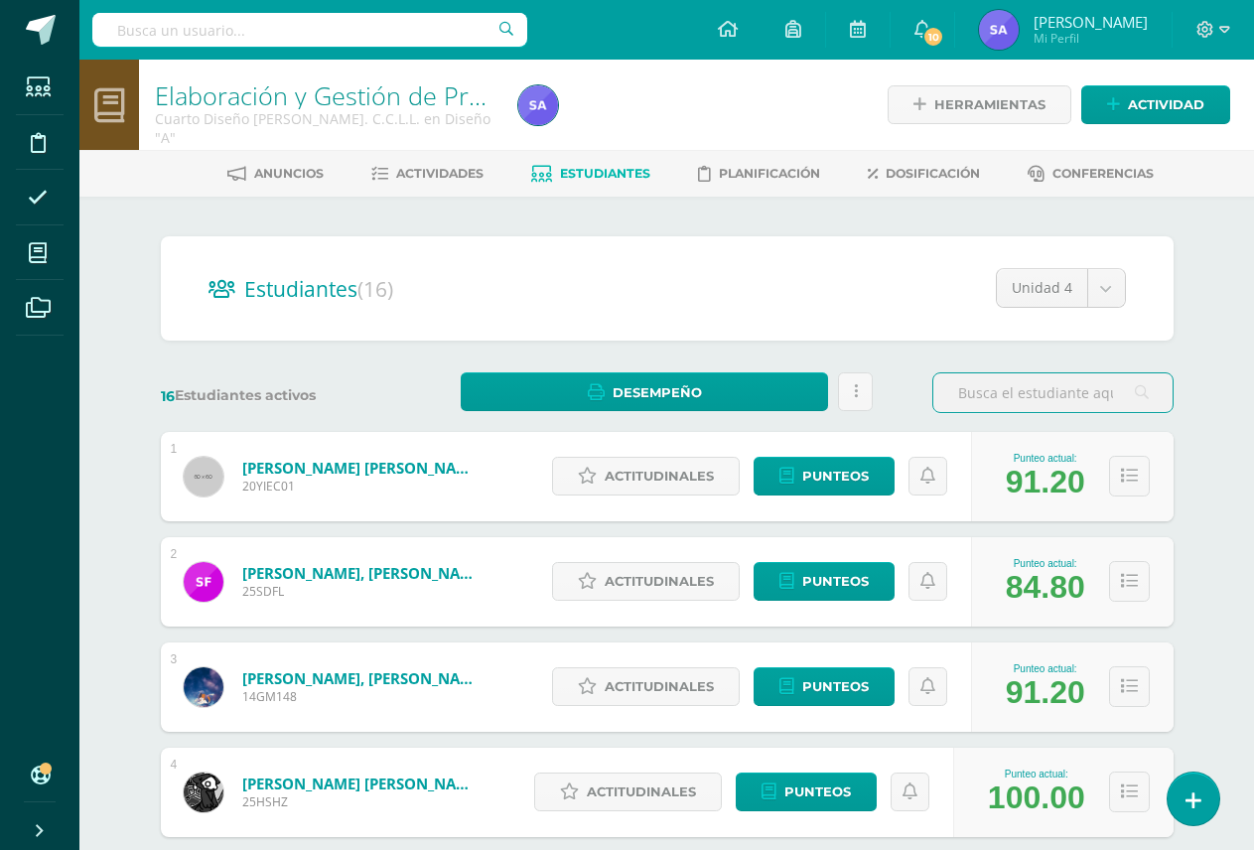
click at [326, 26] on input "text" at bounding box center [309, 30] width 435 height 34
type input "Elaboraci"
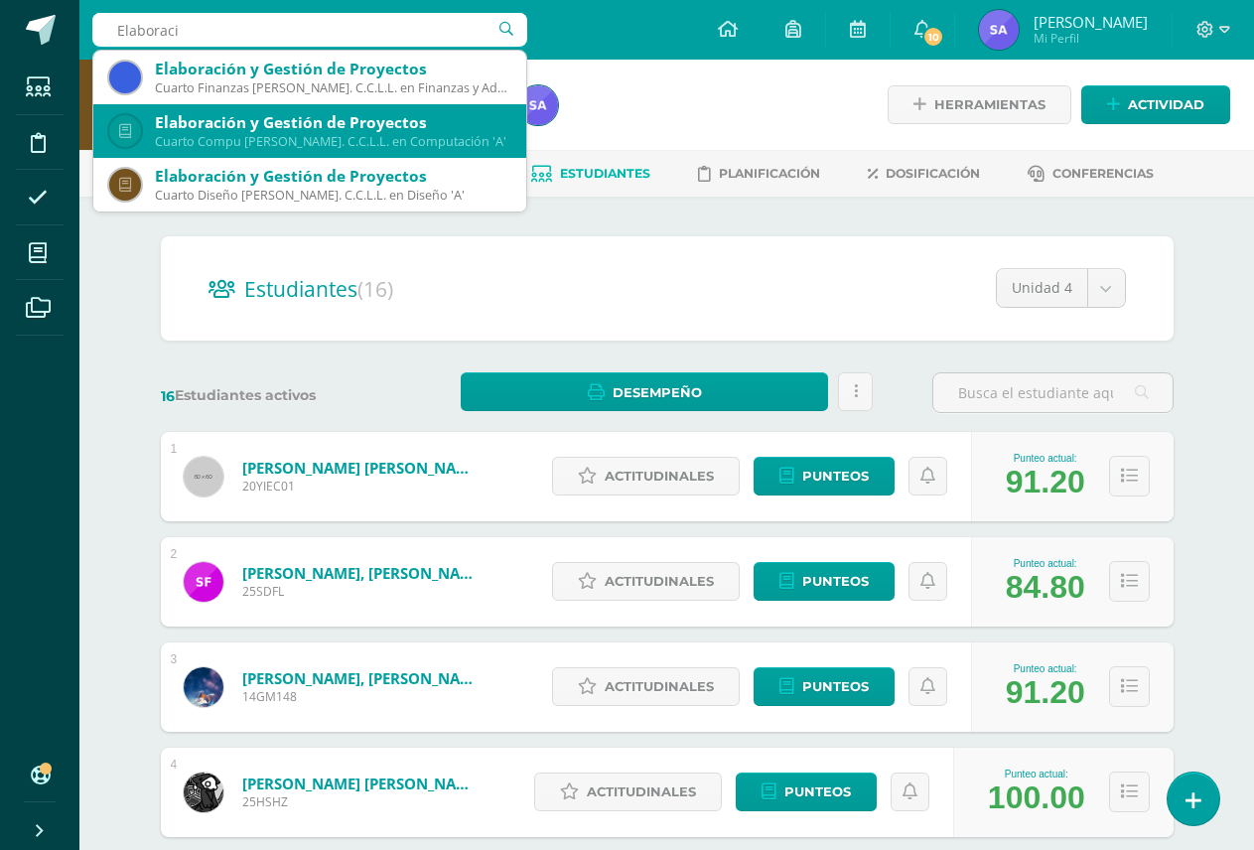
click at [288, 141] on div "Cuarto Compu Bach. C.C.L.L. en Computación 'A'" at bounding box center [332, 141] width 355 height 17
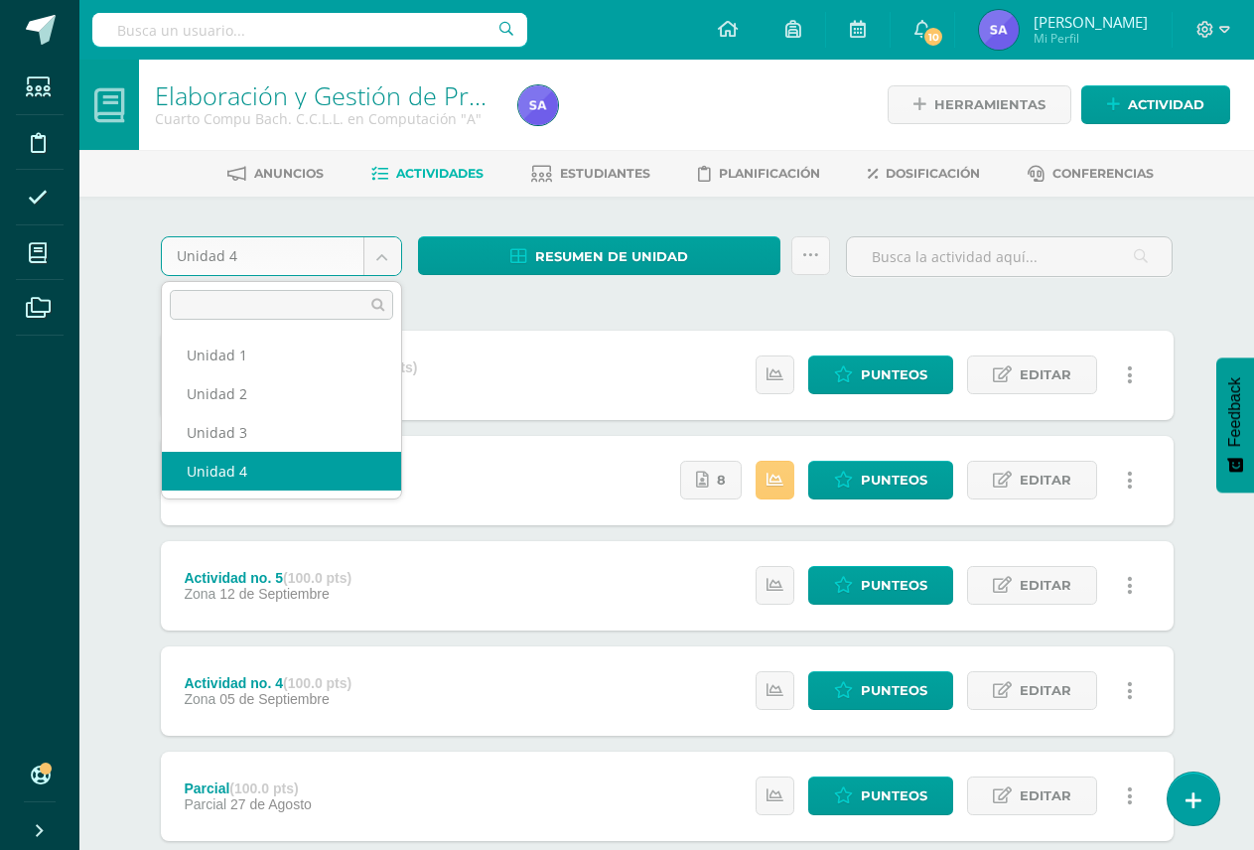
click at [376, 249] on body "Estudiantes Disciplina Asistencia Mis cursos Archivos Soporte Ayuda Reportar un…" at bounding box center [627, 644] width 1254 height 1288
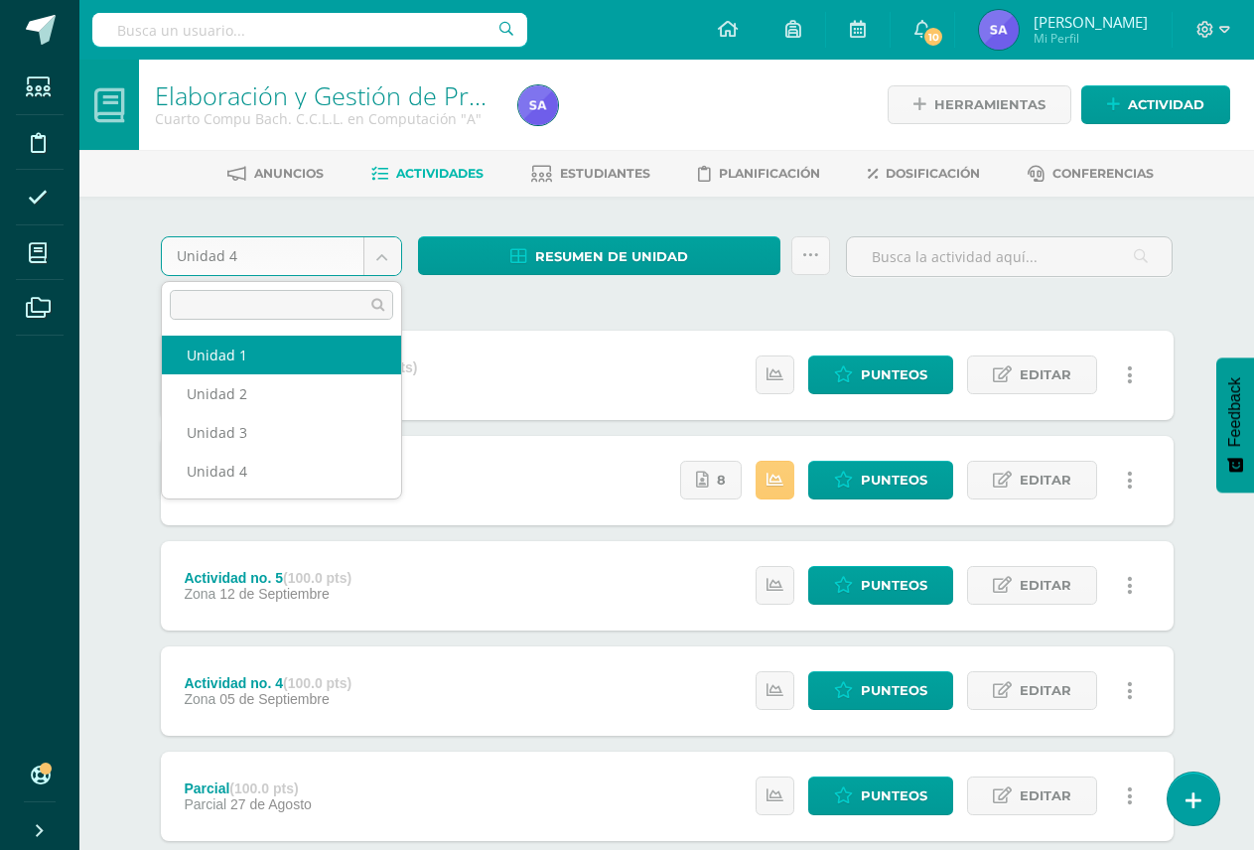
select select "Unidad 1"
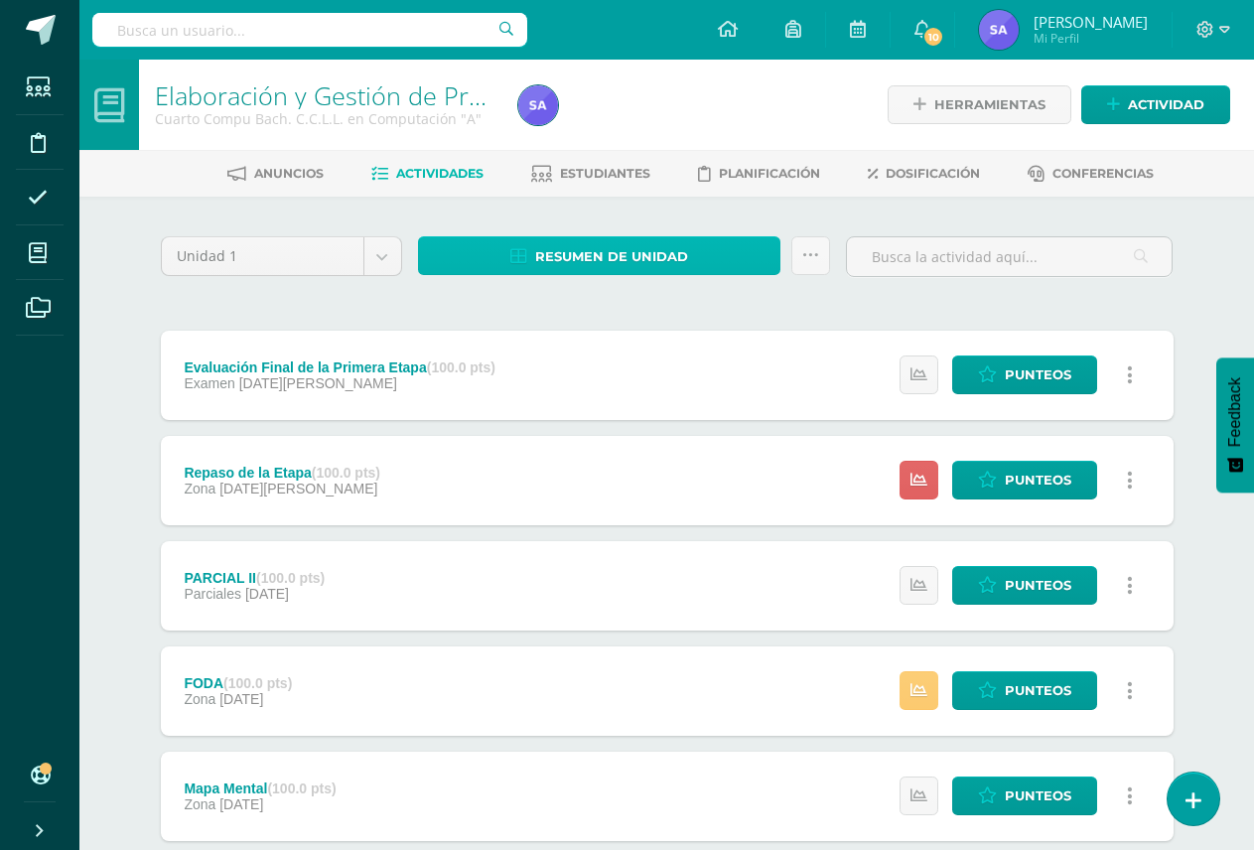
click at [671, 246] on span "Resumen de unidad" at bounding box center [611, 256] width 153 height 37
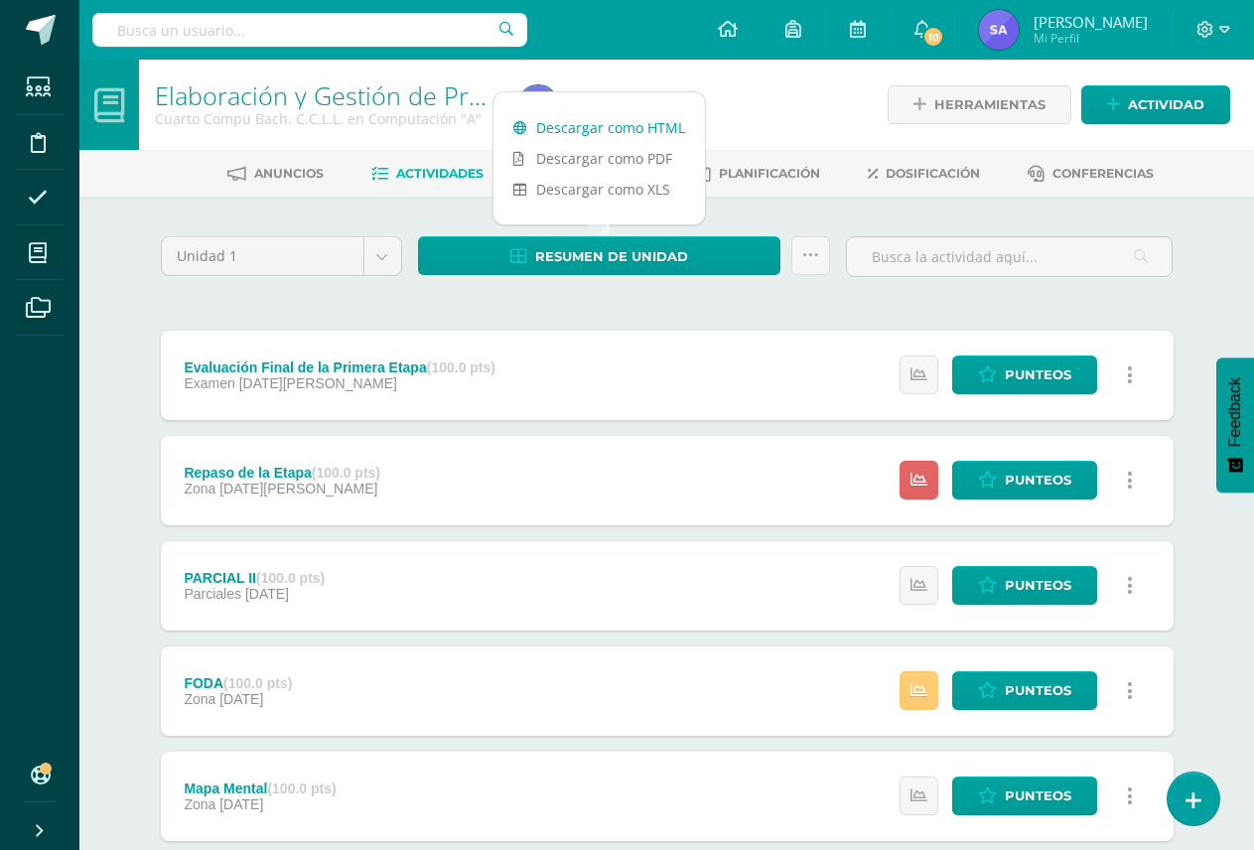
click at [652, 119] on link "Descargar como HTML" at bounding box center [598, 127] width 211 height 31
click at [384, 263] on body "Estudiantes Disciplina Asistencia Mis cursos Archivos Soporte Ayuda Reportar un…" at bounding box center [627, 746] width 1254 height 1492
click at [376, 258] on body "Estudiantes Disciplina Asistencia Mis cursos Archivos Soporte Ayuda Reportar un…" at bounding box center [627, 746] width 1254 height 1492
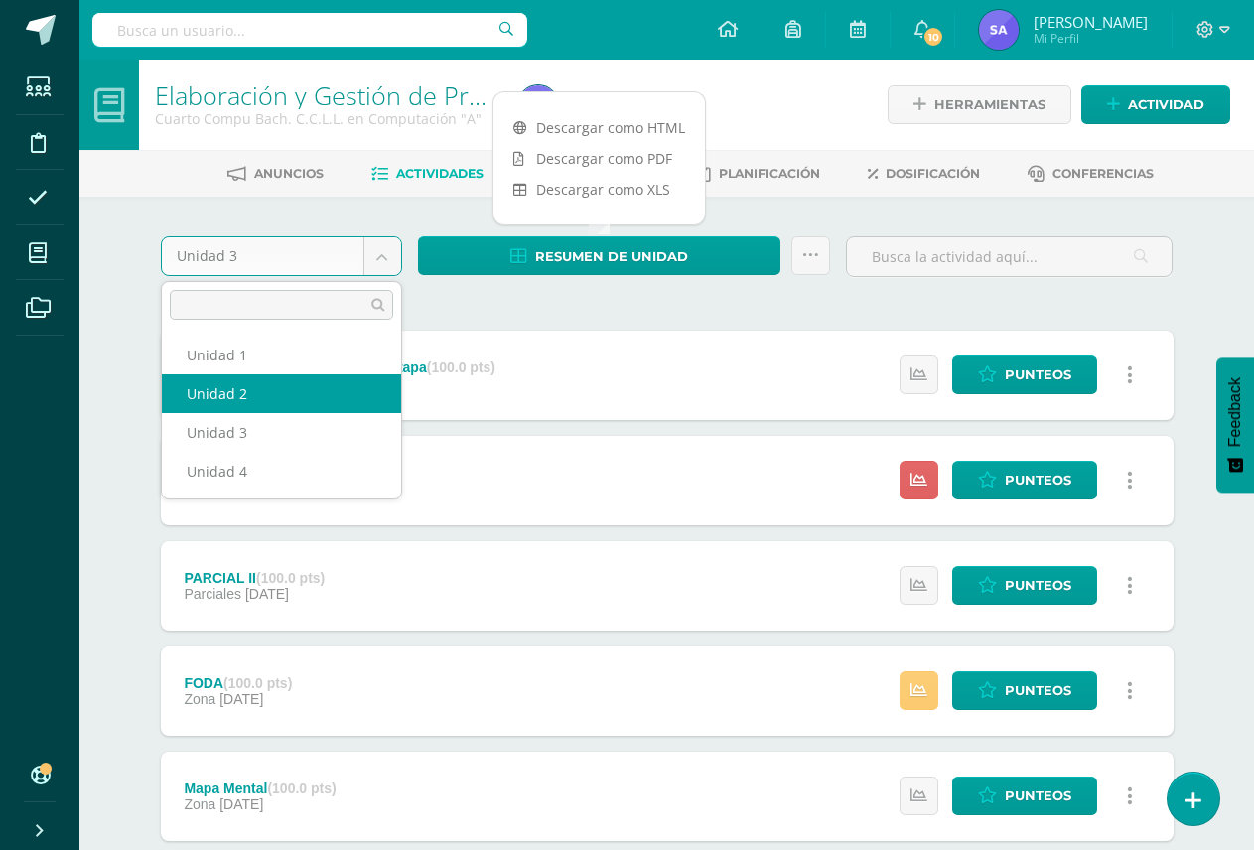
select select "Unidad 2"
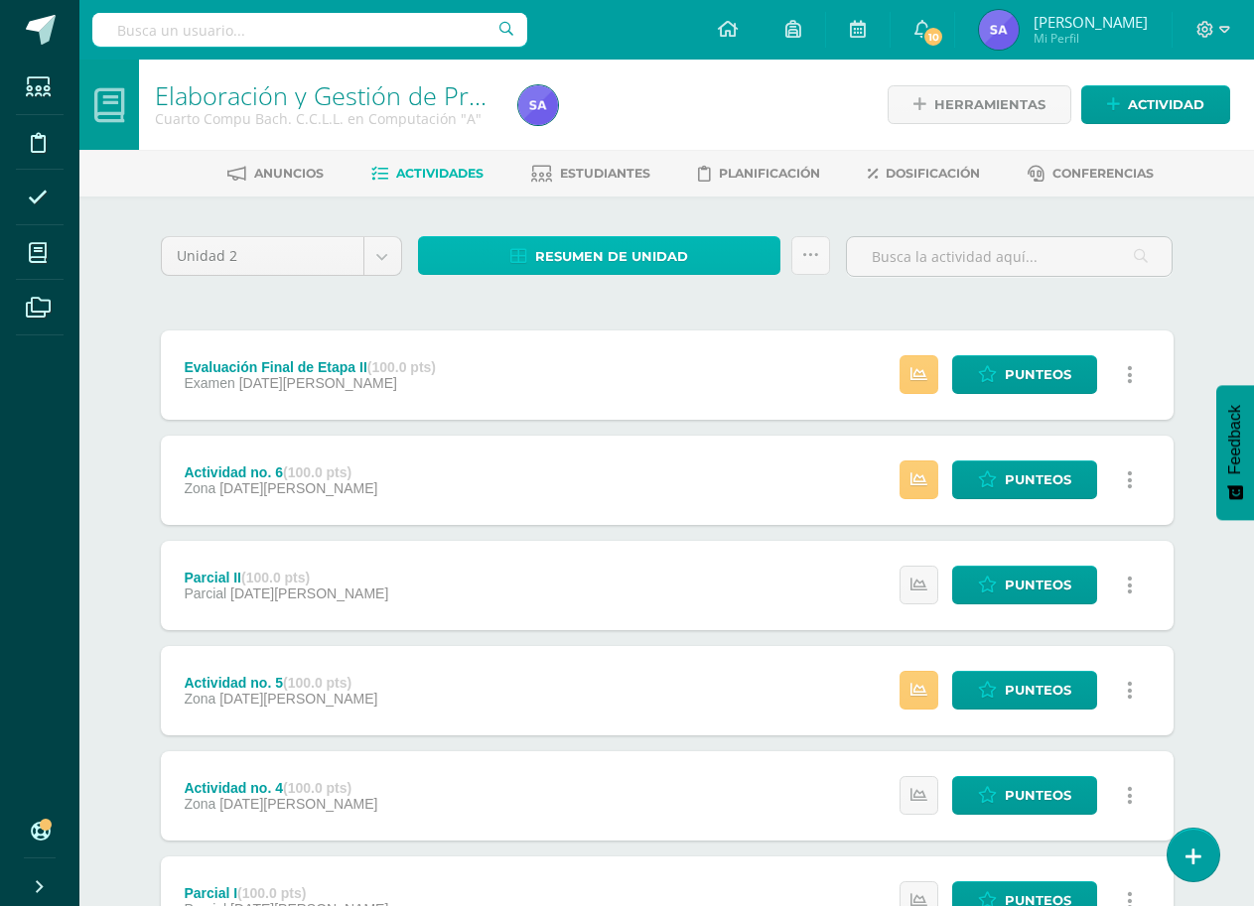
click at [685, 262] on span "Resumen de unidad" at bounding box center [611, 256] width 153 height 37
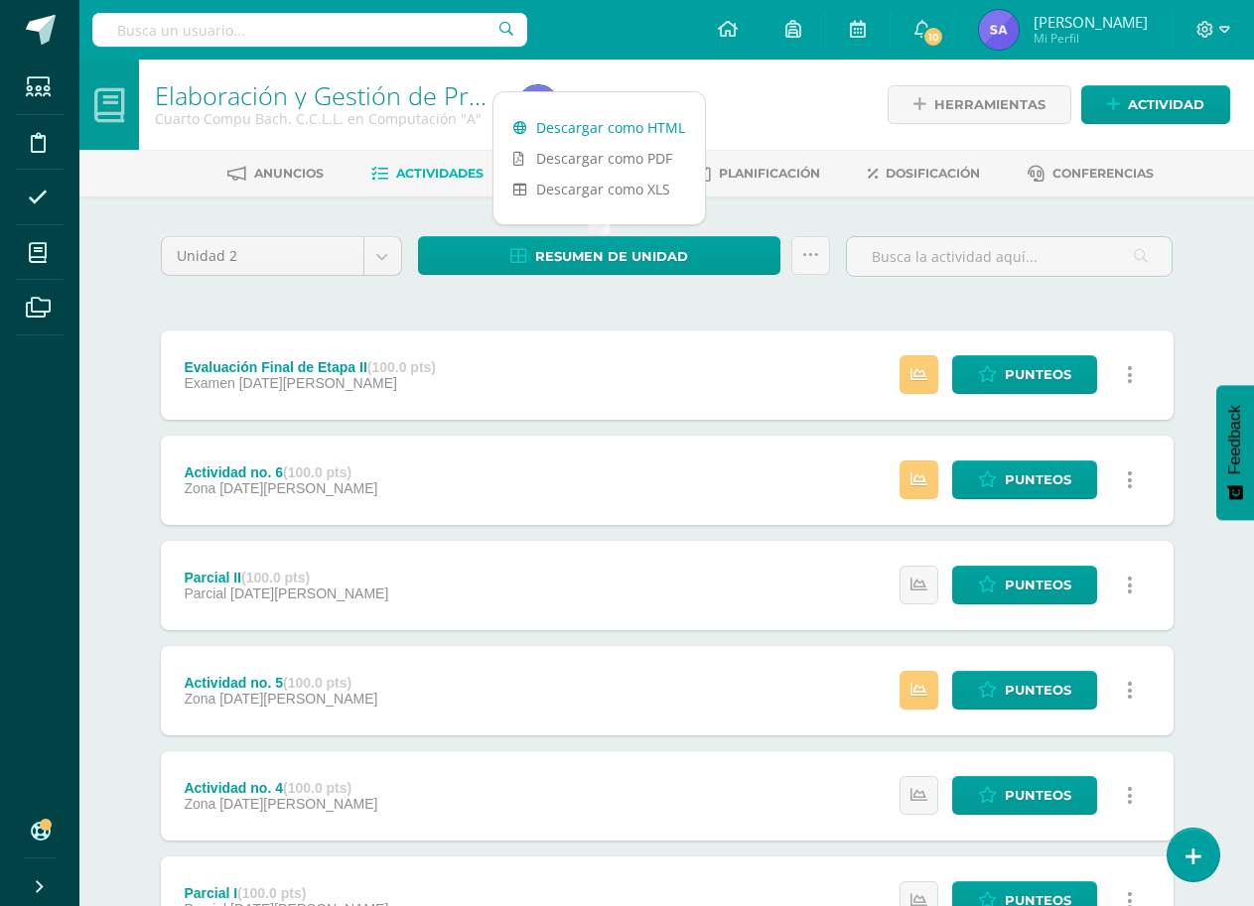
click at [643, 127] on link "Descargar como HTML" at bounding box center [598, 127] width 211 height 31
click at [374, 258] on body "Estudiantes Disciplina Asistencia Mis cursos Archivos Soporte Ayuda Reportar un…" at bounding box center [627, 696] width 1254 height 1393
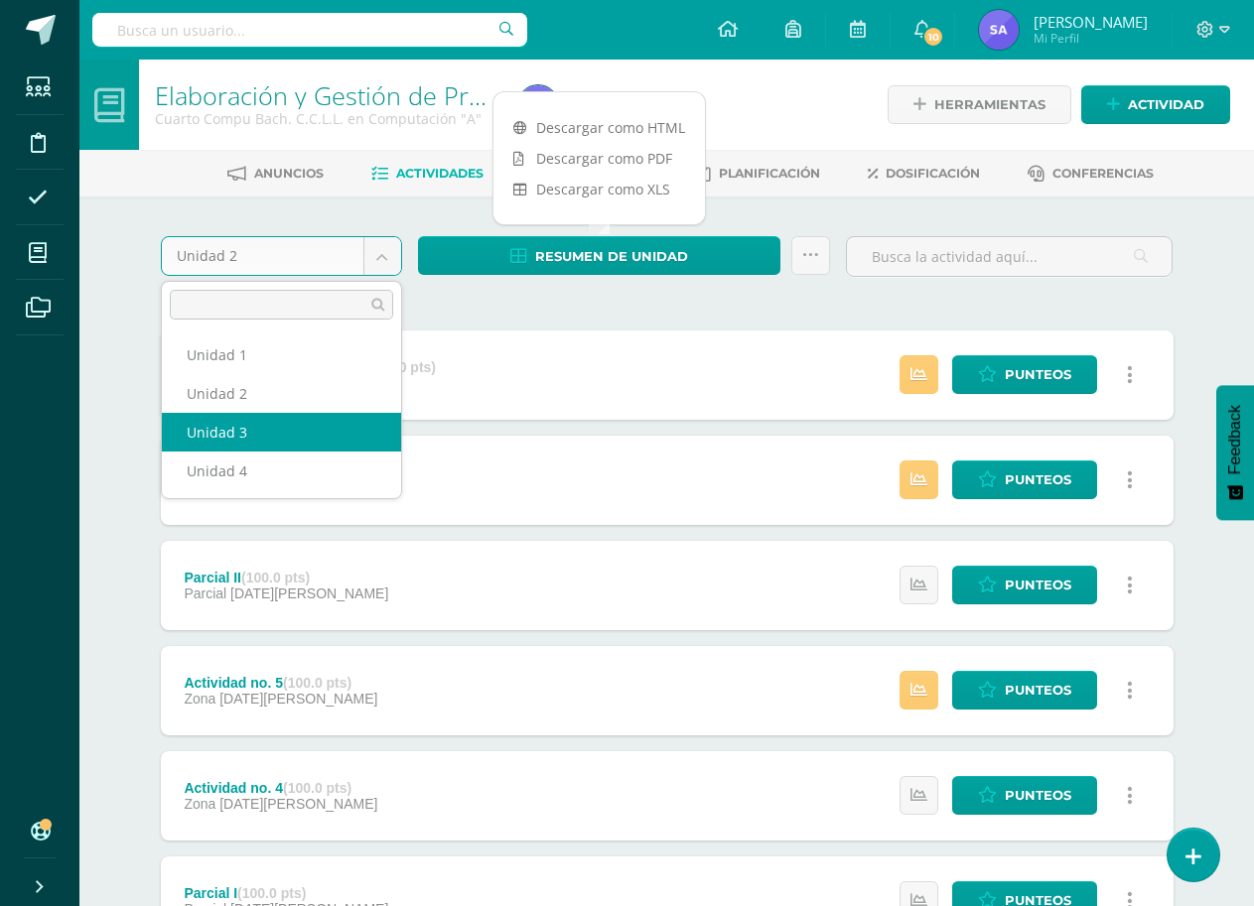
select select "Unidad 3"
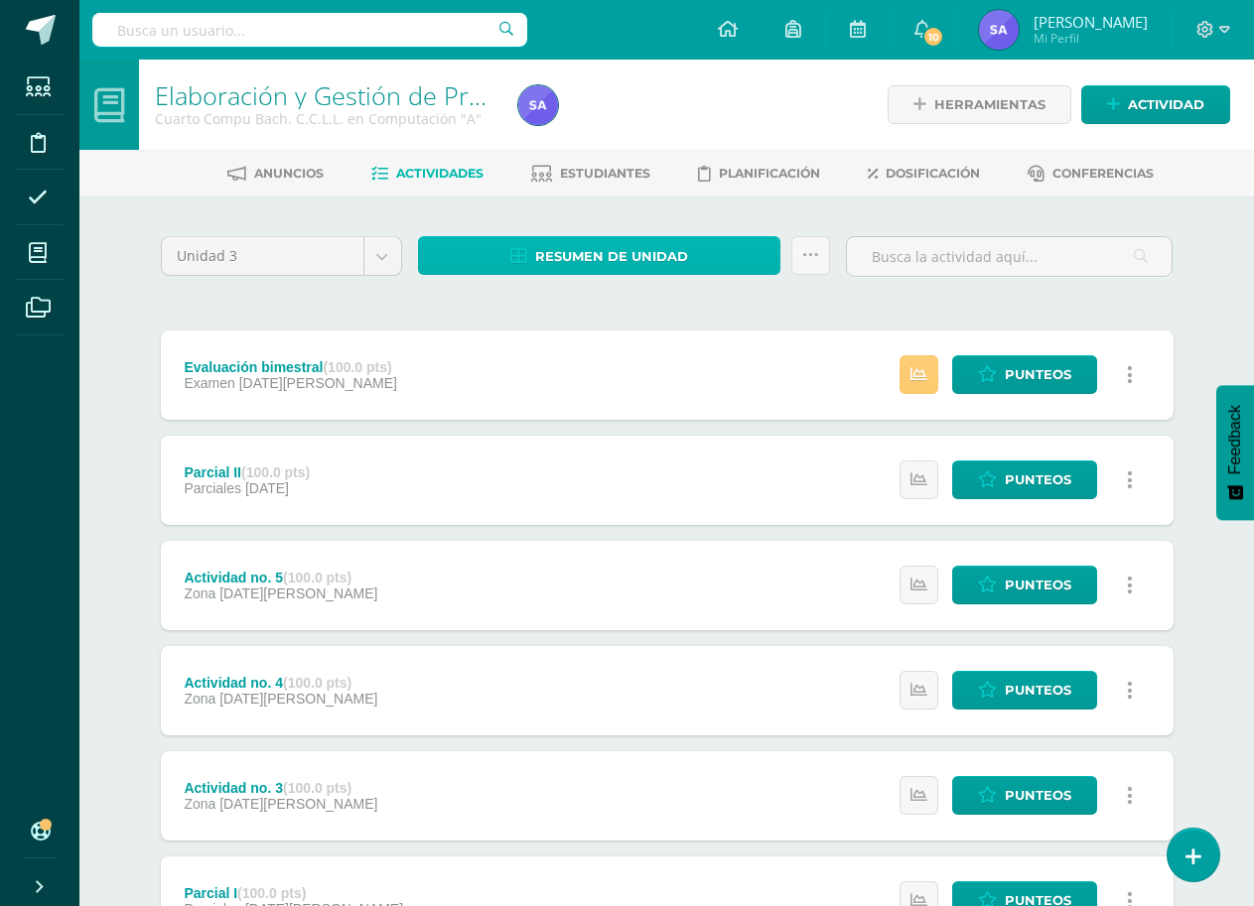
click at [567, 256] on span "Resumen de unidad" at bounding box center [611, 256] width 153 height 37
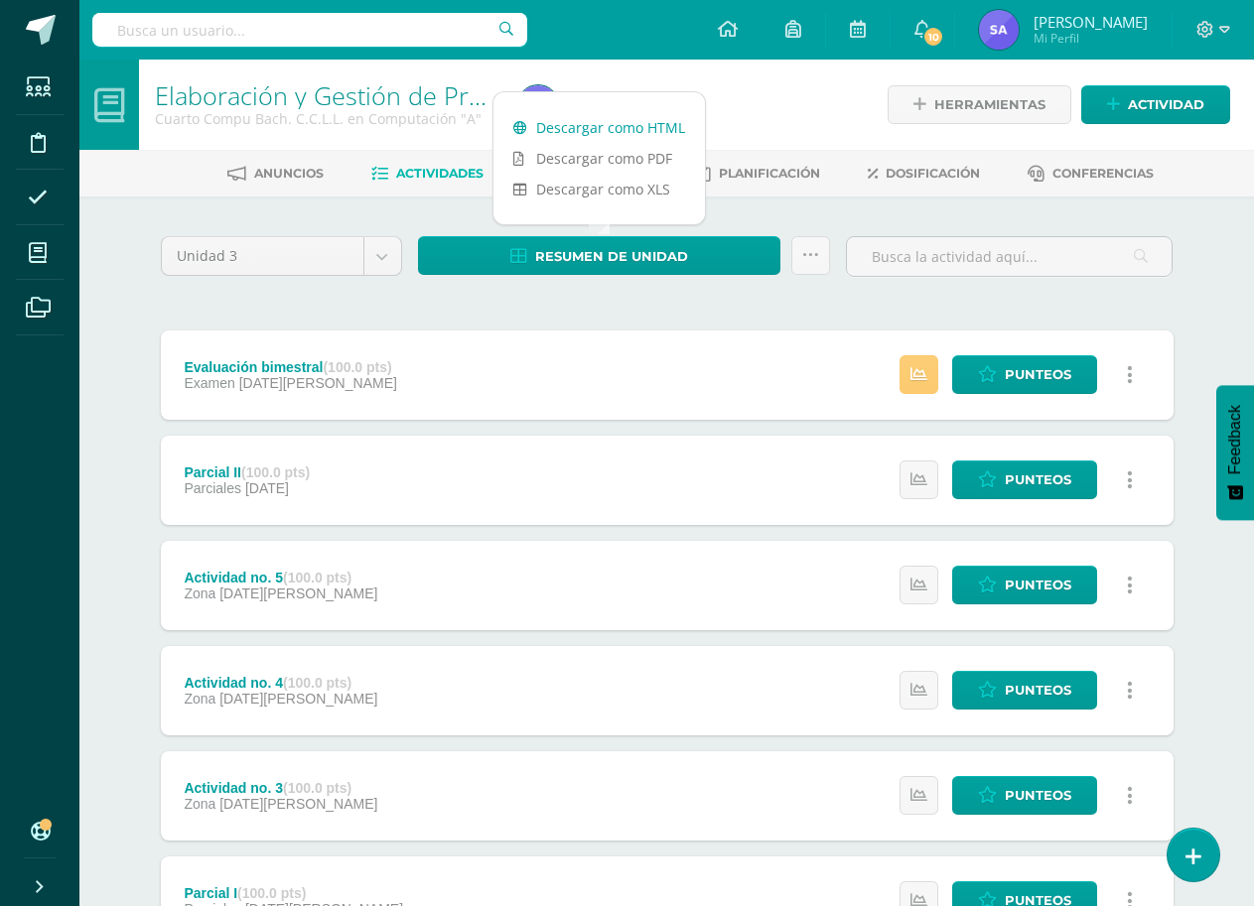
click at [619, 120] on link "Descargar como HTML" at bounding box center [598, 127] width 211 height 31
click at [378, 240] on body "Estudiantes Disciplina Asistencia Mis cursos Archivos Soporte Ayuda Reportar un…" at bounding box center [627, 644] width 1254 height 1288
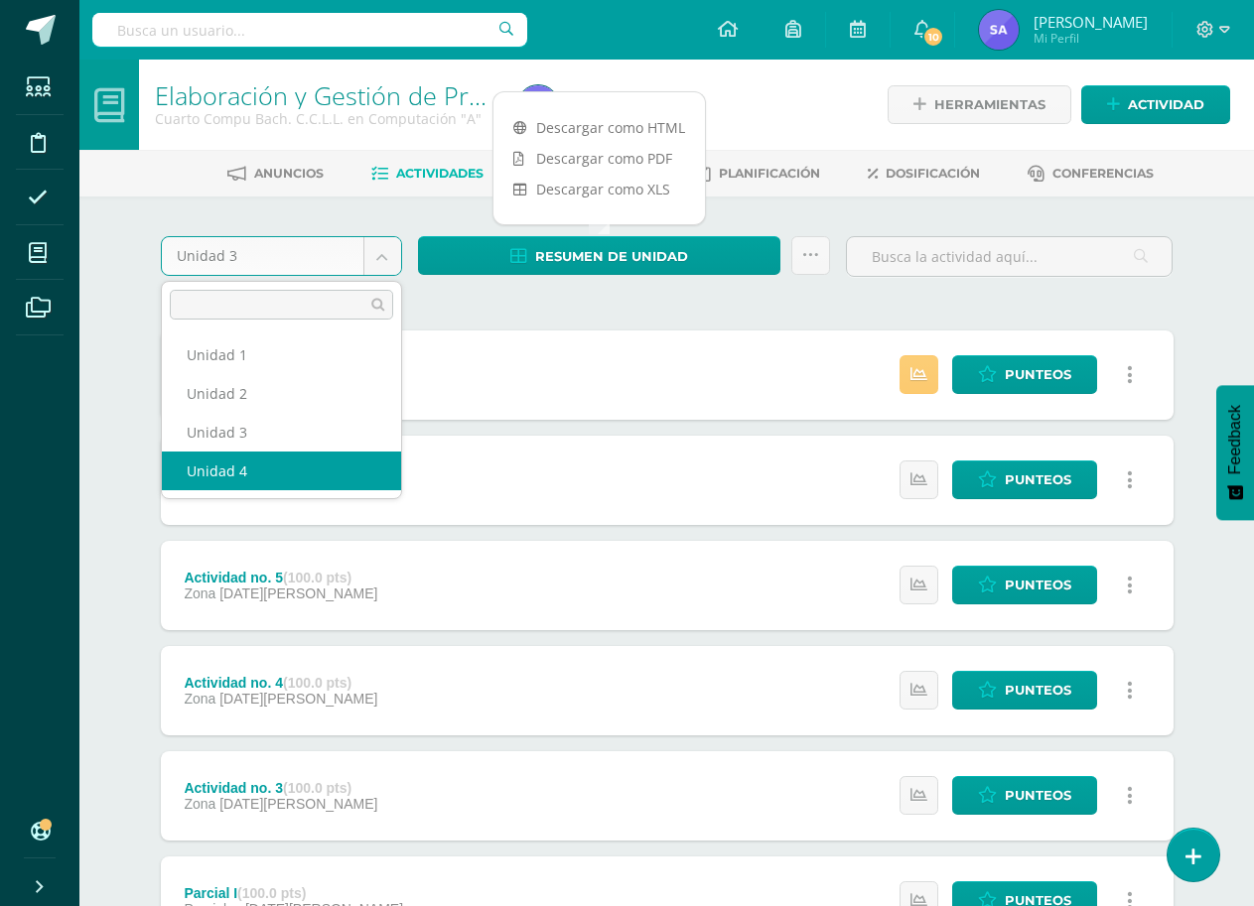
select select "Unidad 4"
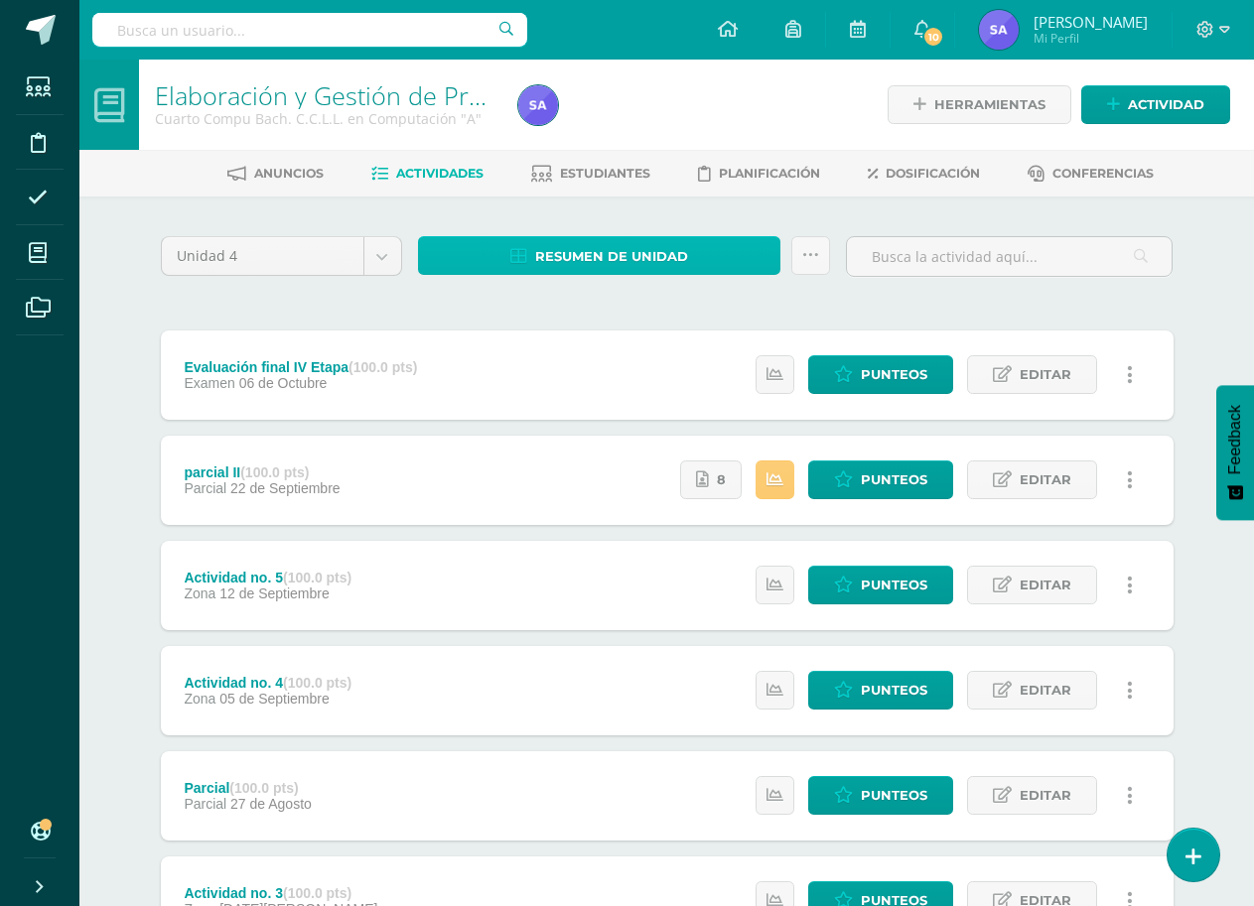
click at [699, 270] on link "Resumen de unidad" at bounding box center [599, 255] width 363 height 39
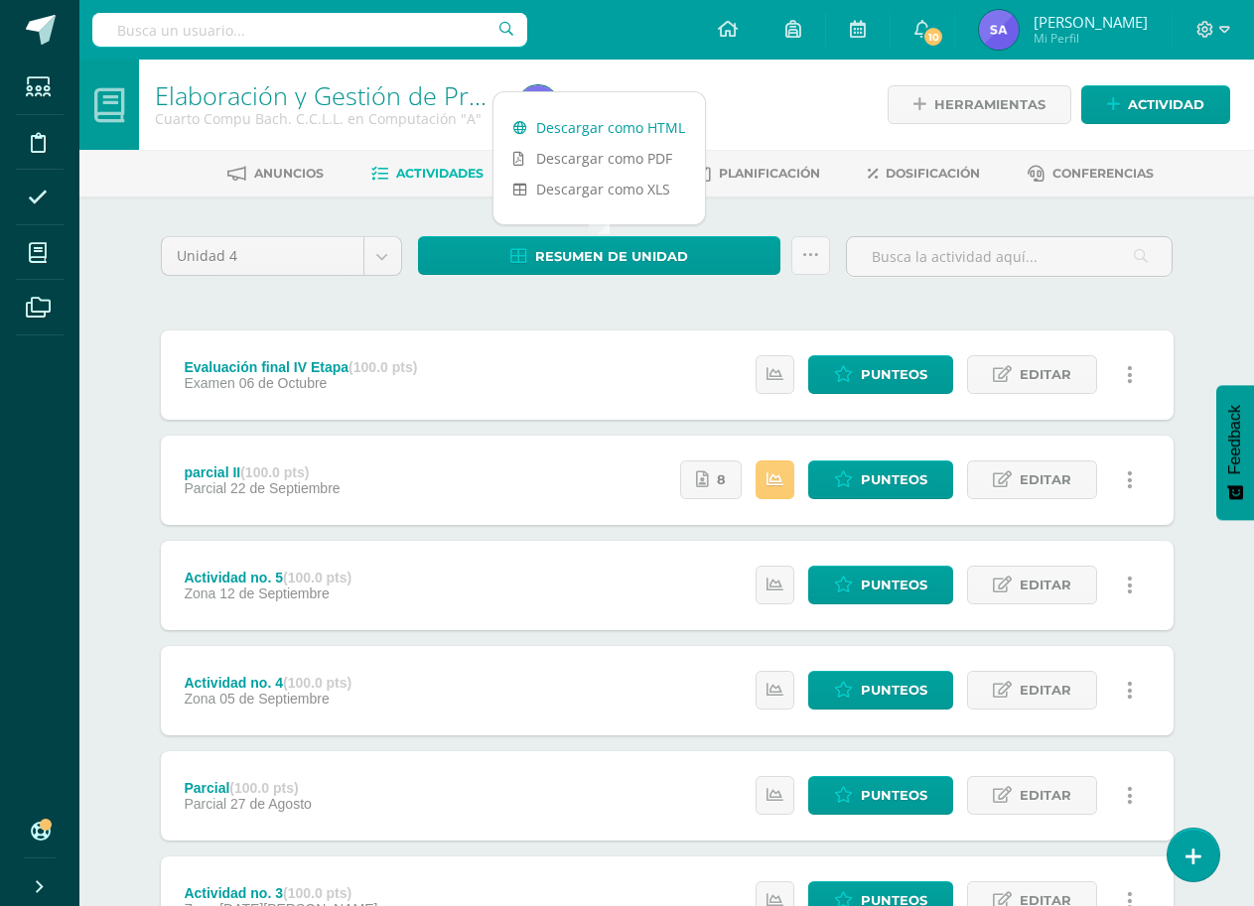
click at [645, 121] on link "Descargar como HTML" at bounding box center [598, 127] width 211 height 31
click at [867, 485] on span "Punteos" at bounding box center [893, 480] width 66 height 37
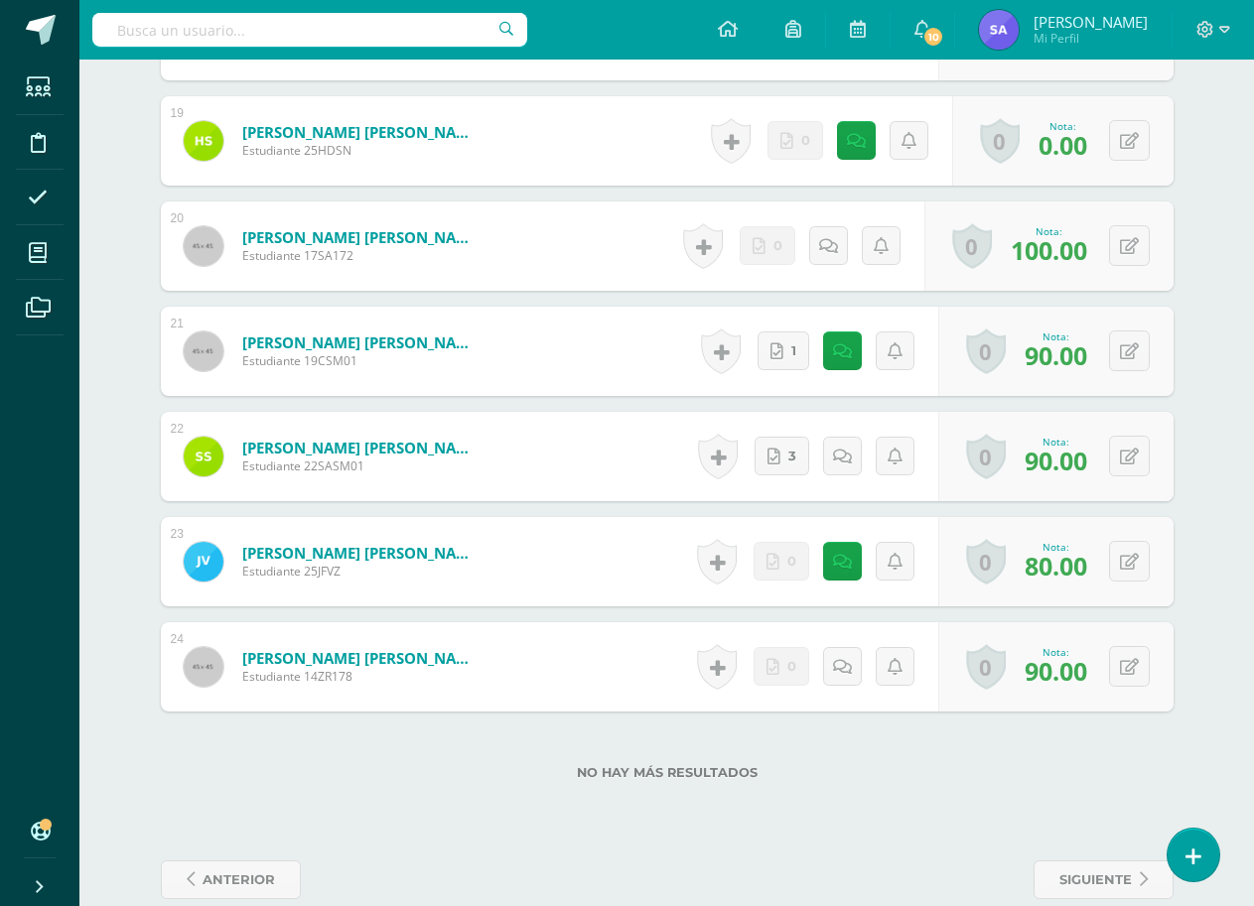
scroll to position [2618, 0]
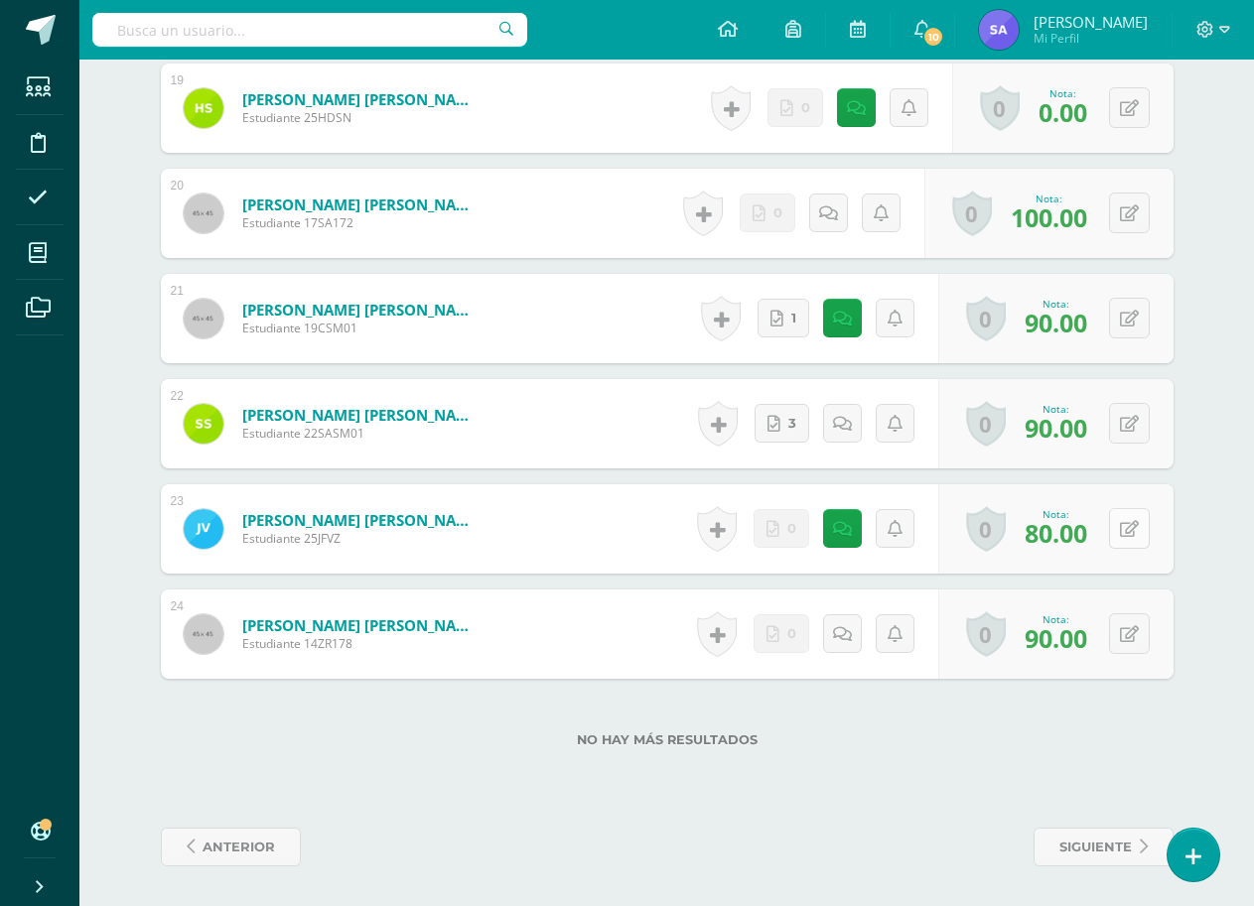
click at [1131, 538] on button at bounding box center [1129, 528] width 41 height 41
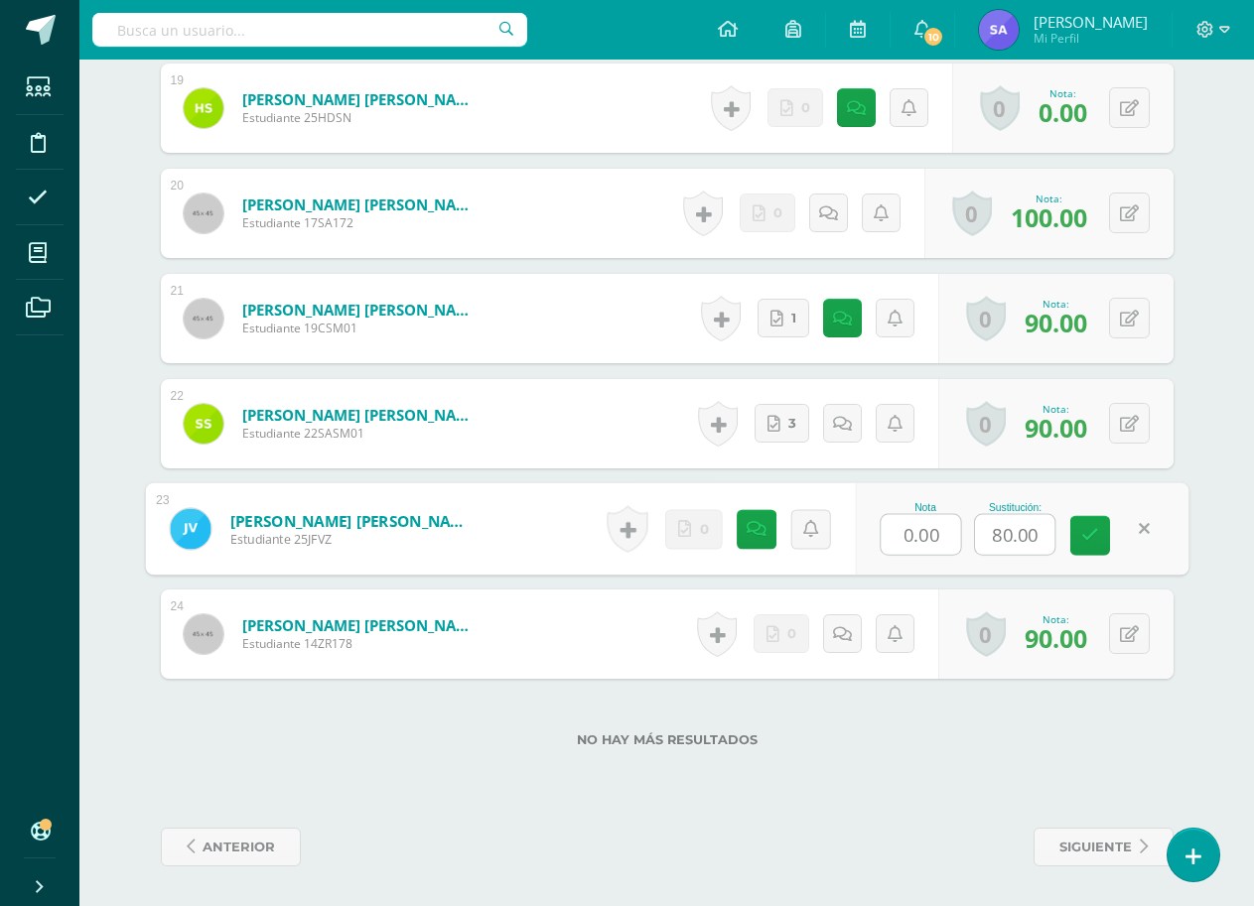
drag, startPoint x: 951, startPoint y: 534, endPoint x: 874, endPoint y: 537, distance: 76.5
click at [874, 537] on div "Nota 0.00 Sustitución: 80.00" at bounding box center [1021, 529] width 333 height 92
type input "100"
drag, startPoint x: 1042, startPoint y: 533, endPoint x: 979, endPoint y: 549, distance: 65.5
click at [979, 549] on input "80.00" at bounding box center [1014, 535] width 79 height 40
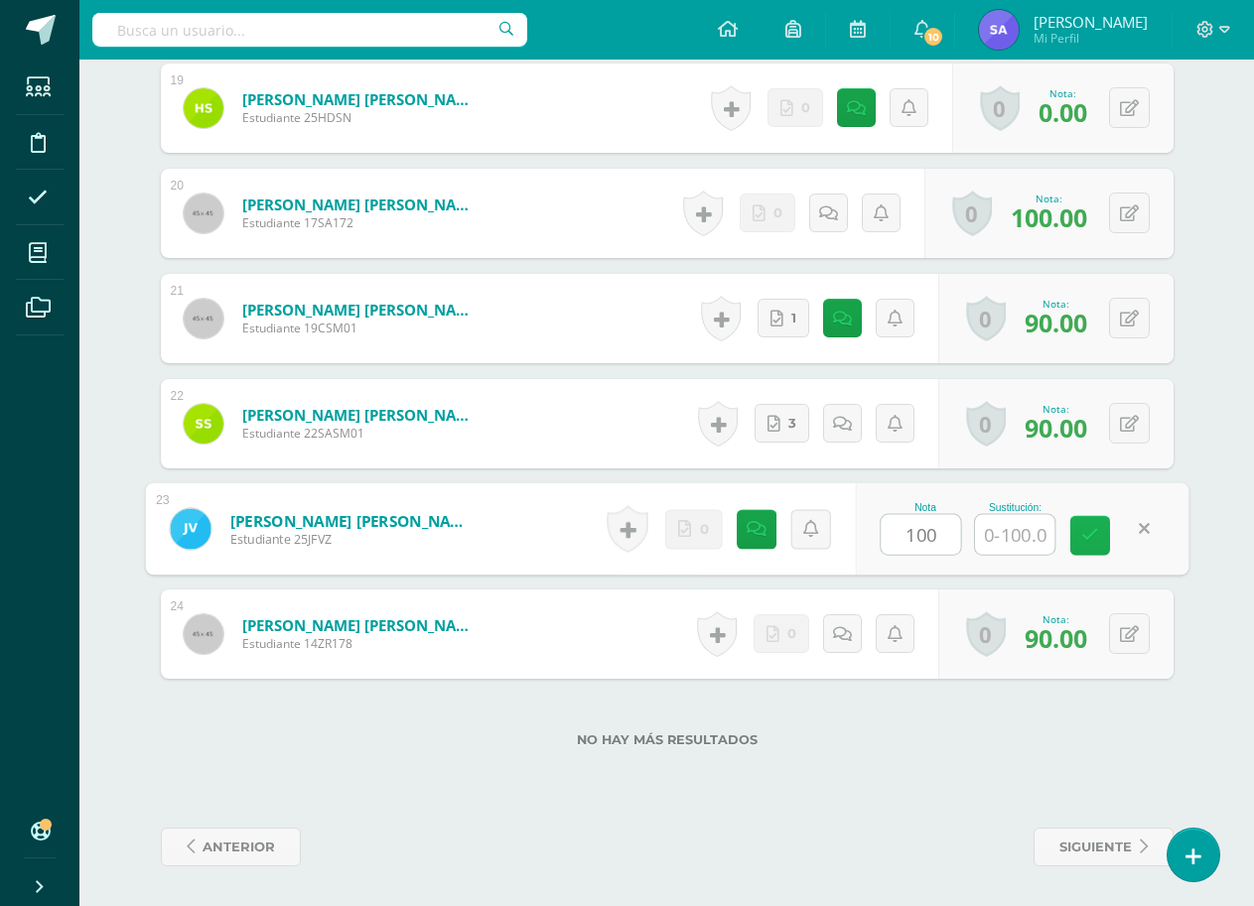
click at [1087, 540] on icon at bounding box center [1090, 535] width 18 height 17
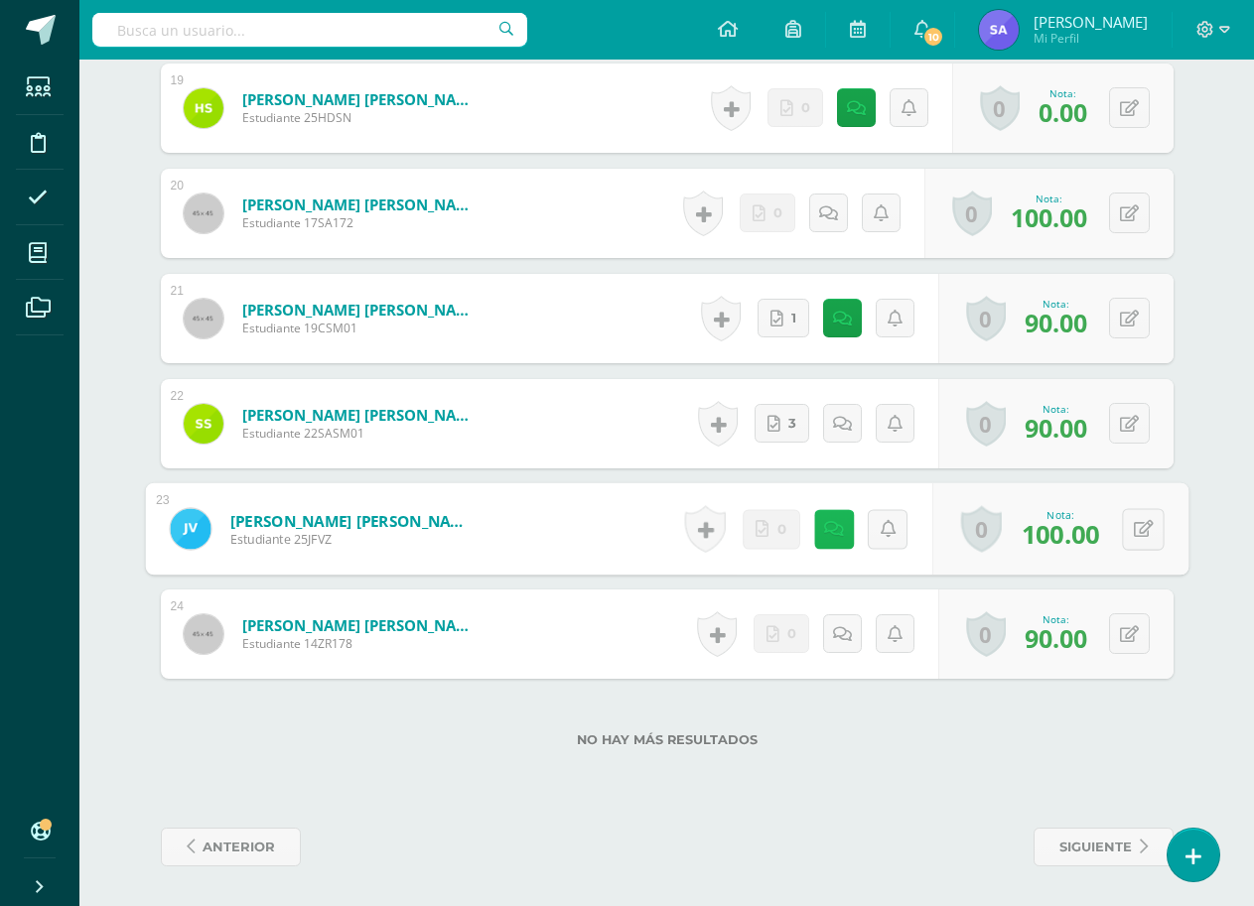
click at [824, 536] on icon at bounding box center [834, 528] width 20 height 17
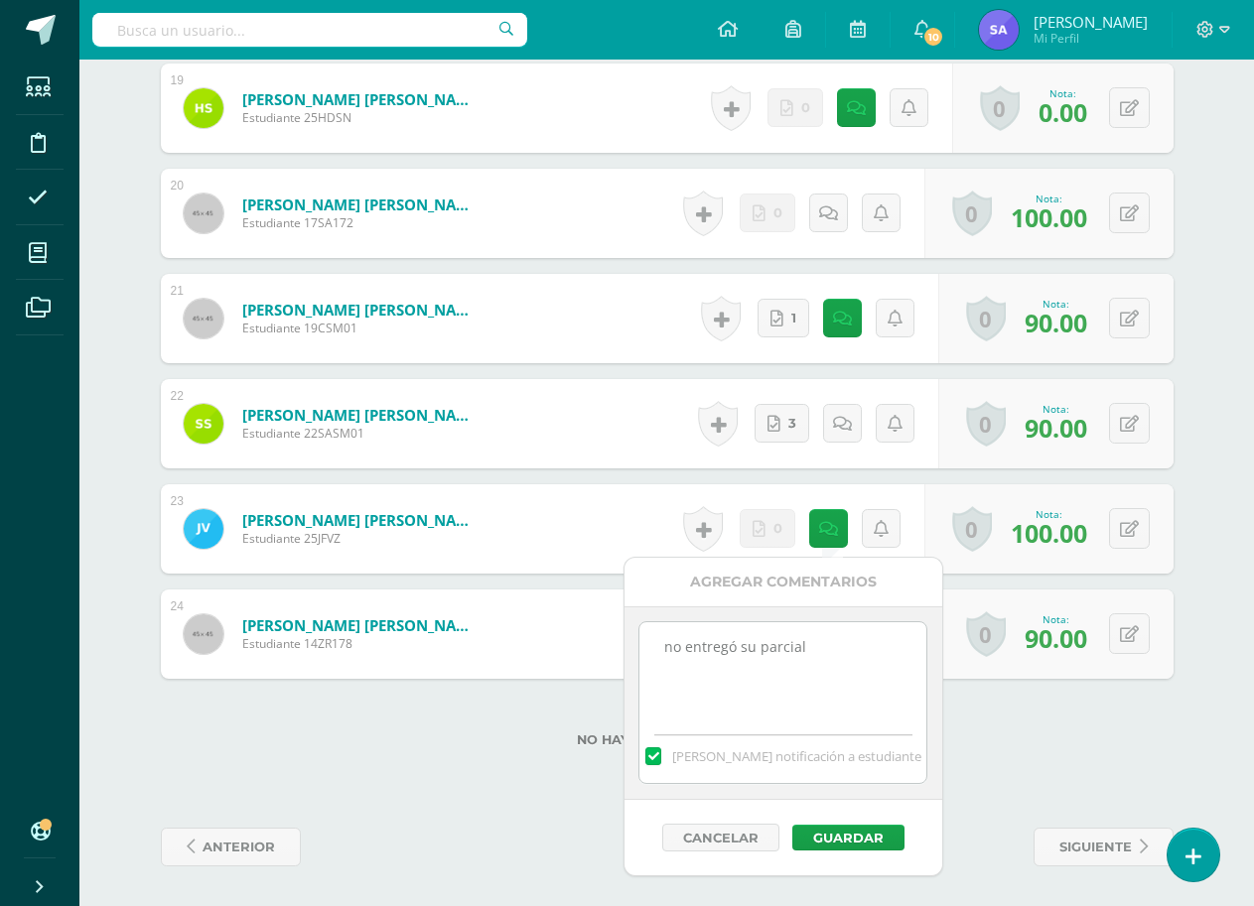
drag, startPoint x: 842, startPoint y: 643, endPoint x: 657, endPoint y: 642, distance: 184.6
click at [657, 642] on textarea "no entregó su parcial" at bounding box center [782, 671] width 287 height 99
click at [836, 844] on button "Guardar" at bounding box center [848, 838] width 112 height 26
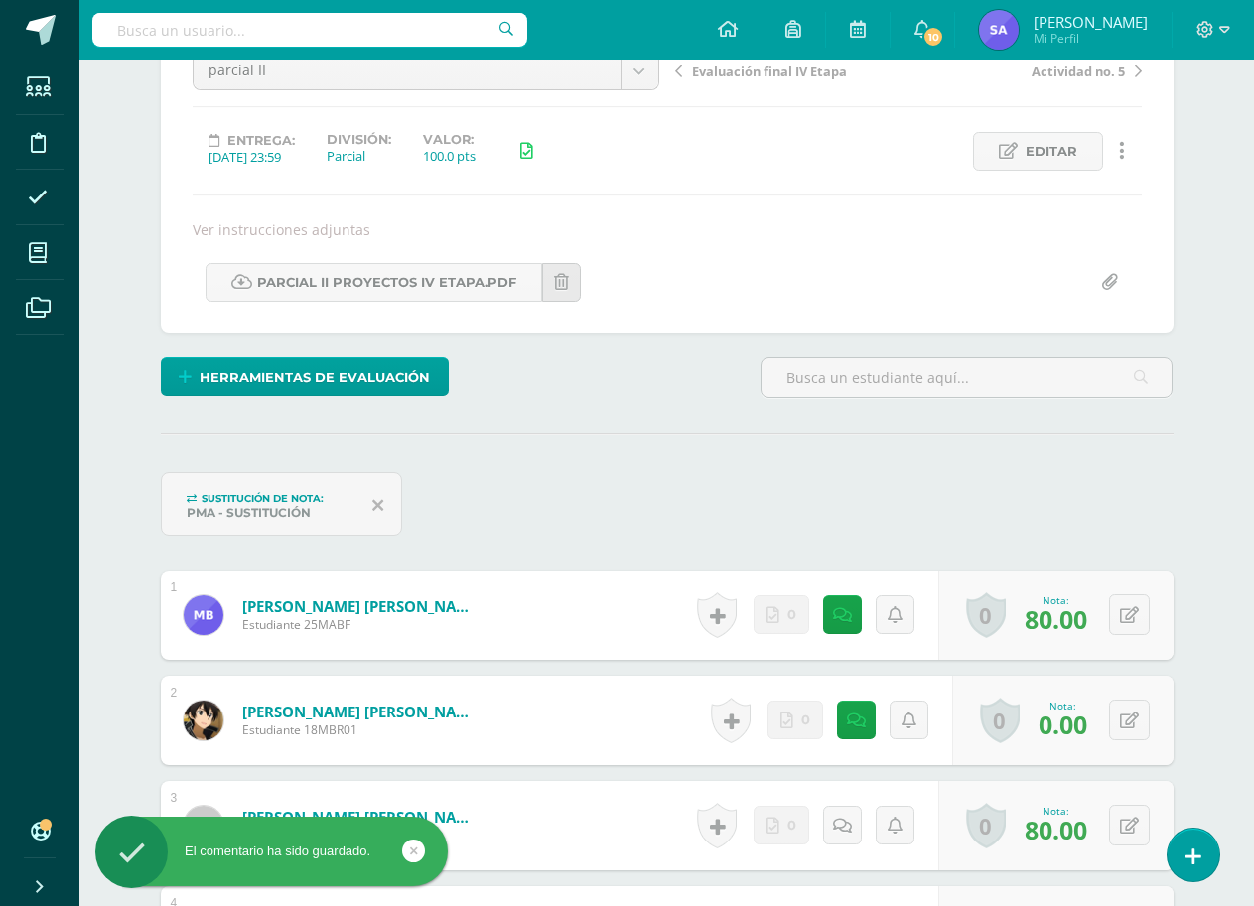
scroll to position [0, 0]
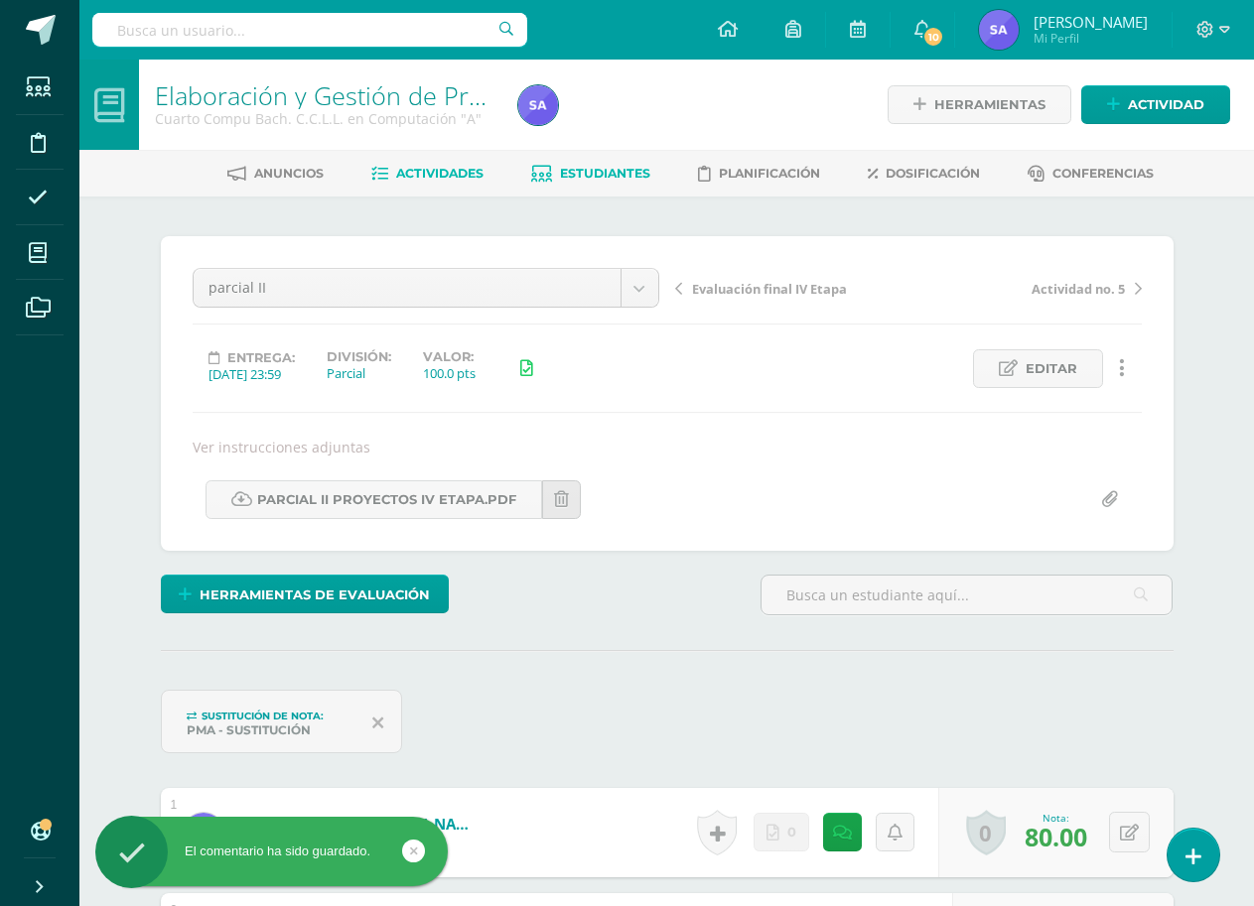
click at [592, 170] on span "Estudiantes" at bounding box center [605, 173] width 90 height 15
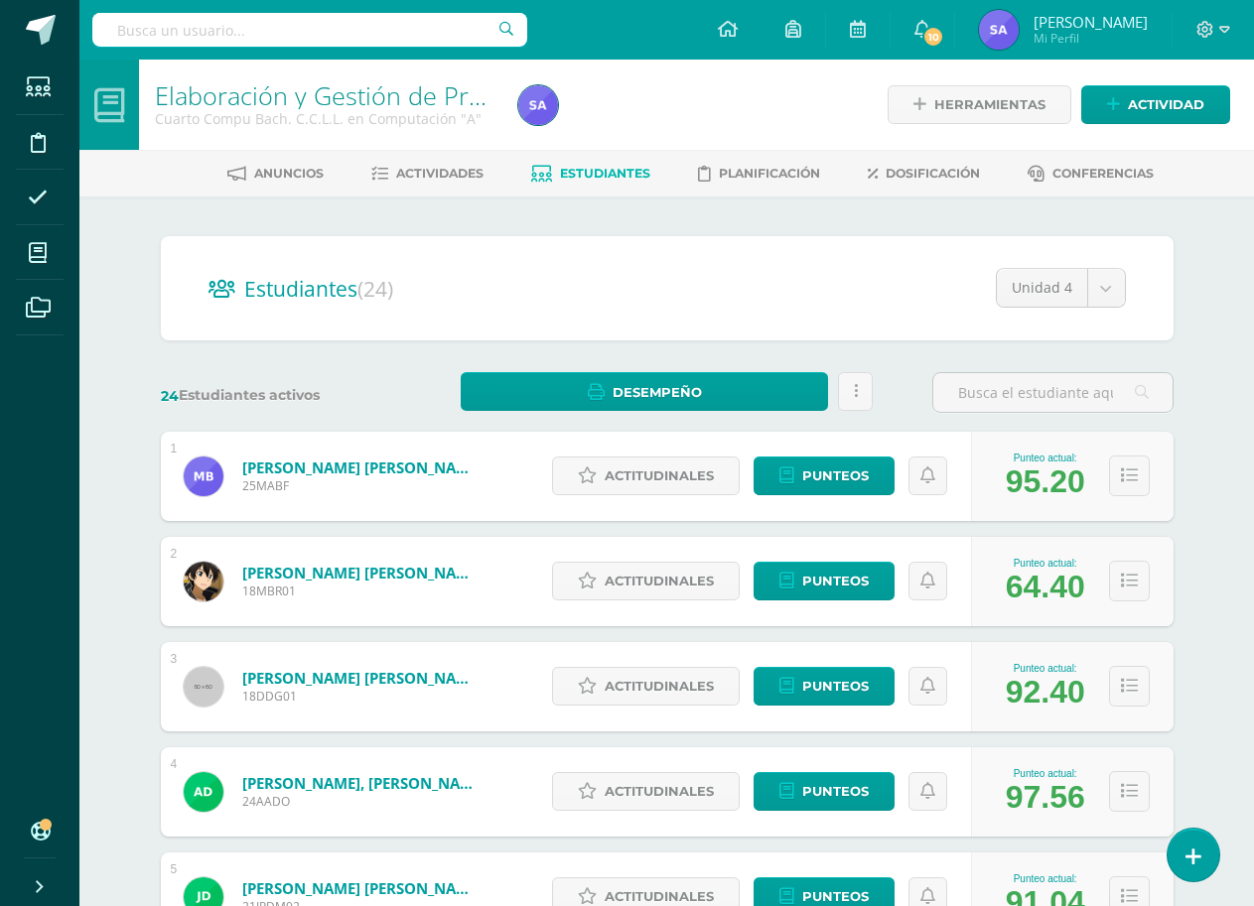
click at [322, 32] on input "text" at bounding box center [309, 30] width 435 height 34
type input "e"
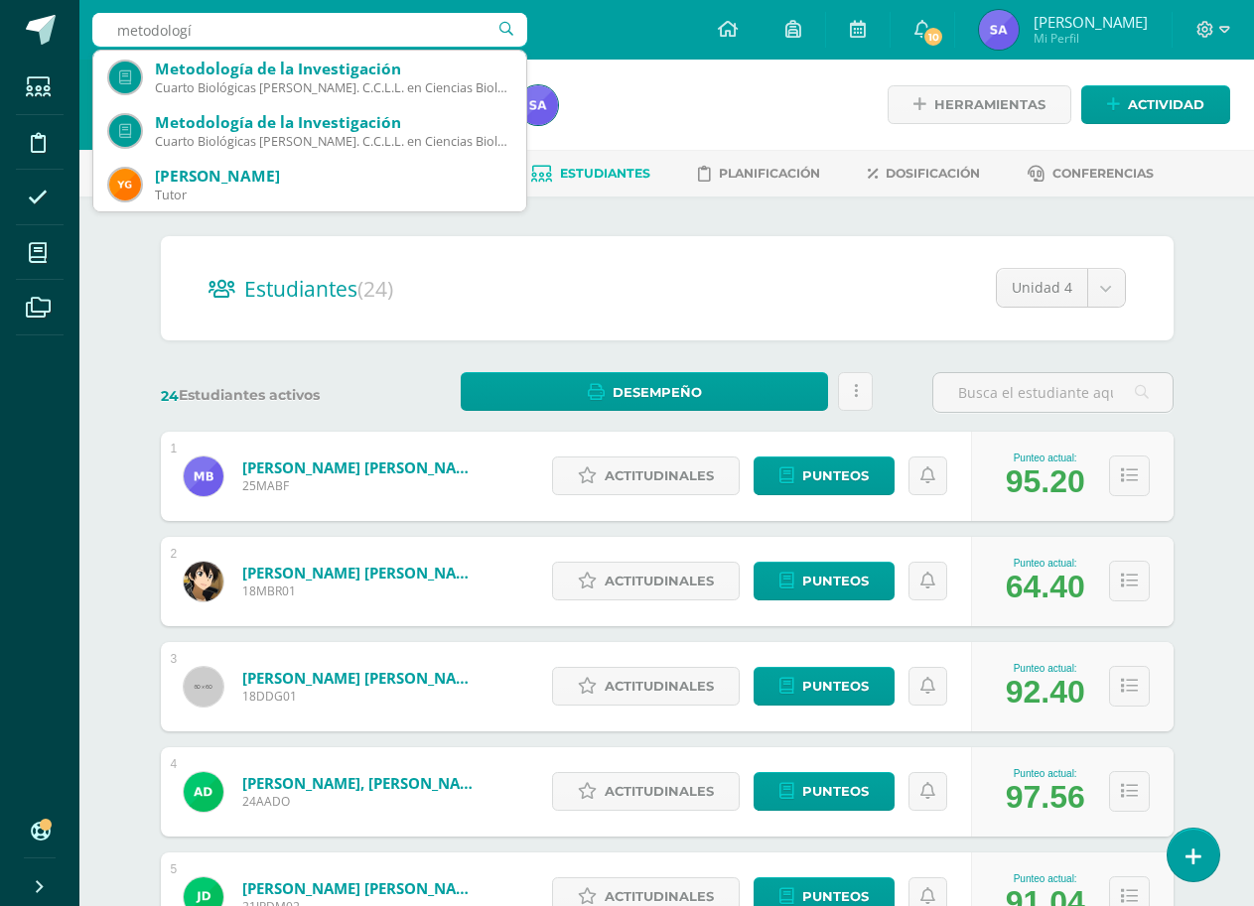
type input "metodología"
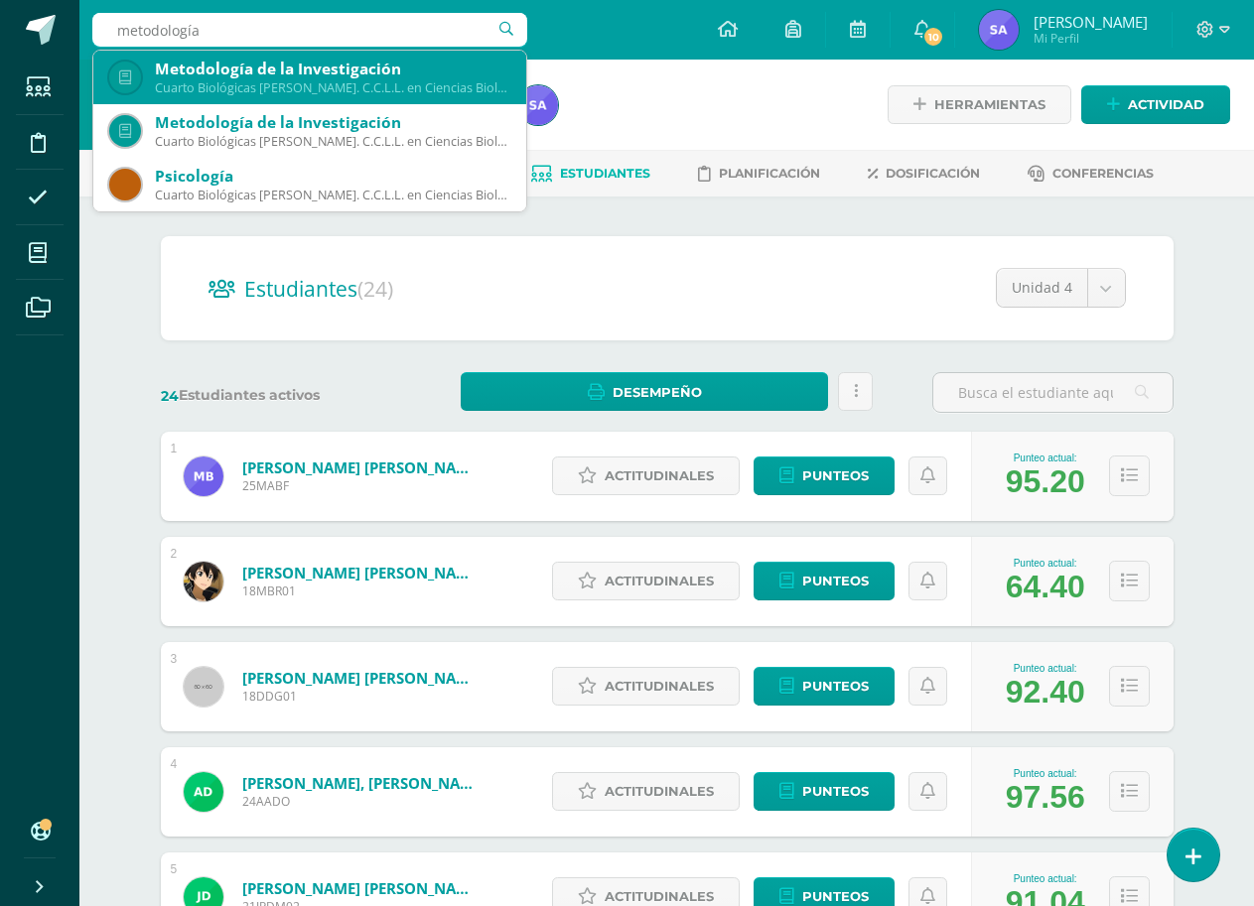
click at [309, 58] on div "Metodología de la Investigación Cuarto Biológicas [PERSON_NAME]. C.C.L.L. en Ci…" at bounding box center [309, 78] width 401 height 54
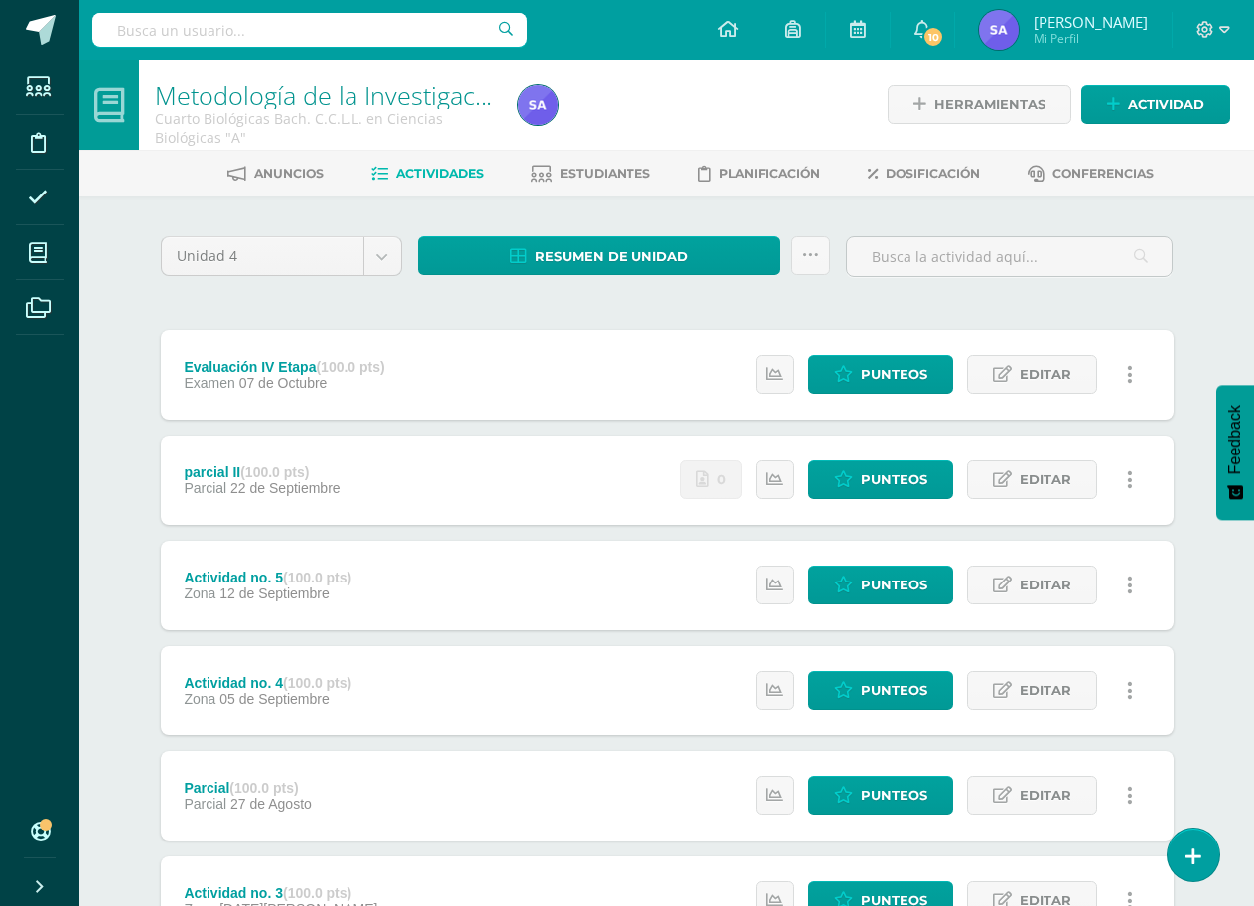
click at [393, 379] on div "Evaluación IV Etapa (100.0 pts) Examen [DATE]" at bounding box center [285, 375] width 248 height 89
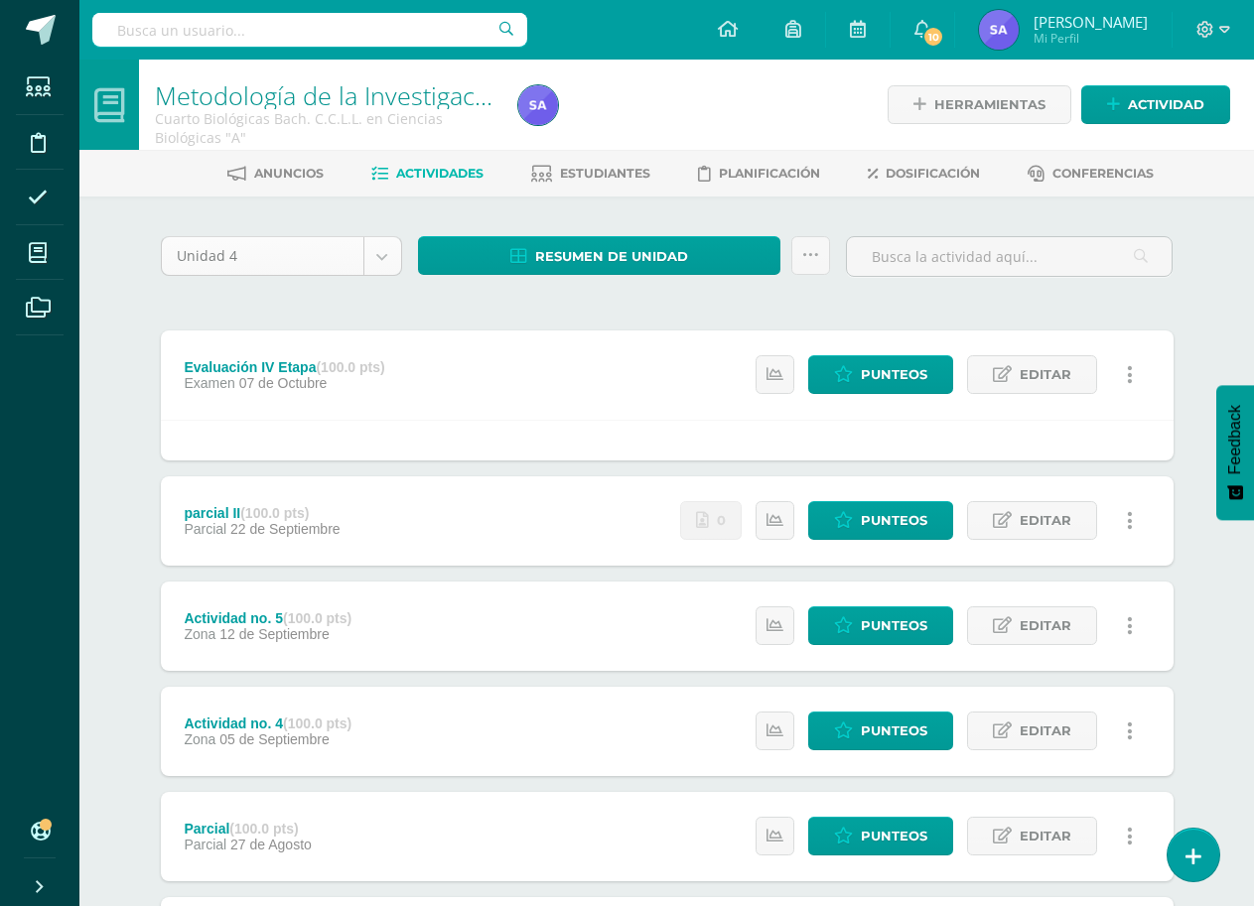
click at [374, 261] on body "Estudiantes Disciplina Asistencia Mis cursos Archivos Soporte Ayuda Reportar un…" at bounding box center [627, 664] width 1254 height 1329
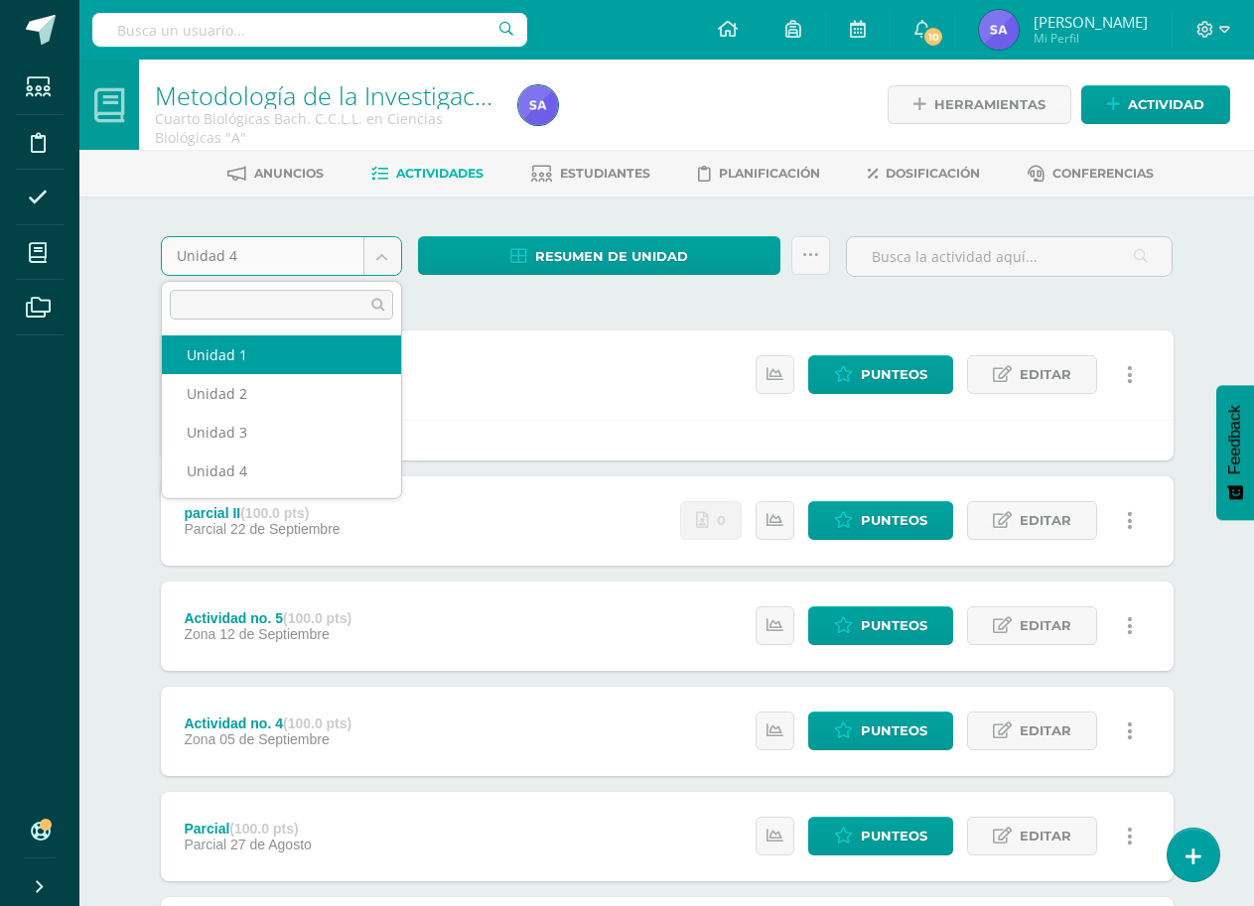
select select "Unidad 1"
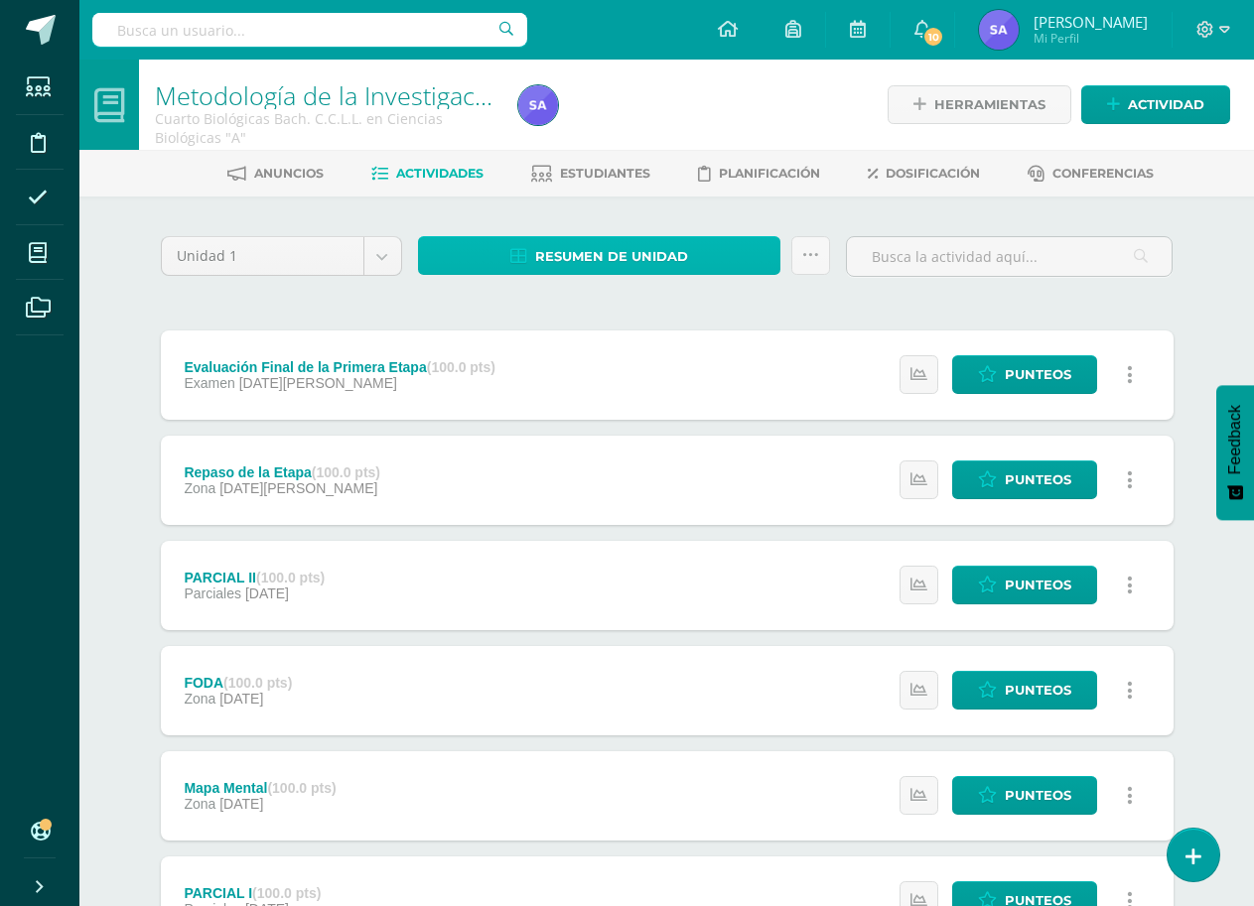
click at [601, 263] on span "Resumen de unidad" at bounding box center [611, 256] width 153 height 37
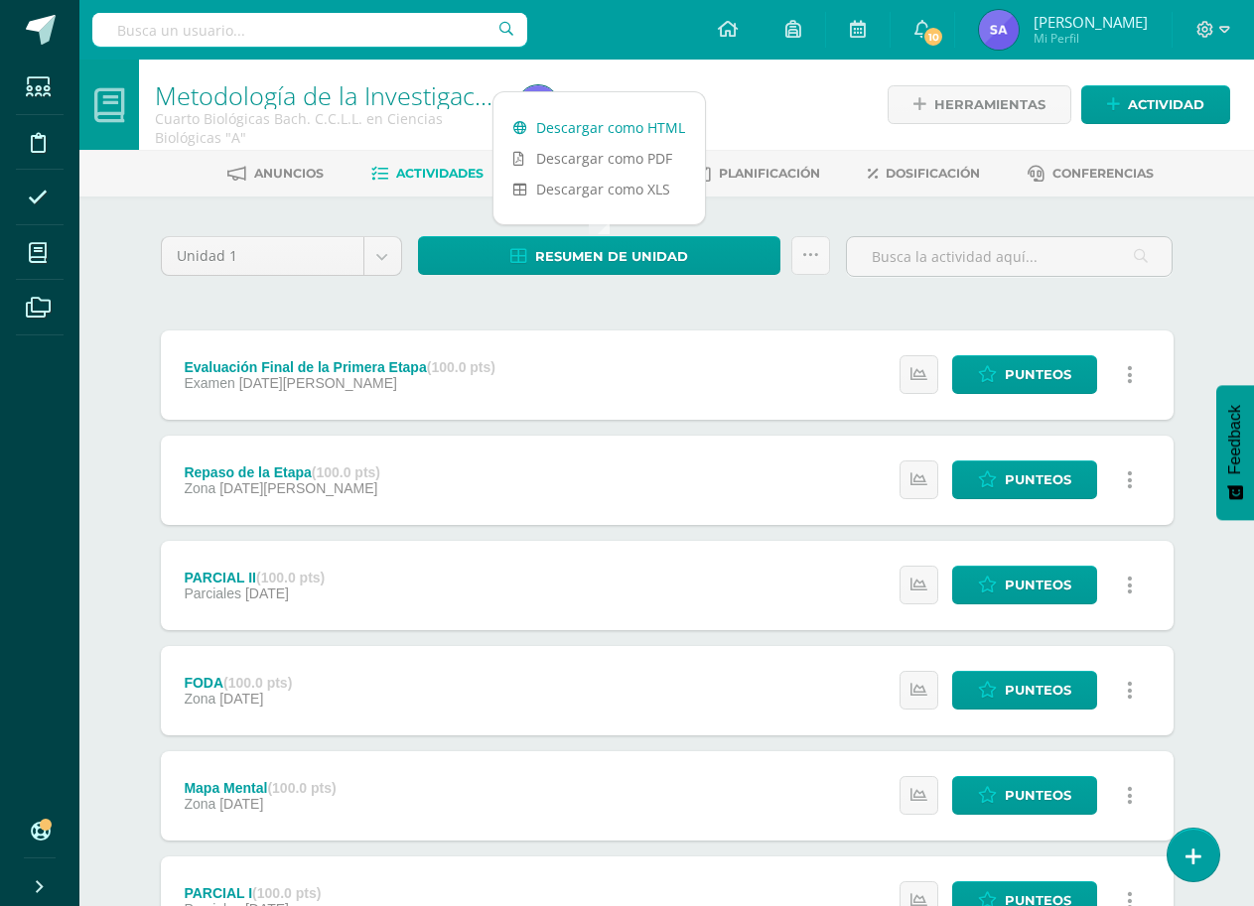
click at [620, 127] on link "Descargar como HTML" at bounding box center [598, 127] width 211 height 31
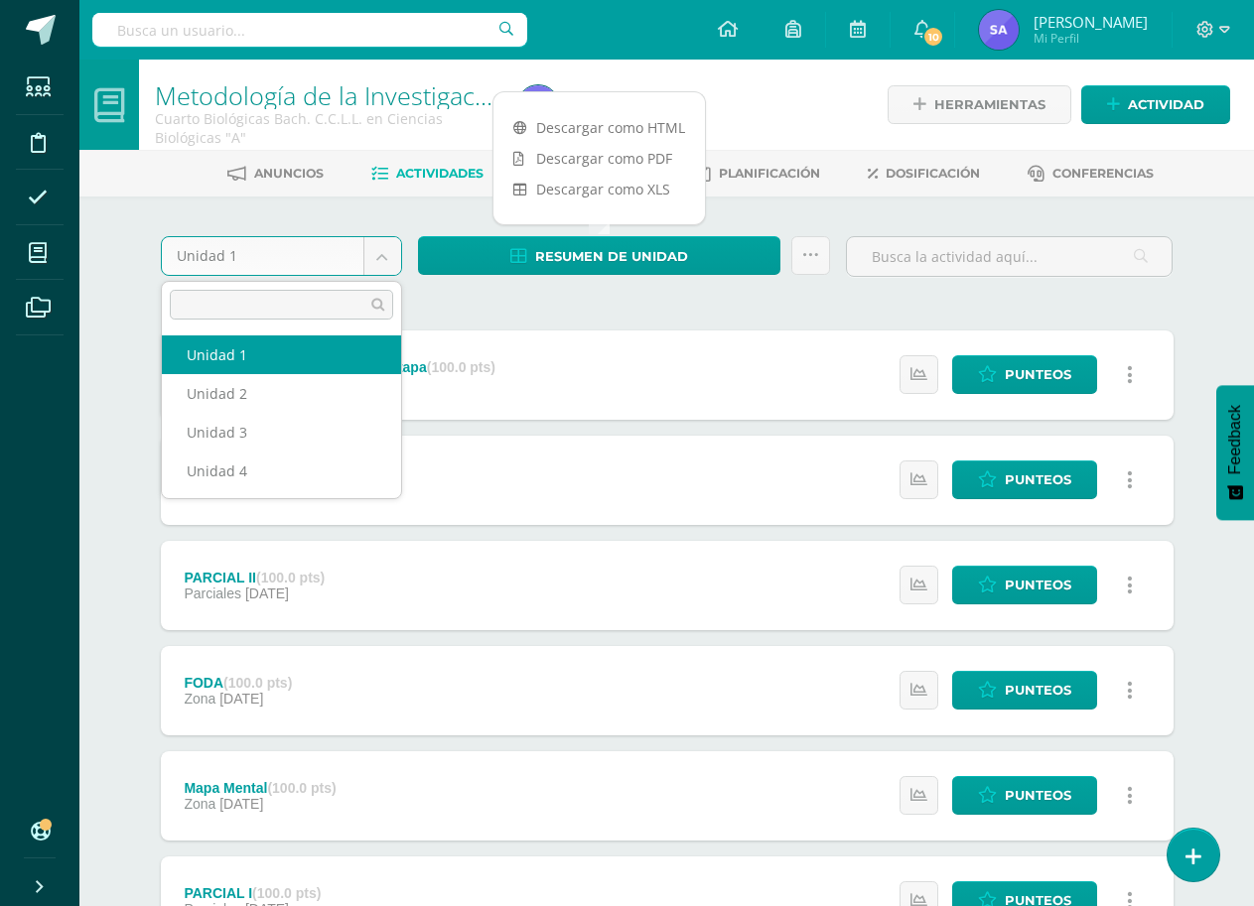
click at [391, 252] on body "Estudiantes Disciplina Asistencia Mis cursos Archivos Soporte Ayuda Reportar un…" at bounding box center [627, 746] width 1254 height 1492
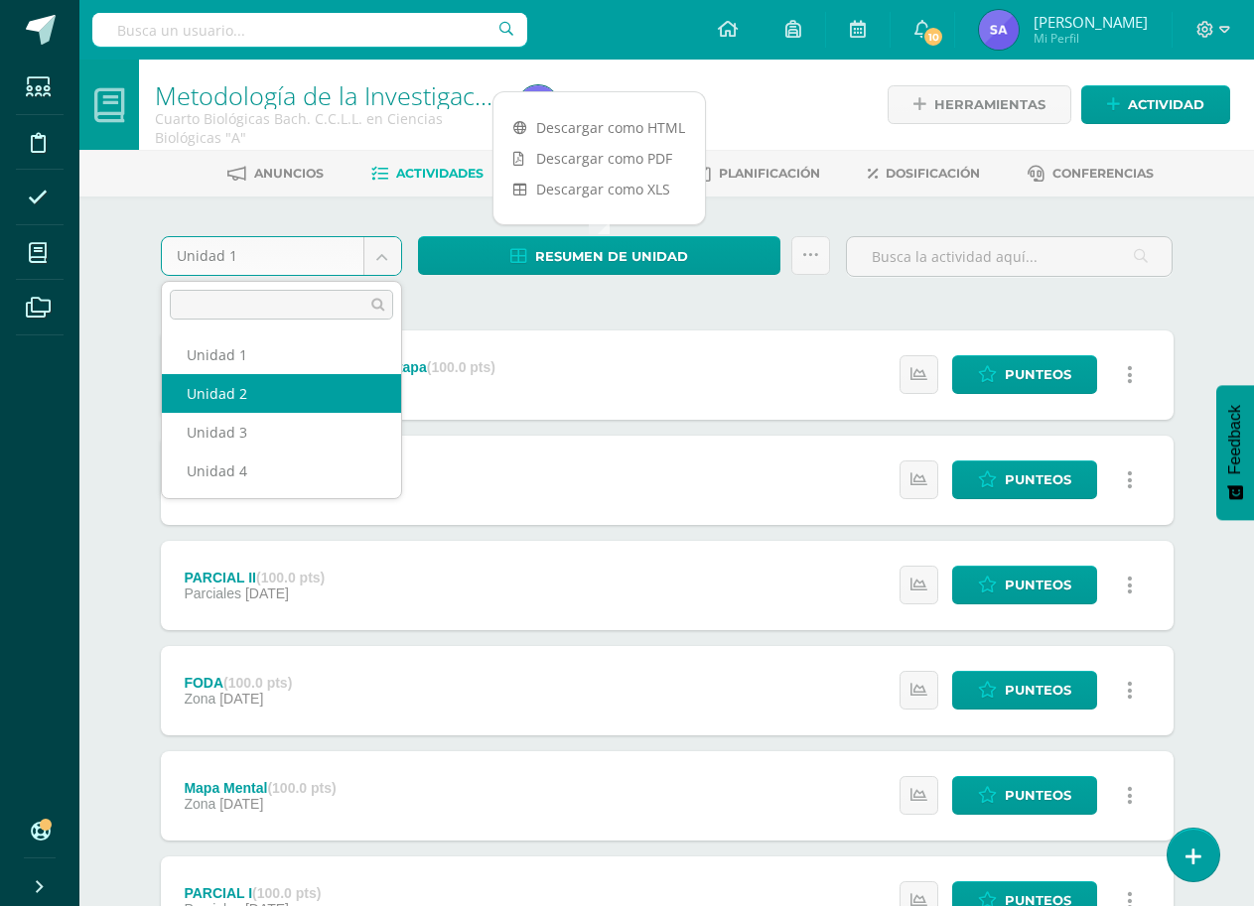
select select "Unidad 2"
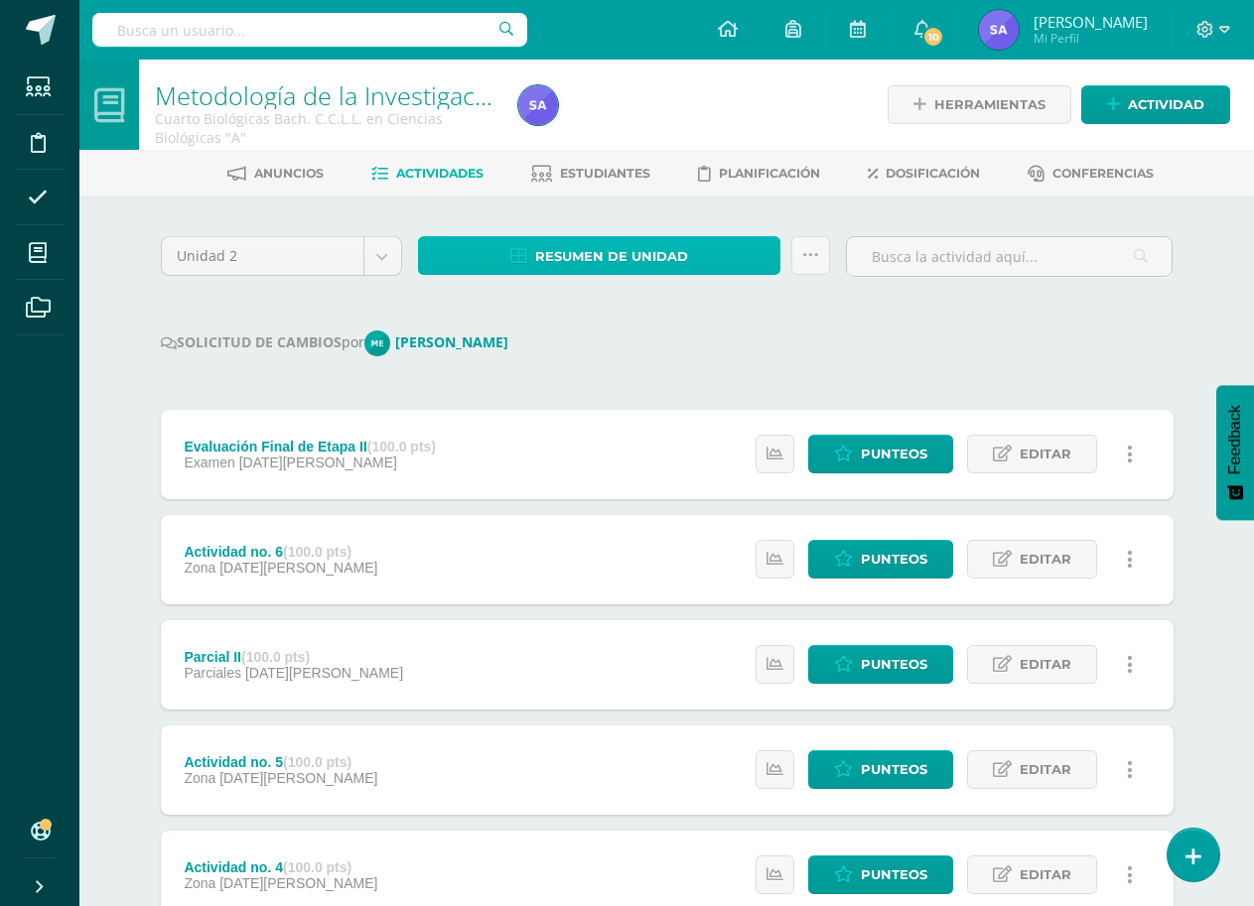
click at [671, 272] on span "Resumen de unidad" at bounding box center [611, 256] width 153 height 37
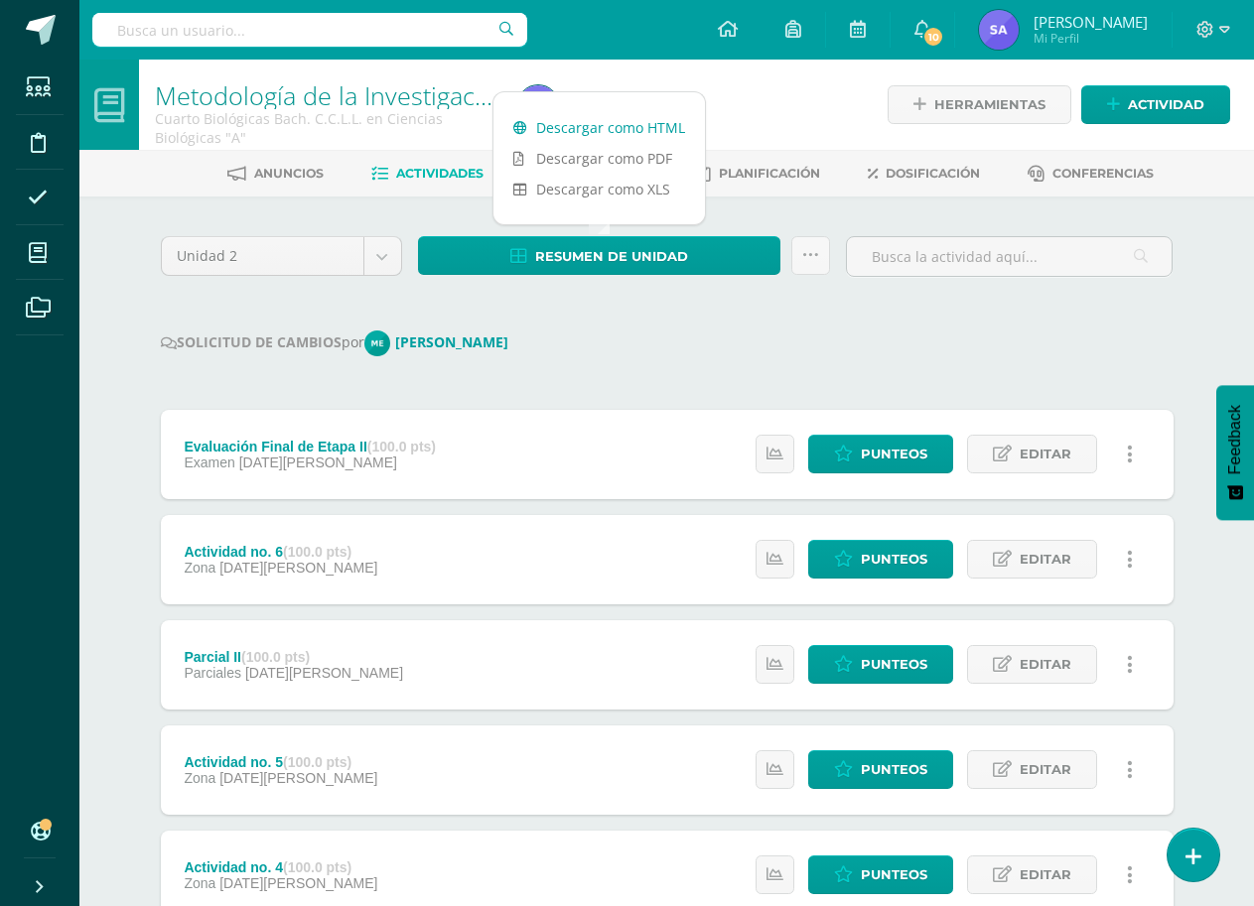
click at [657, 124] on link "Descargar como HTML" at bounding box center [598, 127] width 211 height 31
click at [368, 259] on body "Estudiantes Disciplina Asistencia Mis cursos Archivos Soporte Ayuda Reportar un…" at bounding box center [627, 736] width 1254 height 1473
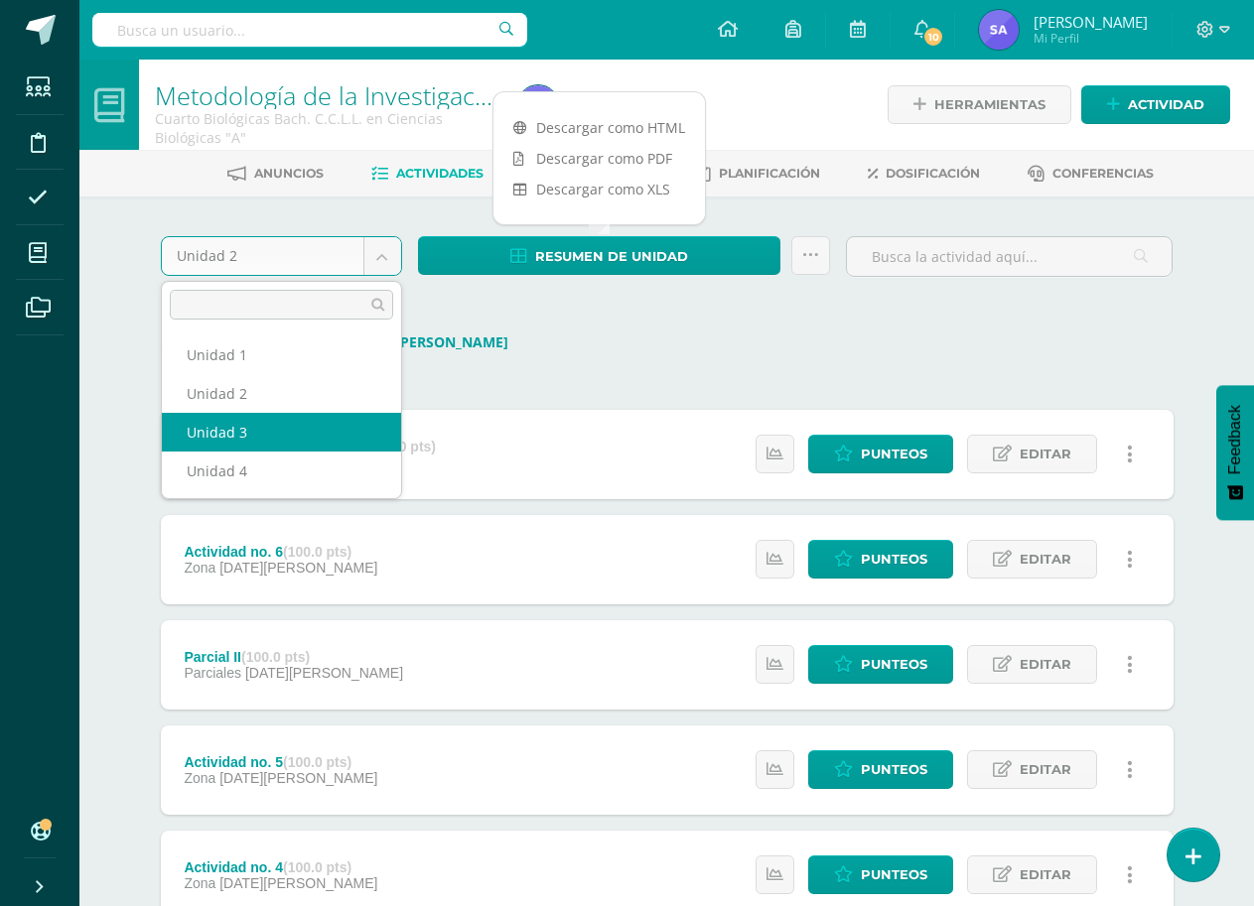
select select "Unidad 3"
